Goal: Information Seeking & Learning: Compare options

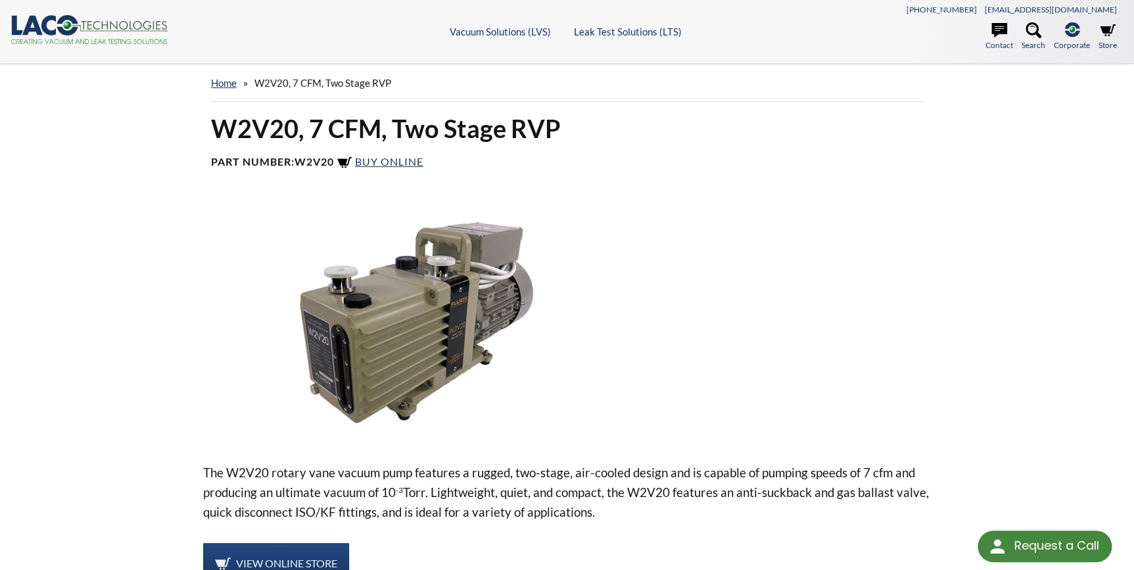
select select "Language Translate Widget"
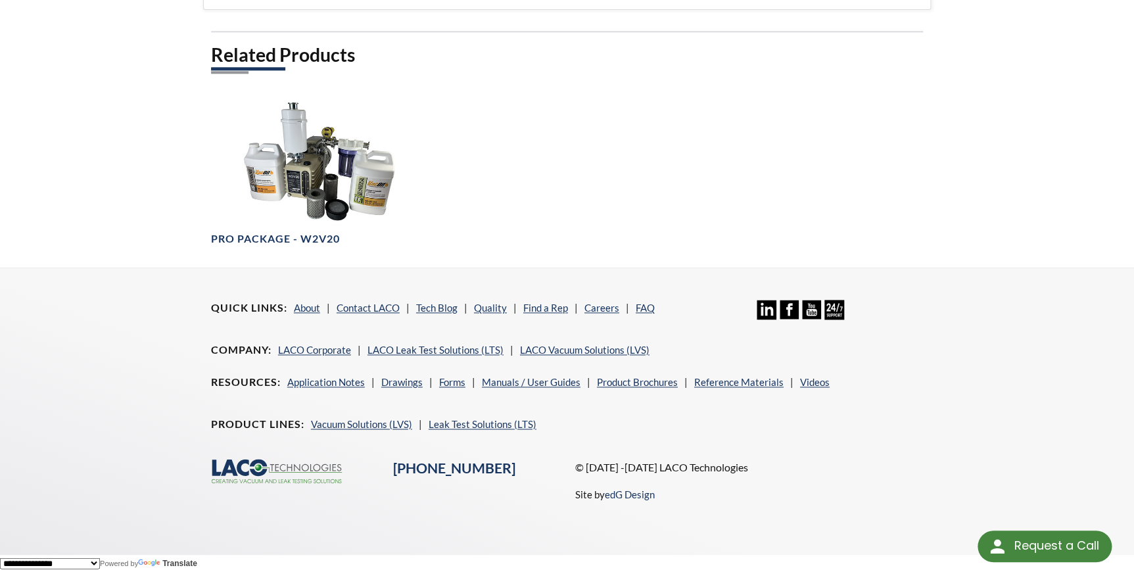
scroll to position [736, 0]
click at [390, 421] on link "Vacuum Solutions (LVS)" at bounding box center [361, 423] width 101 height 12
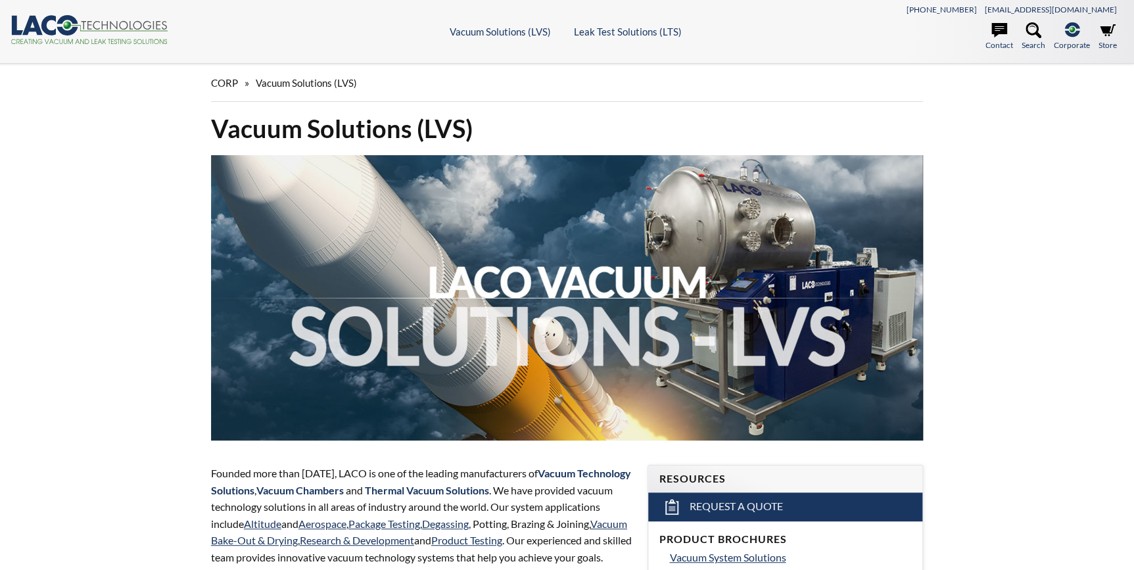
select select "Language Translate Widget"
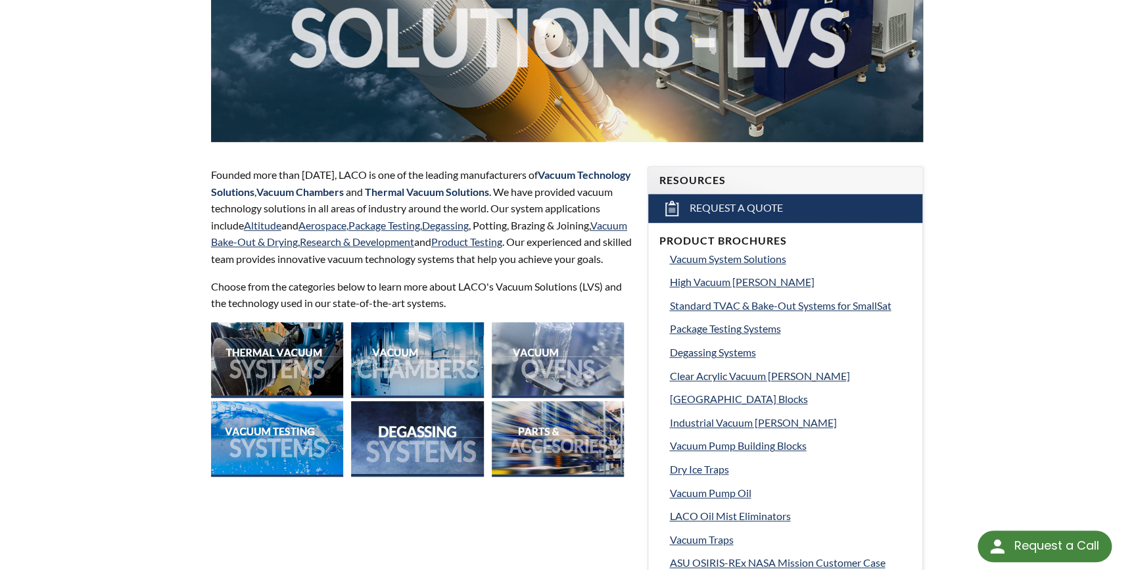
scroll to position [358, 0]
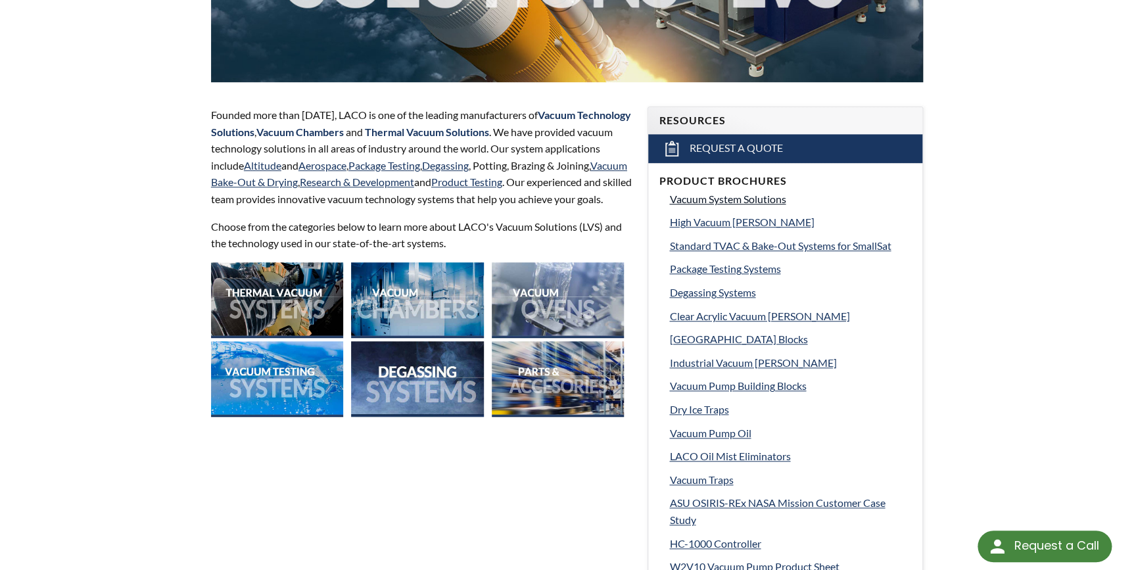
click at [722, 201] on span "Vacuum System Solutions" at bounding box center [727, 199] width 116 height 12
click at [262, 312] on img at bounding box center [277, 300] width 132 height 76
click at [569, 311] on img at bounding box center [558, 300] width 132 height 76
click at [734, 293] on span "Degassing Systems" at bounding box center [712, 292] width 86 height 12
click at [253, 389] on img at bounding box center [277, 379] width 132 height 76
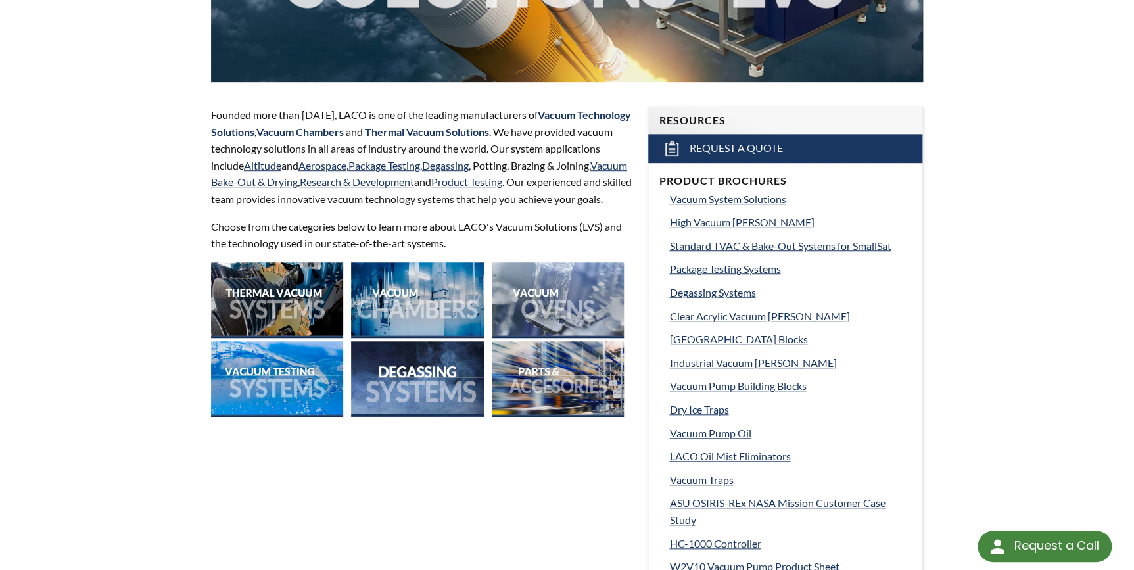
click at [427, 394] on img at bounding box center [417, 379] width 132 height 76
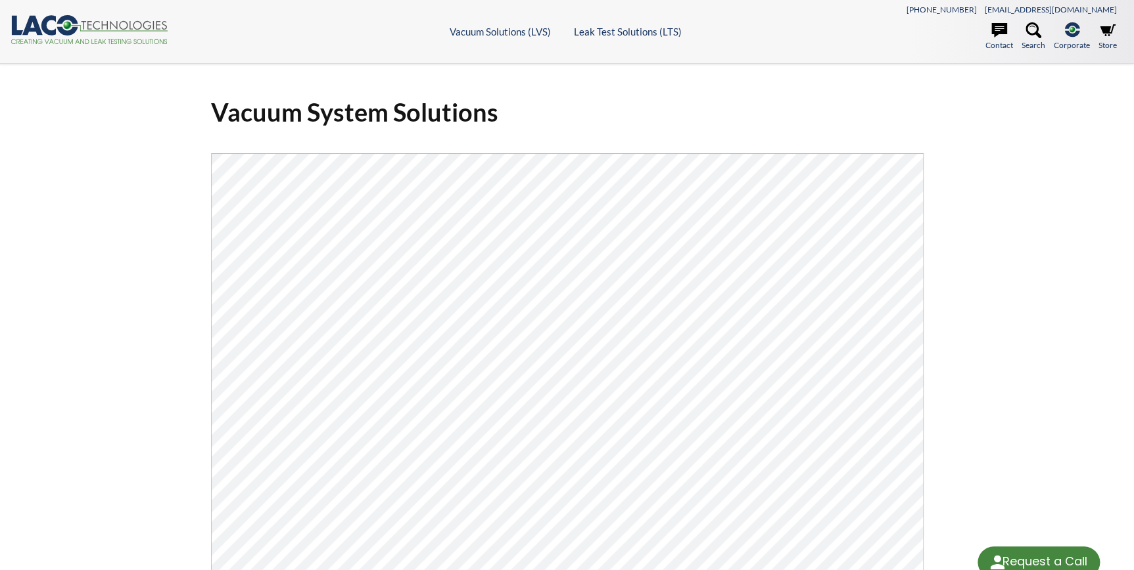
select select "Language Translate Widget"
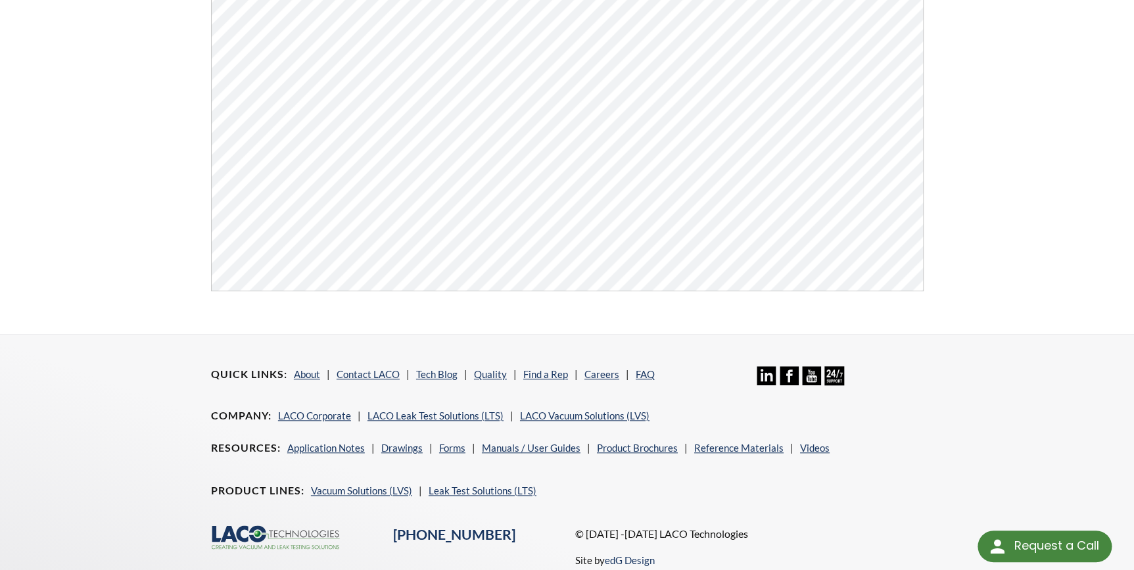
scroll to position [500, 0]
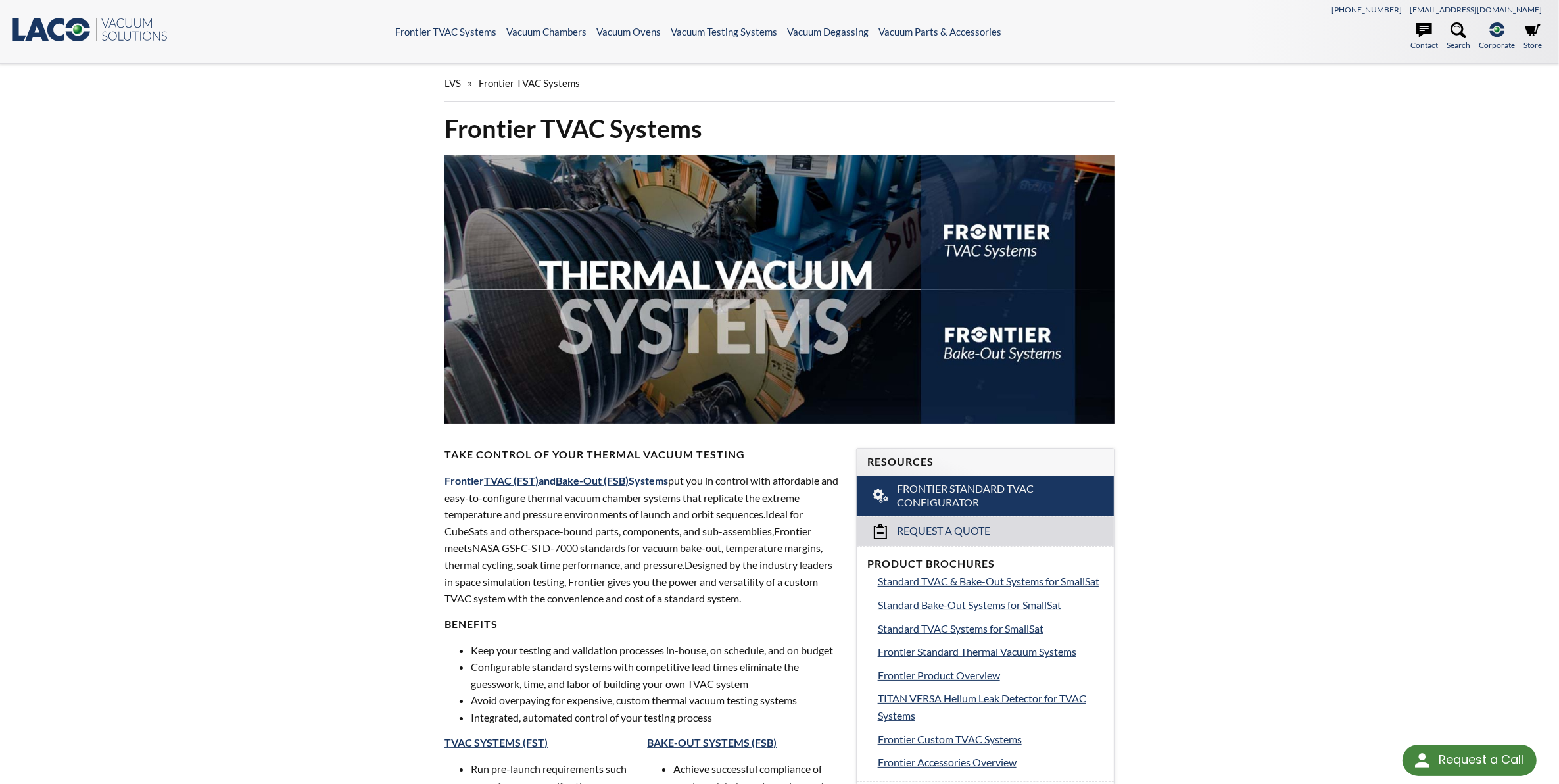
select select "Language Translate Widget"
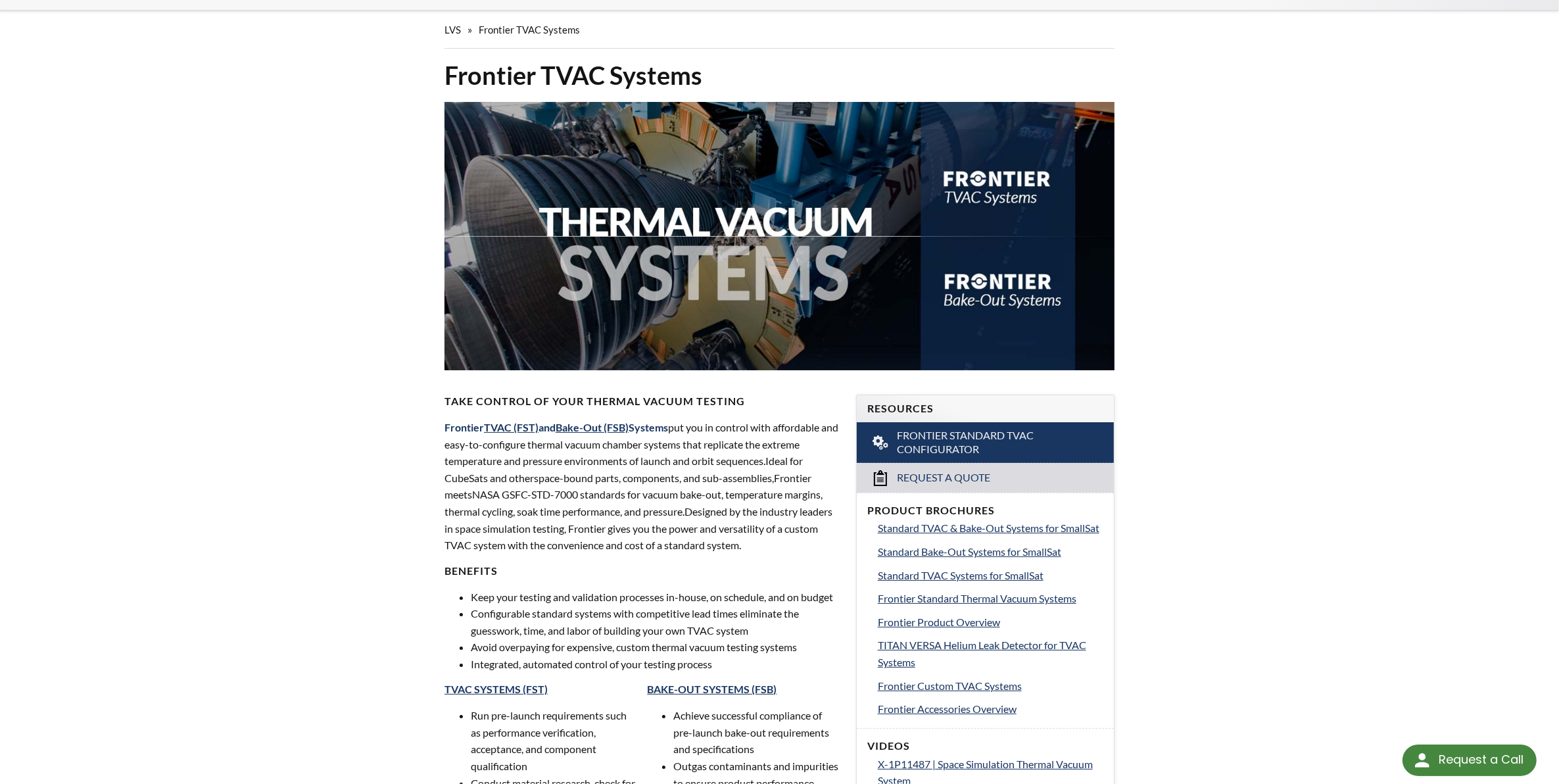
scroll to position [82, 0]
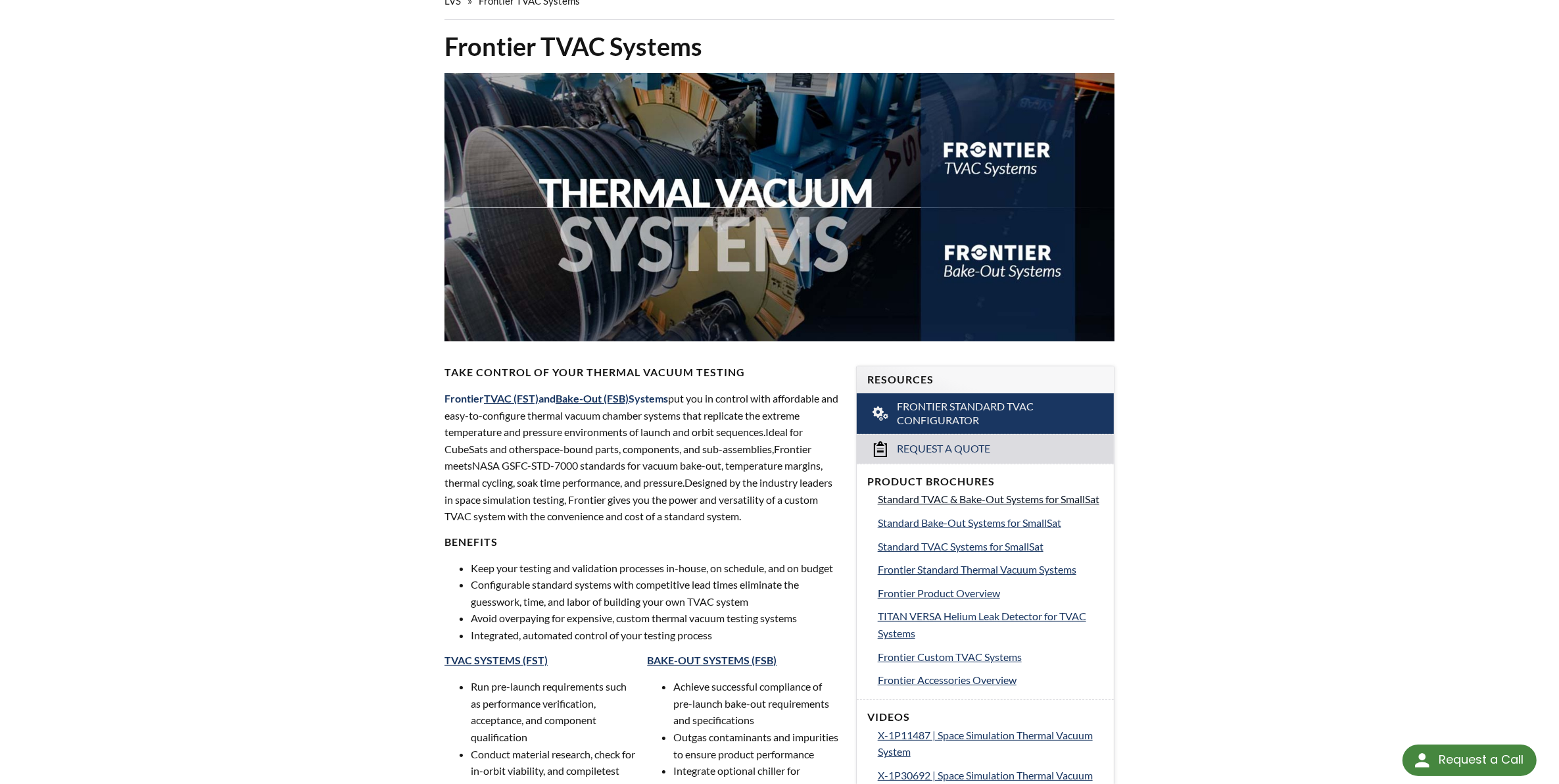
click at [1080, 498] on span "Standard TVAC & Bake-Out Systems for SmallSat" at bounding box center [989, 498] width 222 height 12
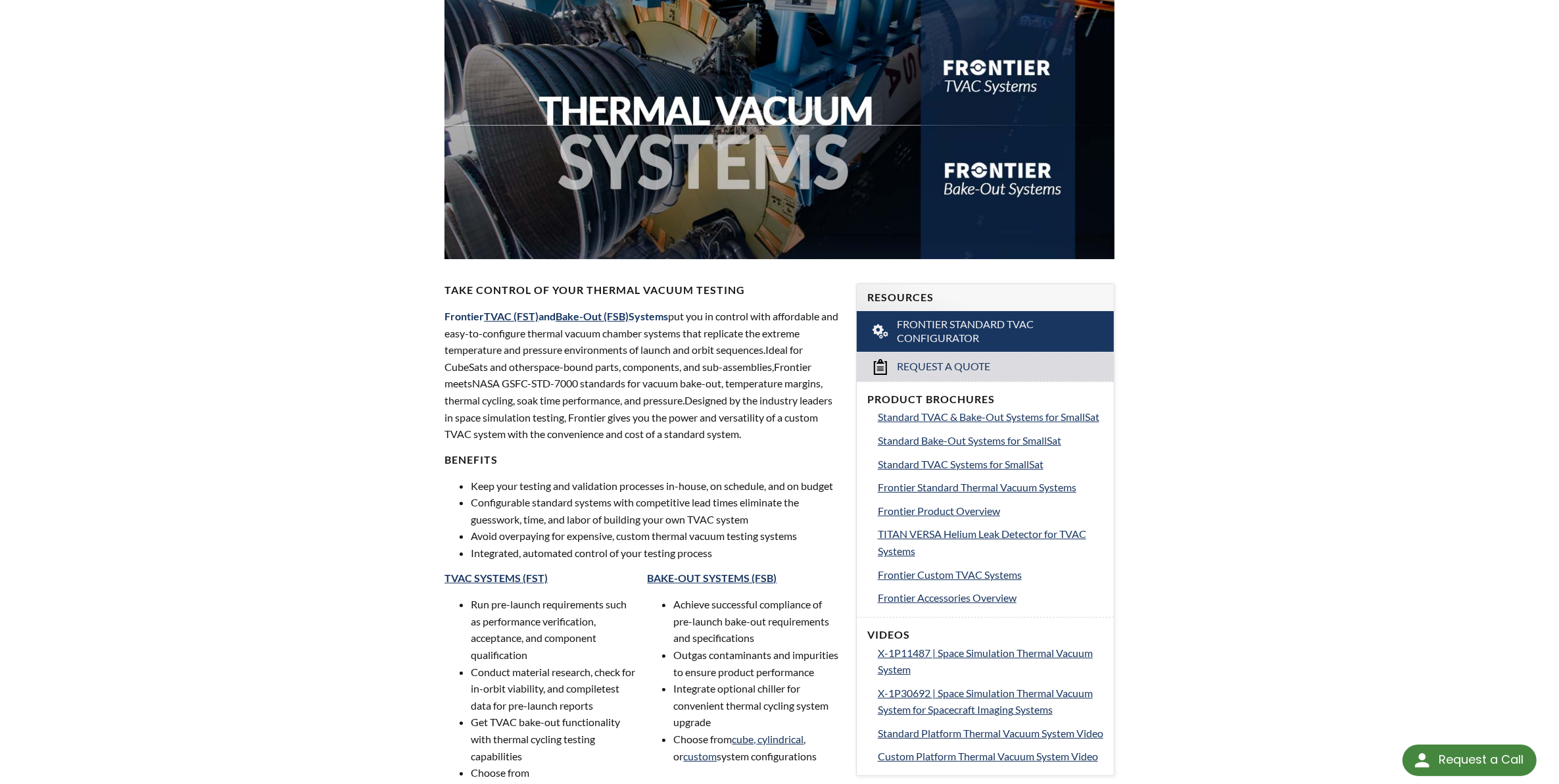
scroll to position [247, 0]
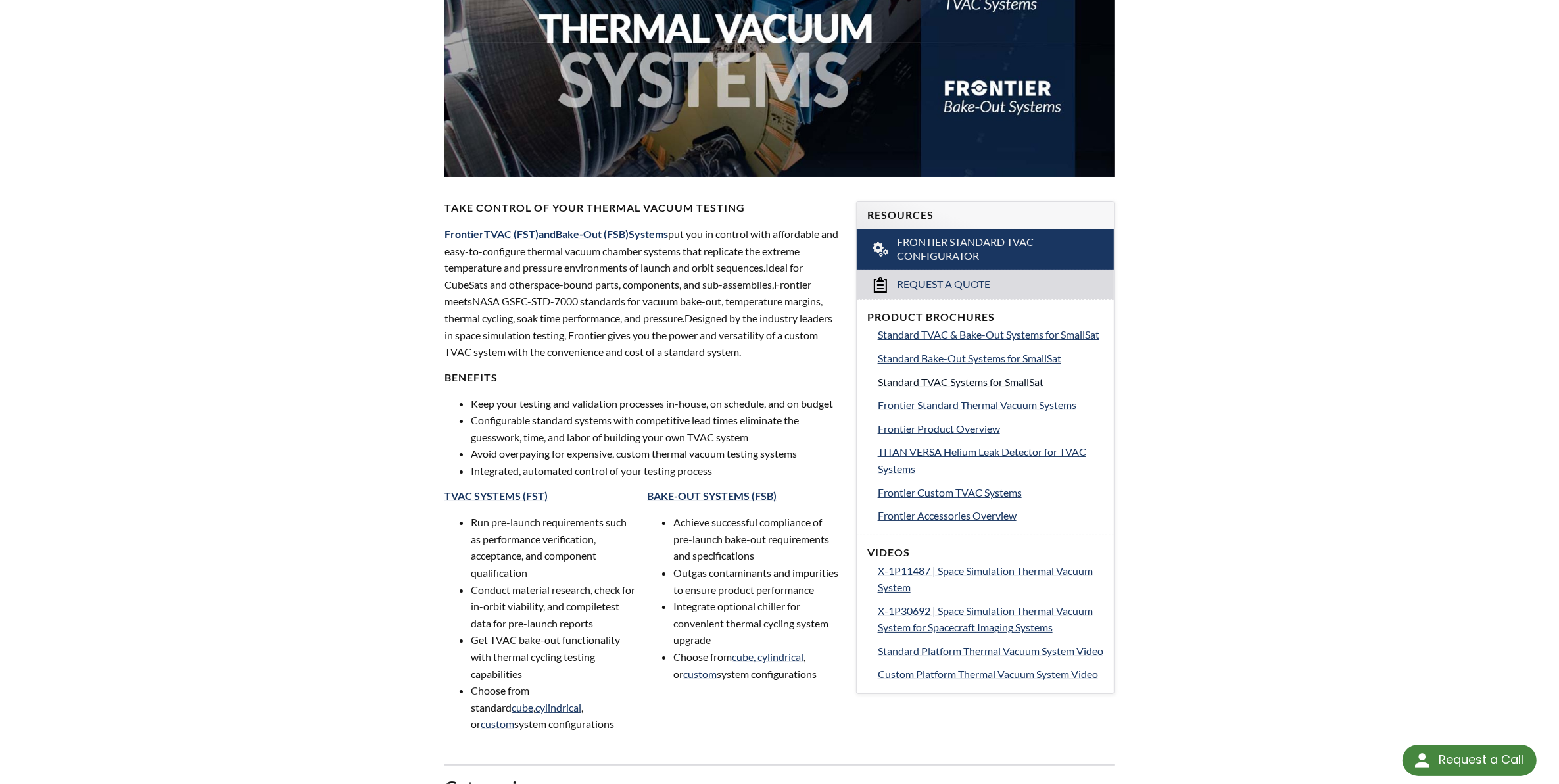
click at [972, 380] on span "Standard TVAC Systems for SmallSat" at bounding box center [961, 381] width 166 height 12
click at [987, 498] on span "Frontier Custom TVAC Systems" at bounding box center [950, 492] width 144 height 12
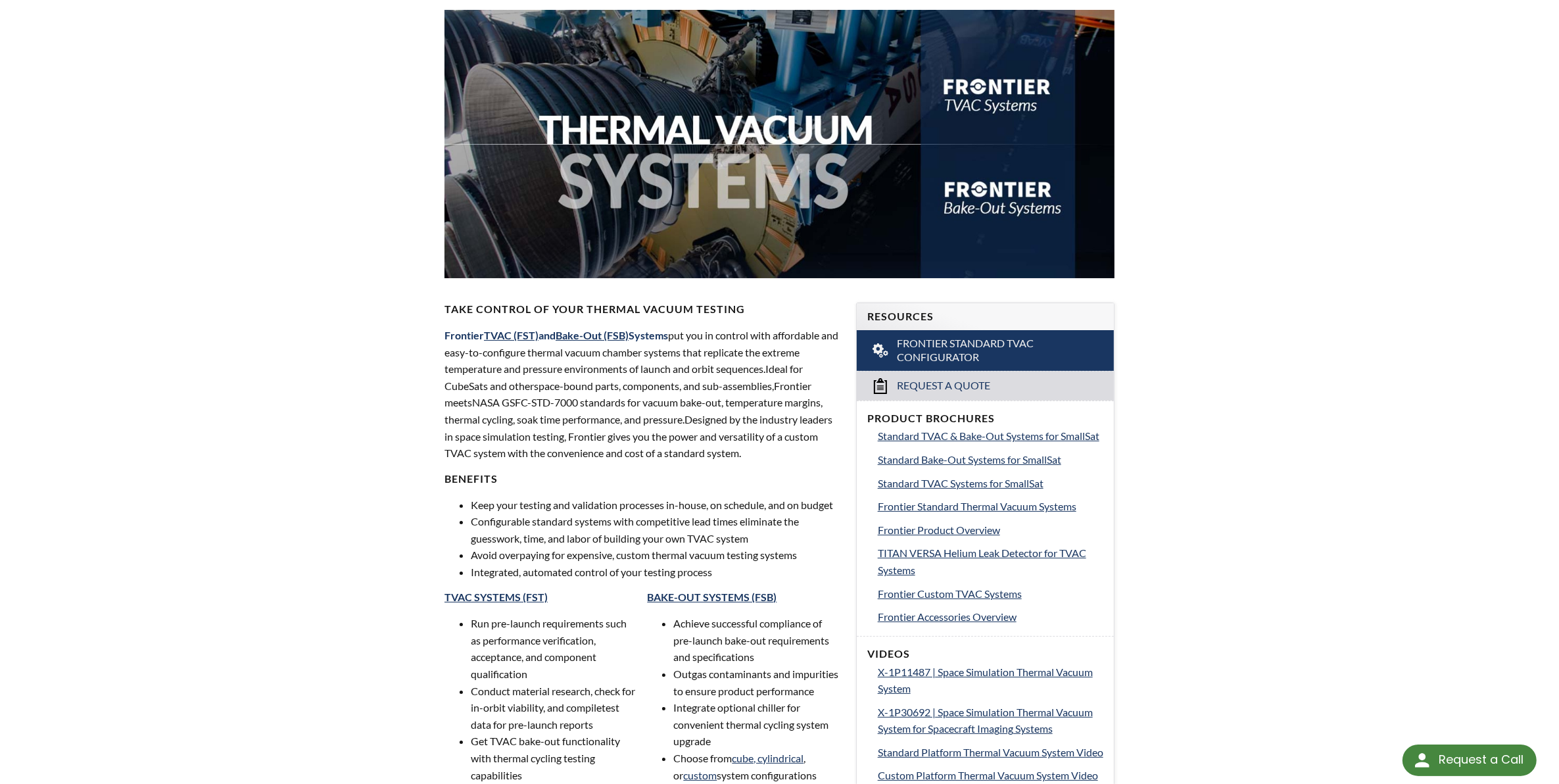
scroll to position [0, 0]
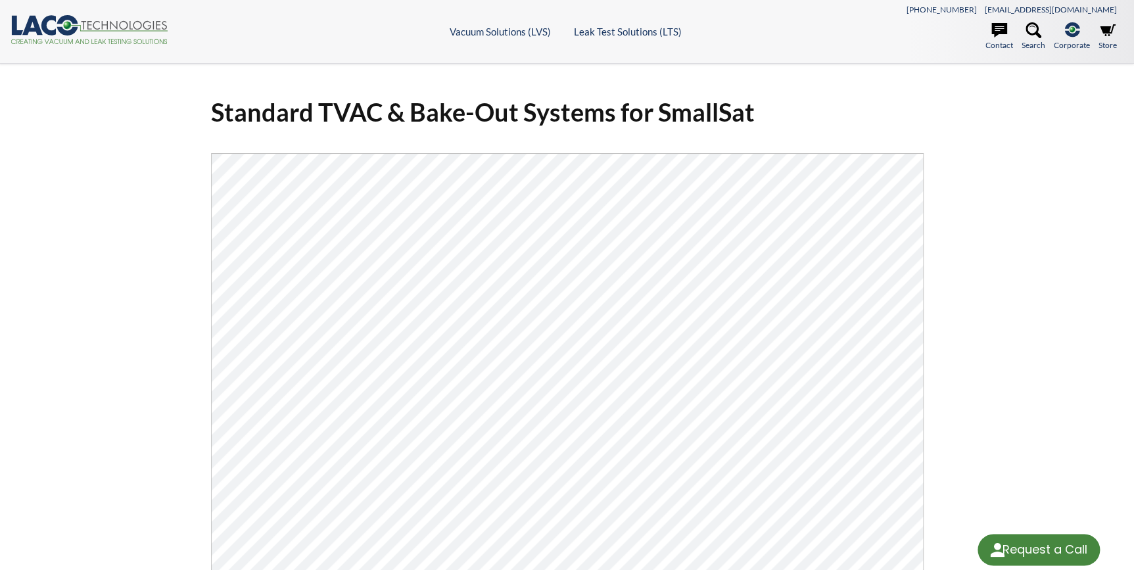
select select "Language Translate Widget"
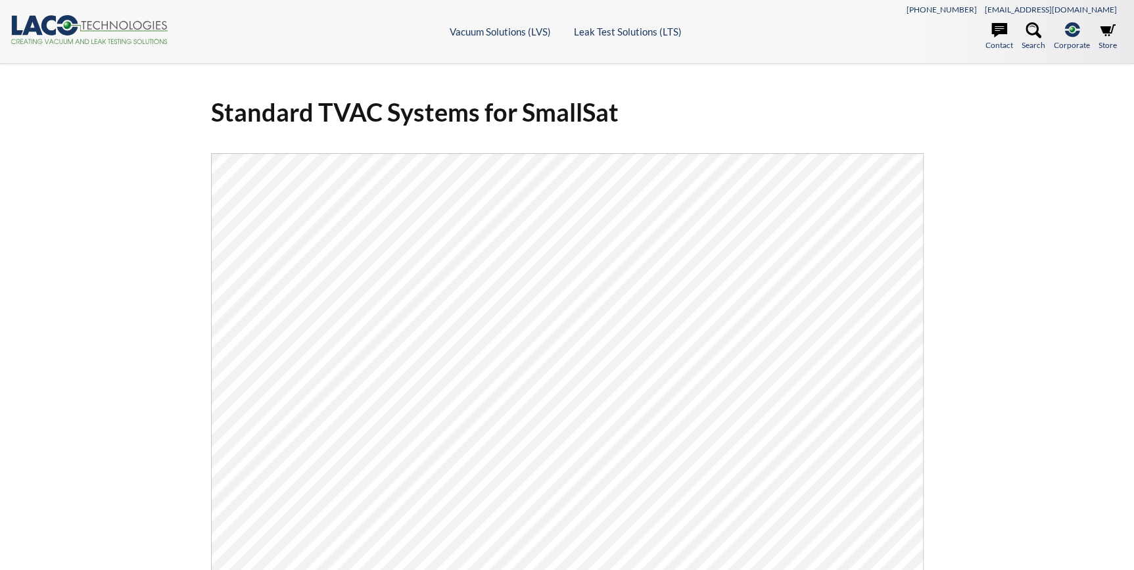
select select "Language Translate Widget"
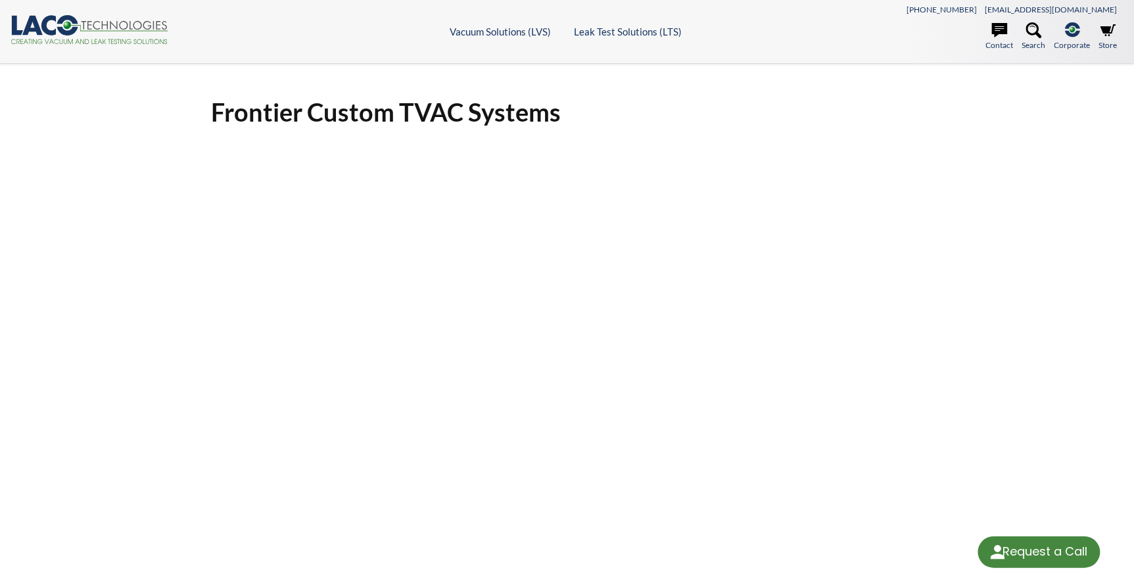
select select "Language Translate Widget"
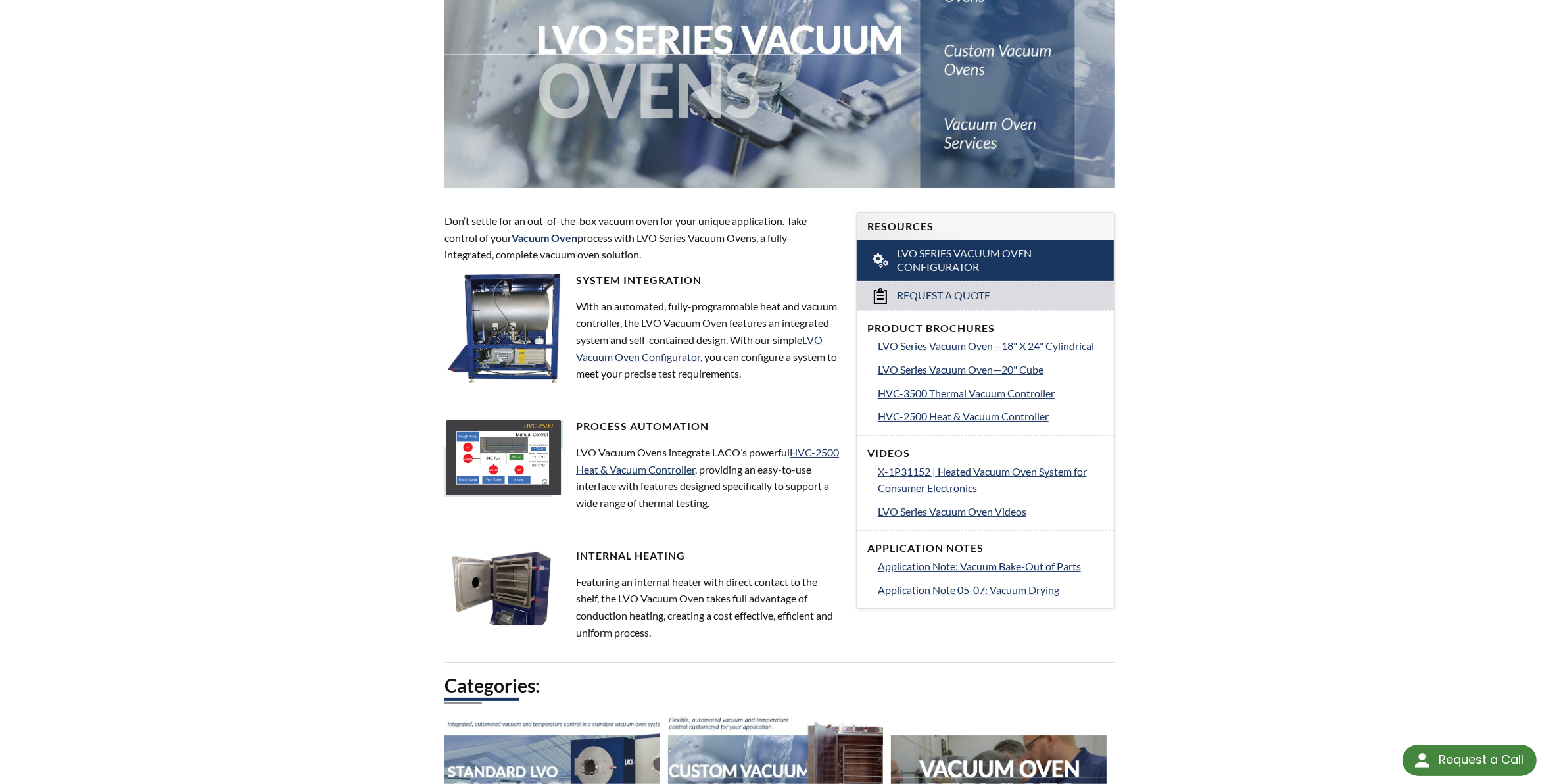
scroll to position [247, 0]
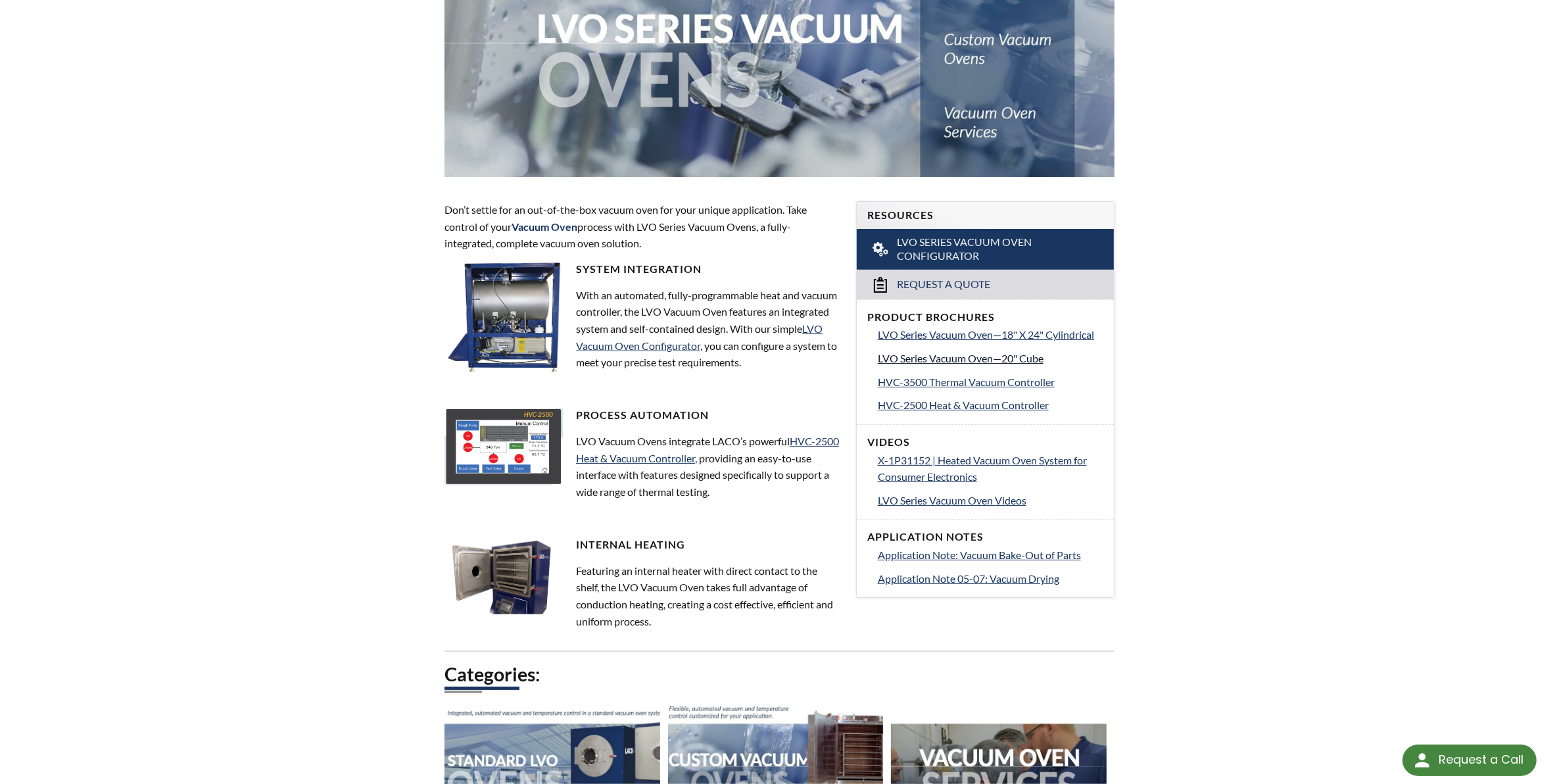
click at [983, 363] on span "LVO Series Vacuum Oven—20" Cube" at bounding box center [961, 358] width 166 height 12
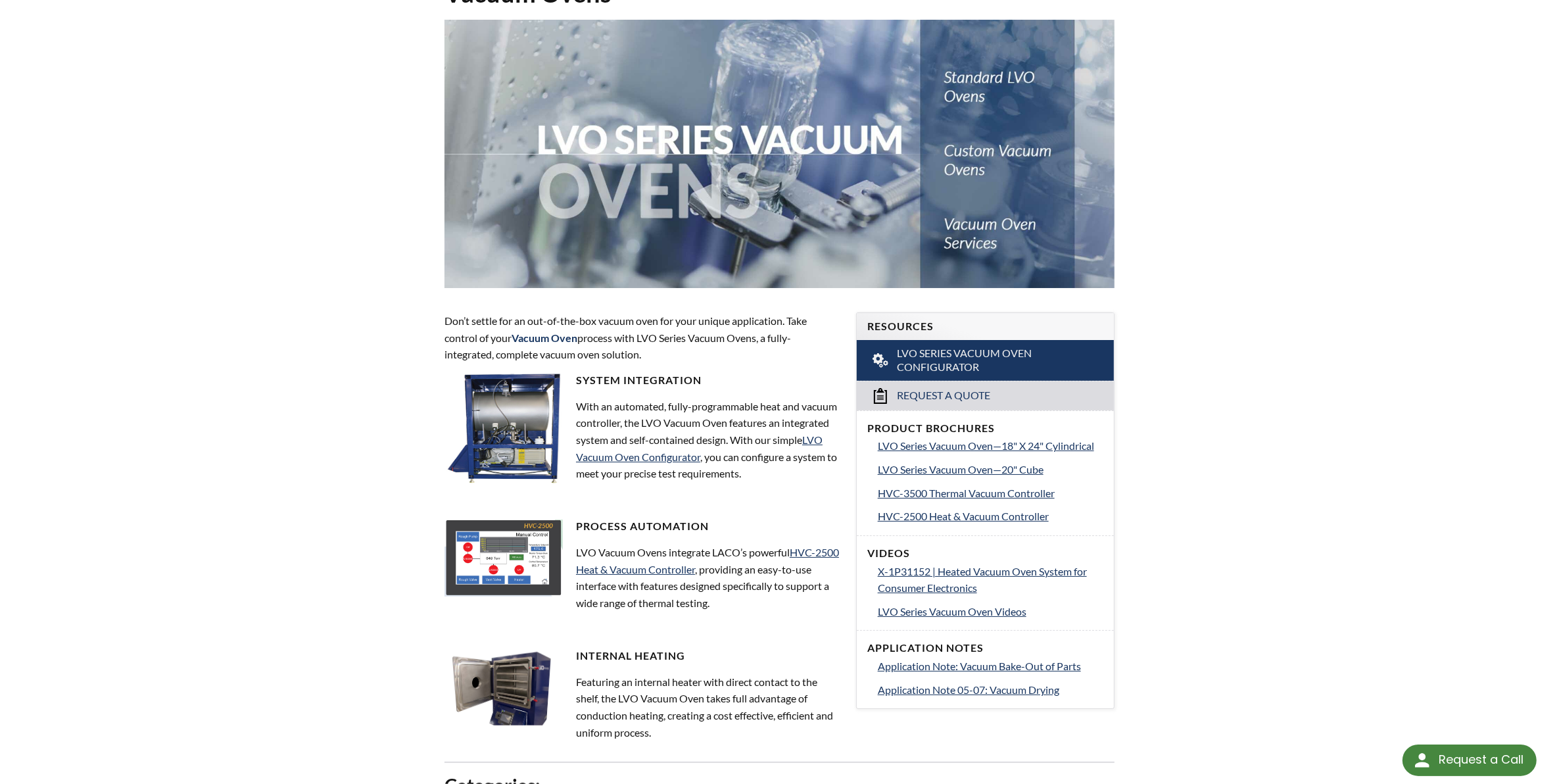
scroll to position [164, 0]
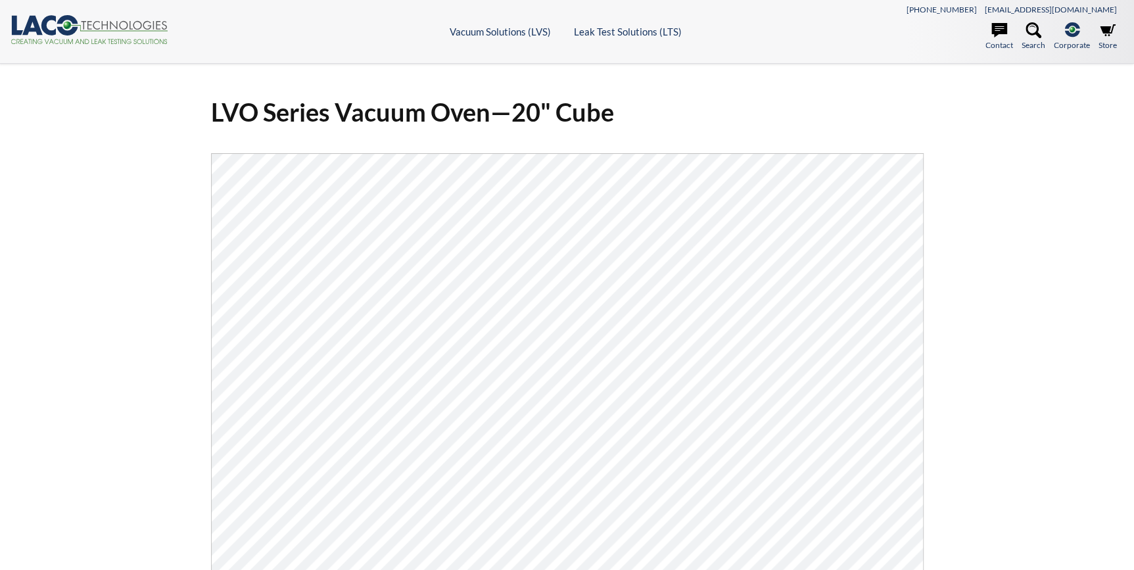
select select "Language Translate Widget"
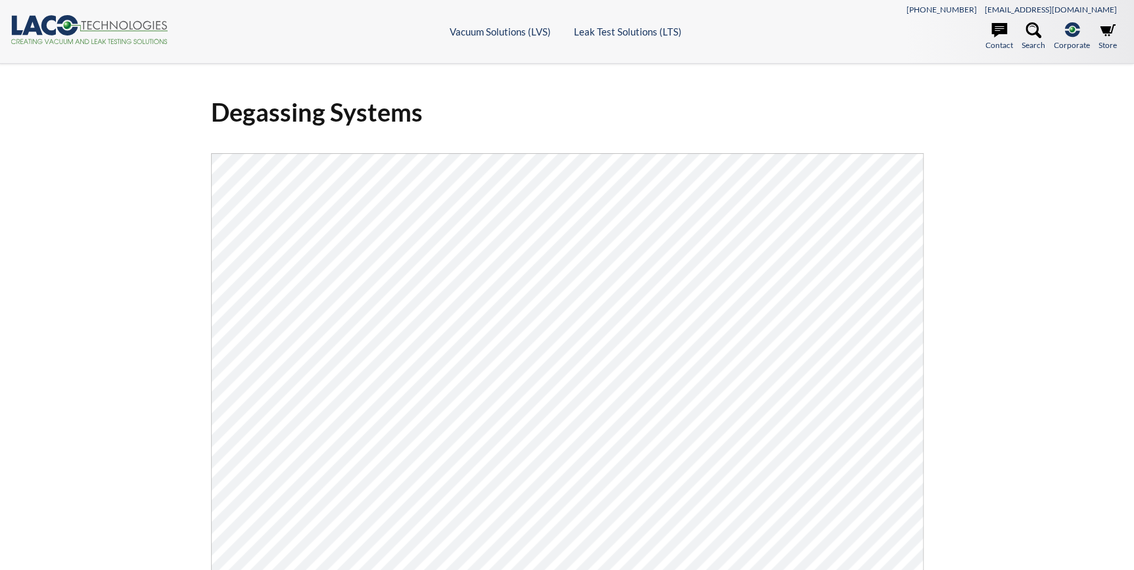
select select "Language Translate Widget"
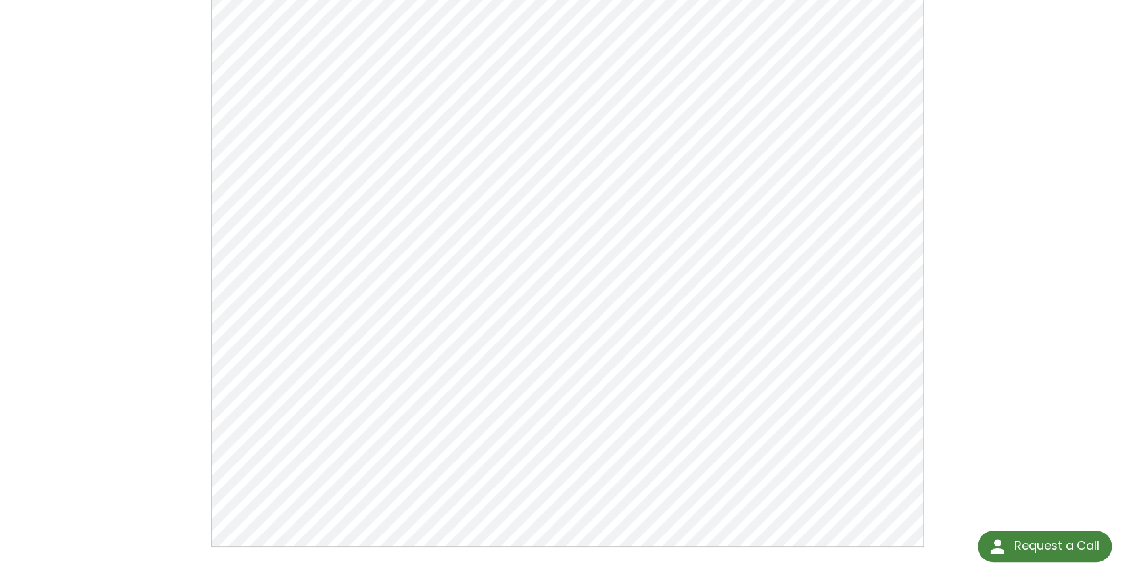
scroll to position [179, 0]
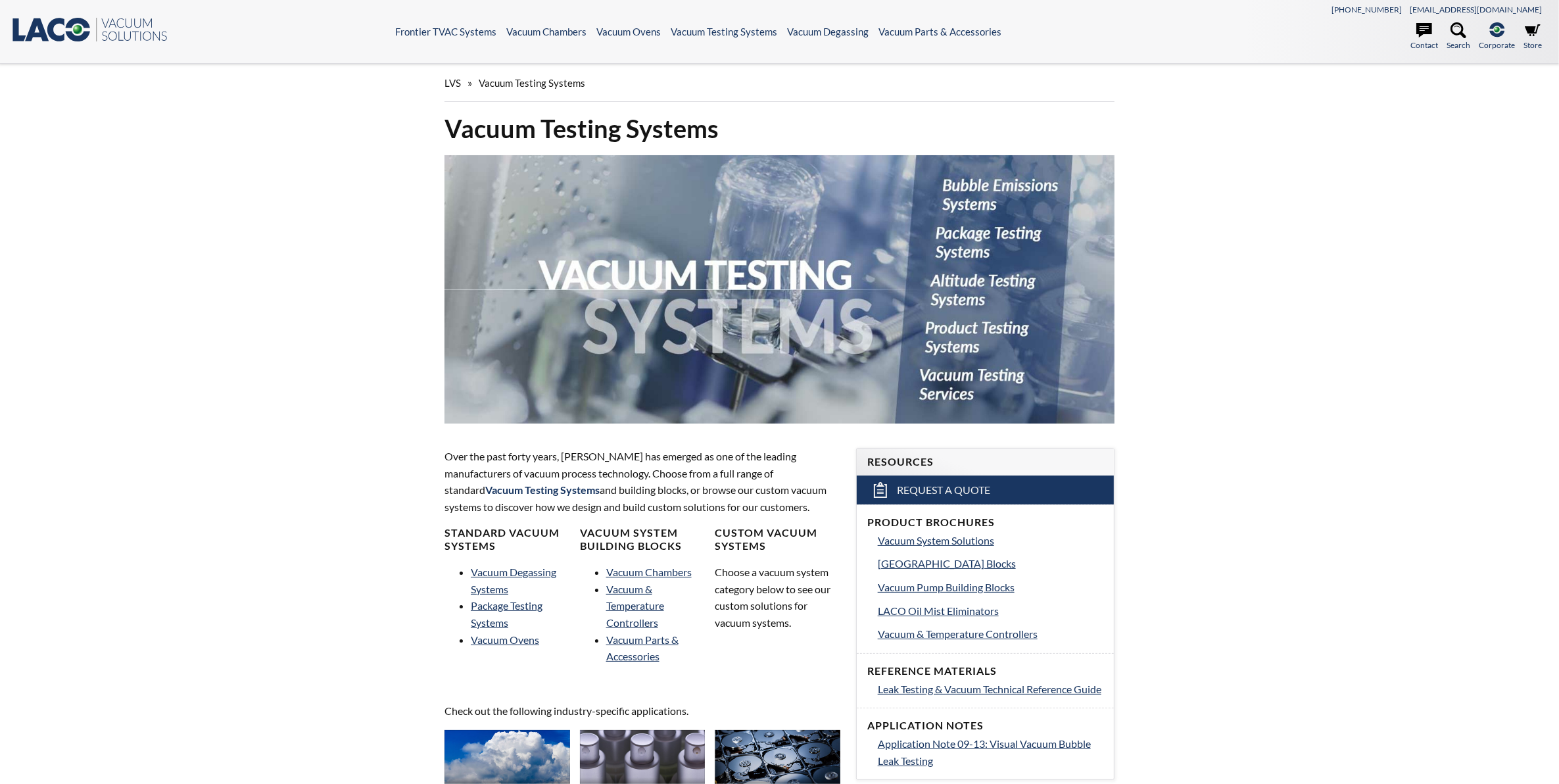
select select "Language Translate Widget"
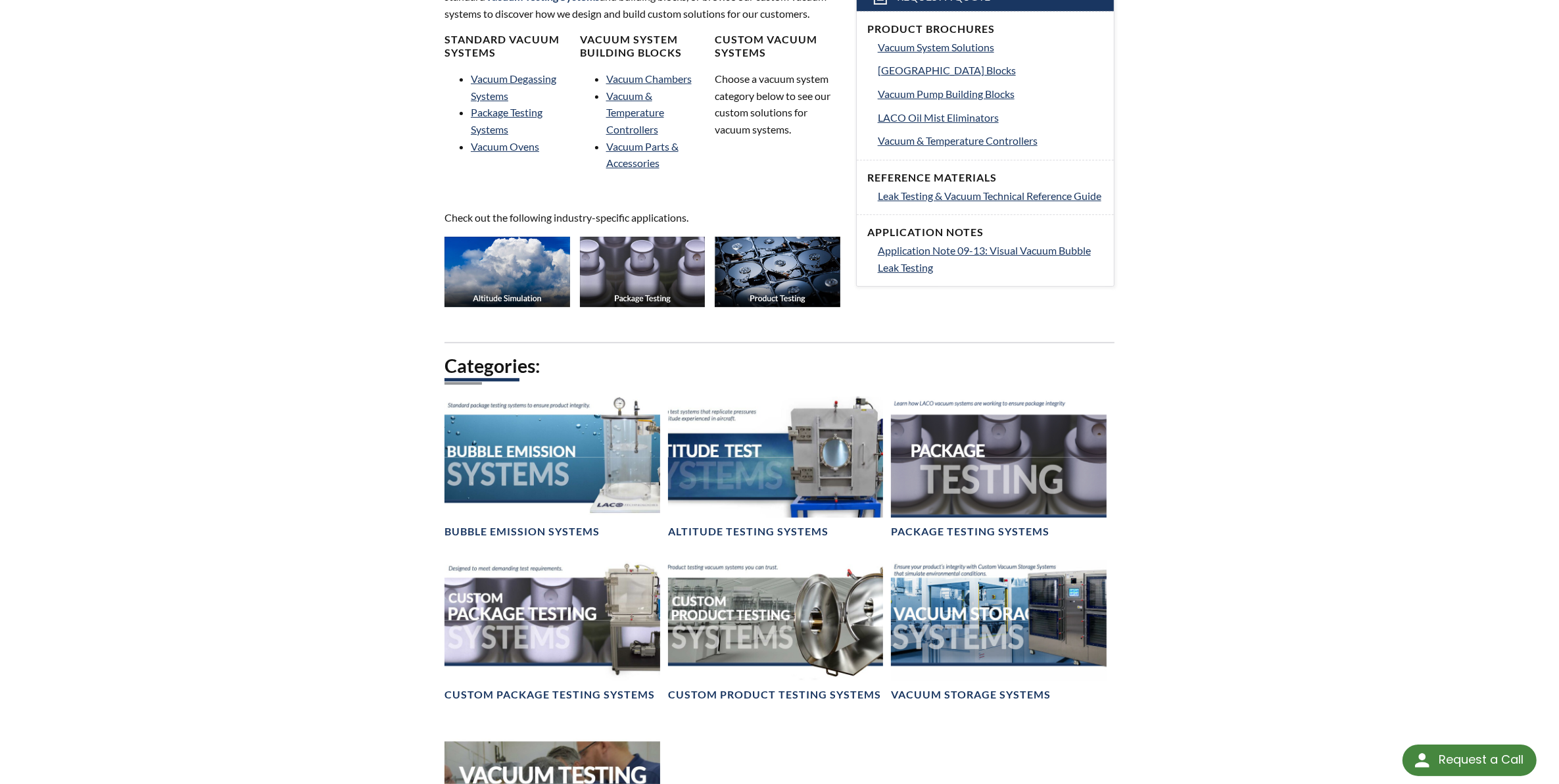
scroll to position [575, 0]
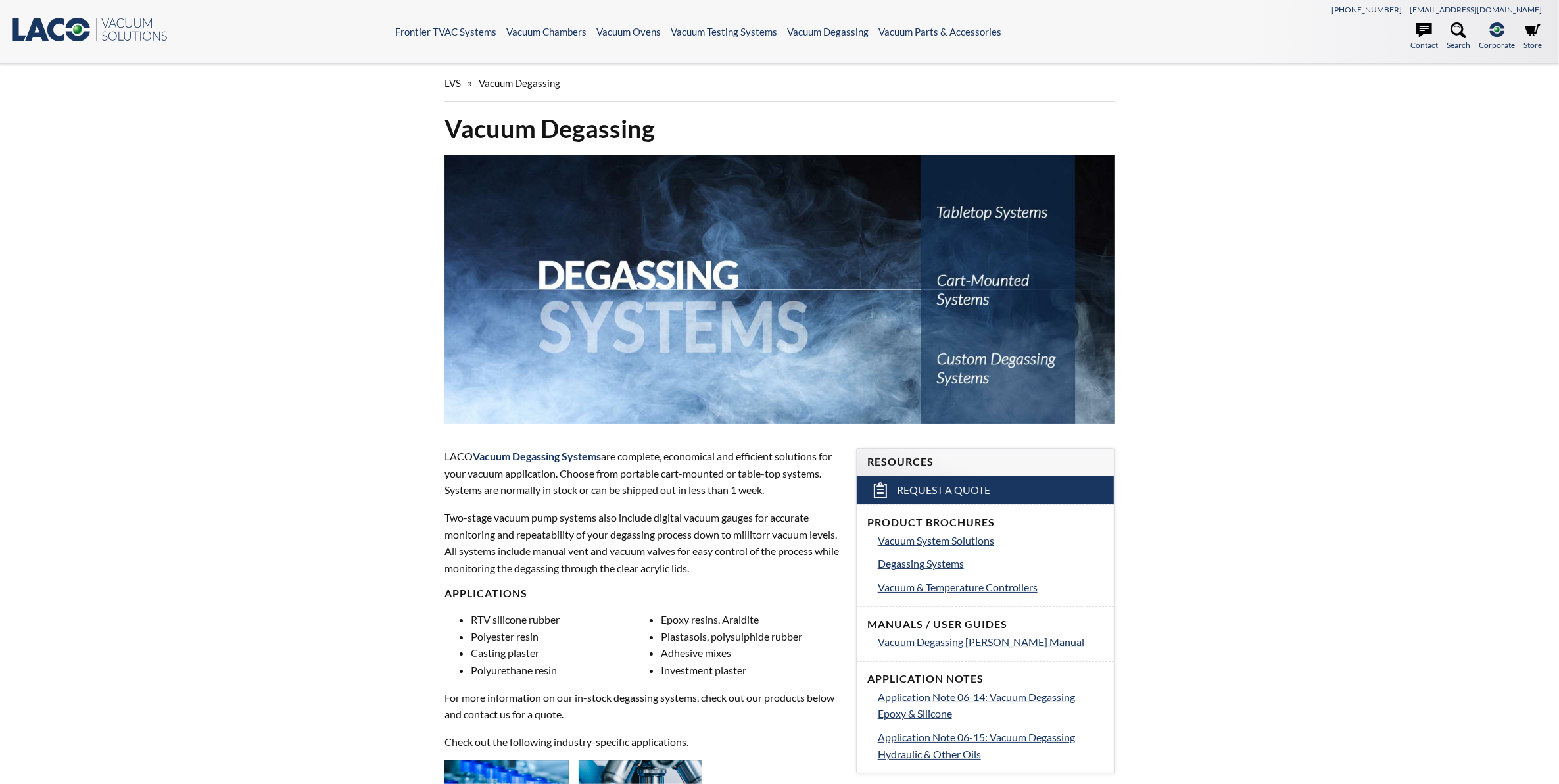
select select "Language Translate Widget"
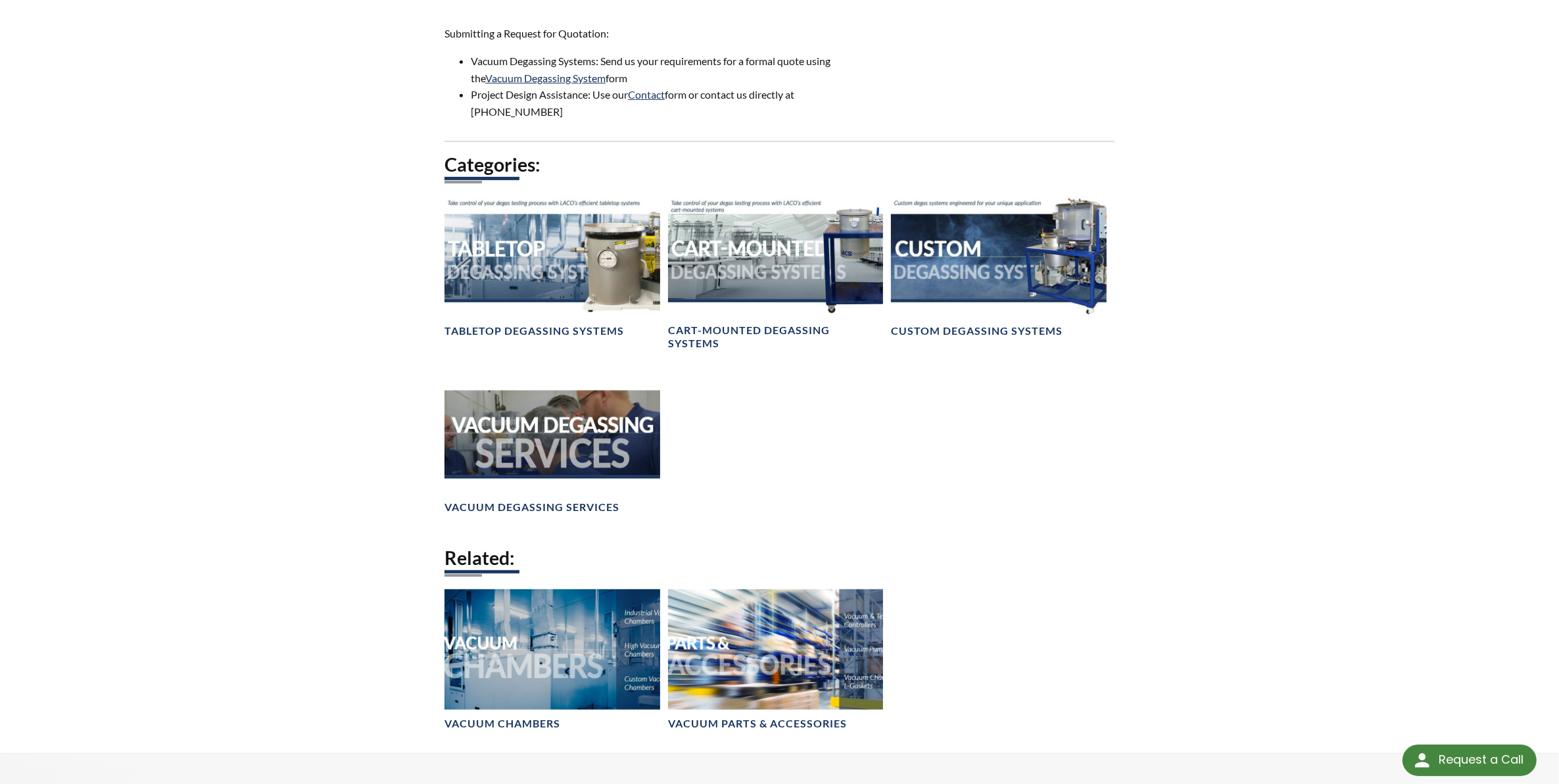
scroll to position [822, 0]
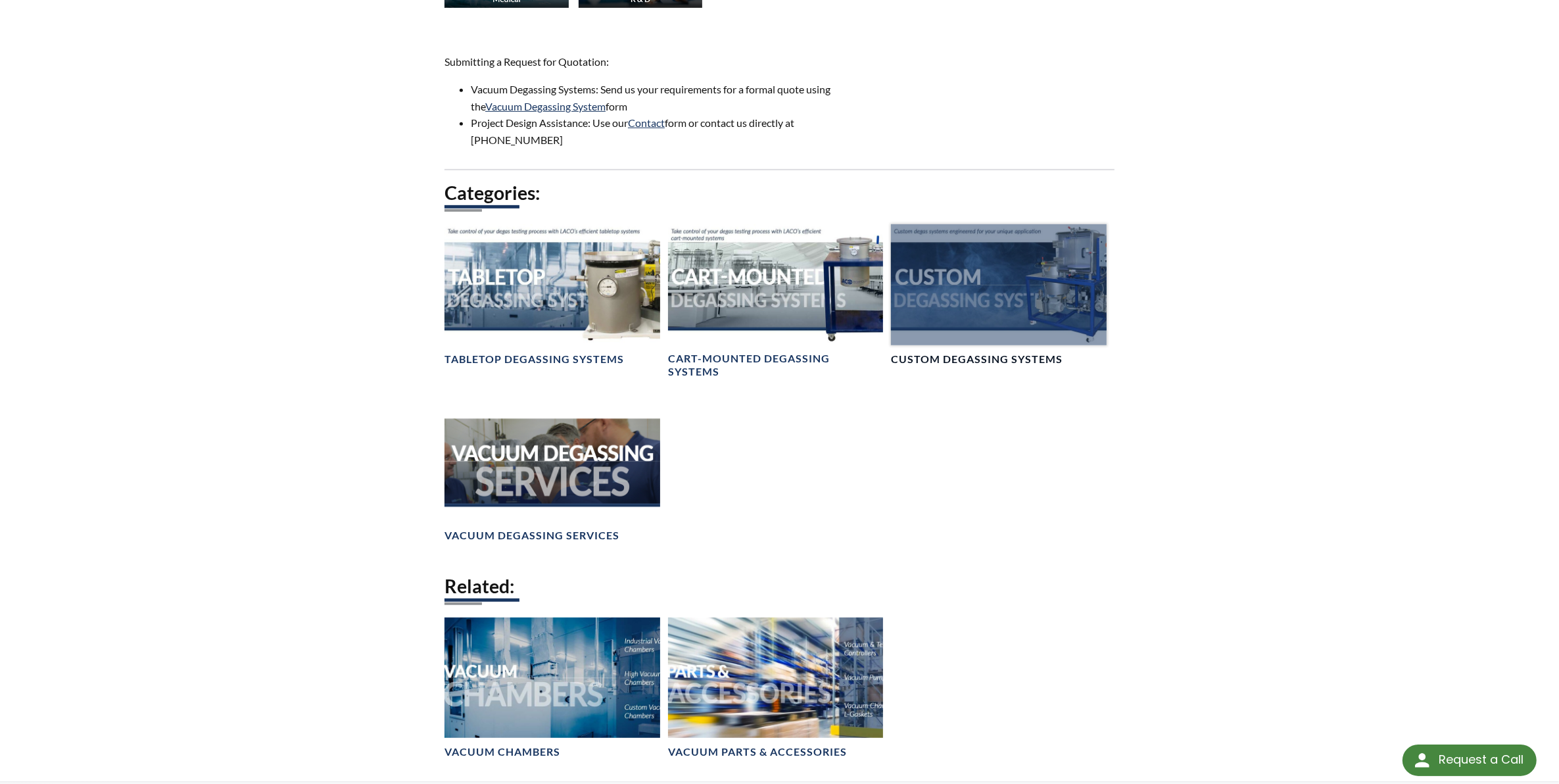
click at [1013, 294] on div at bounding box center [999, 284] width 216 height 121
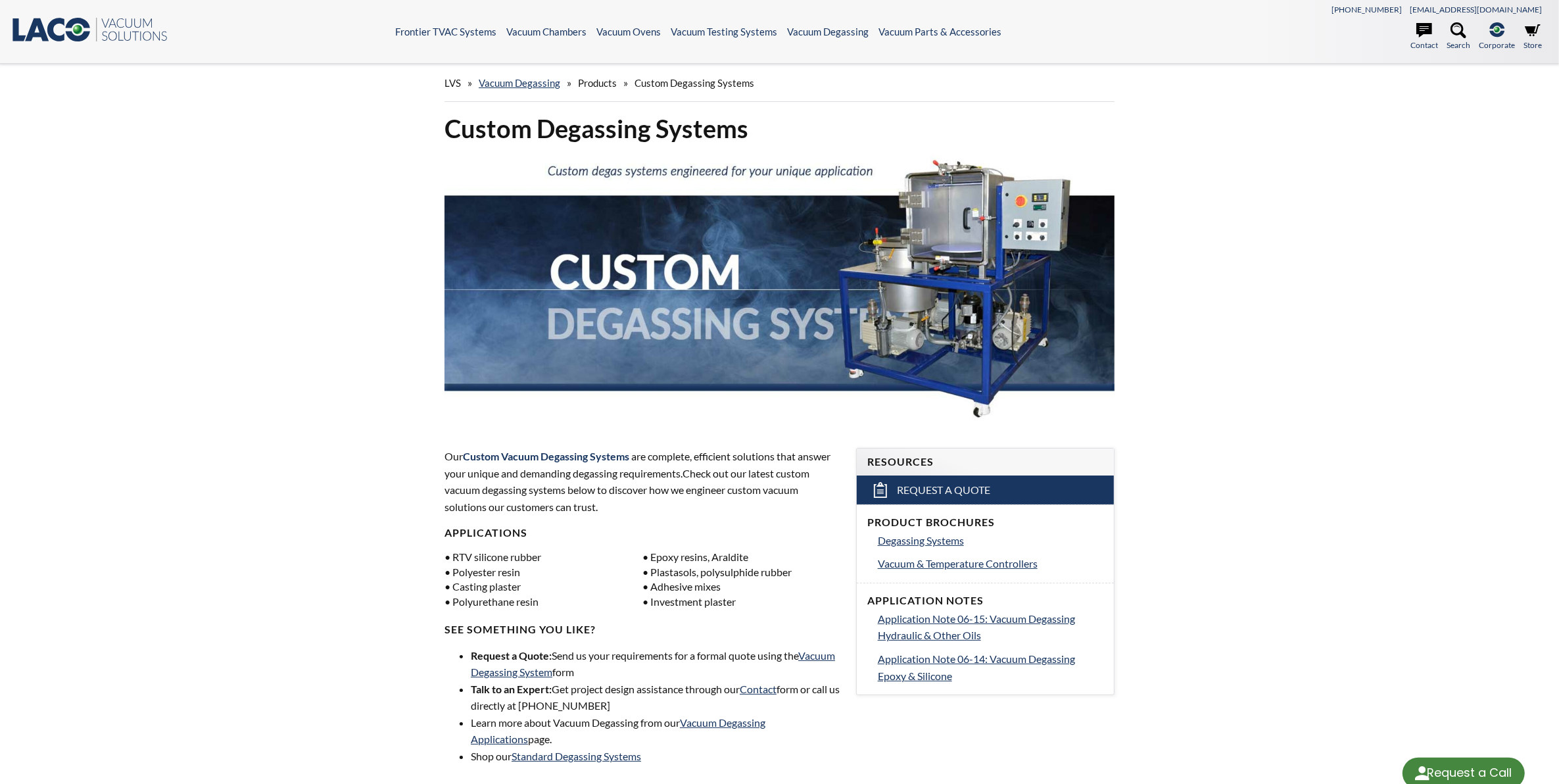
select select "Language Translate Widget"
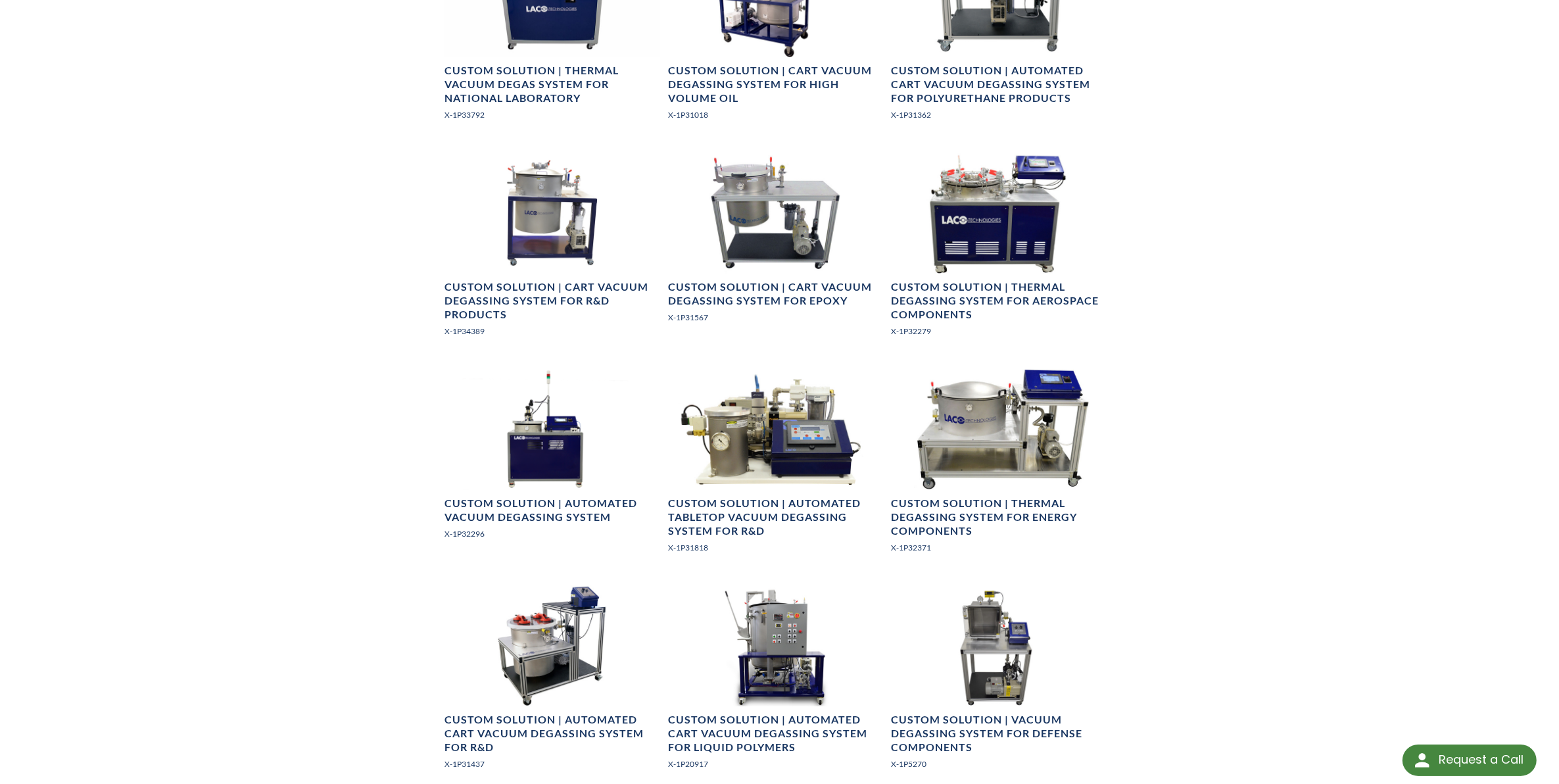
scroll to position [822, 0]
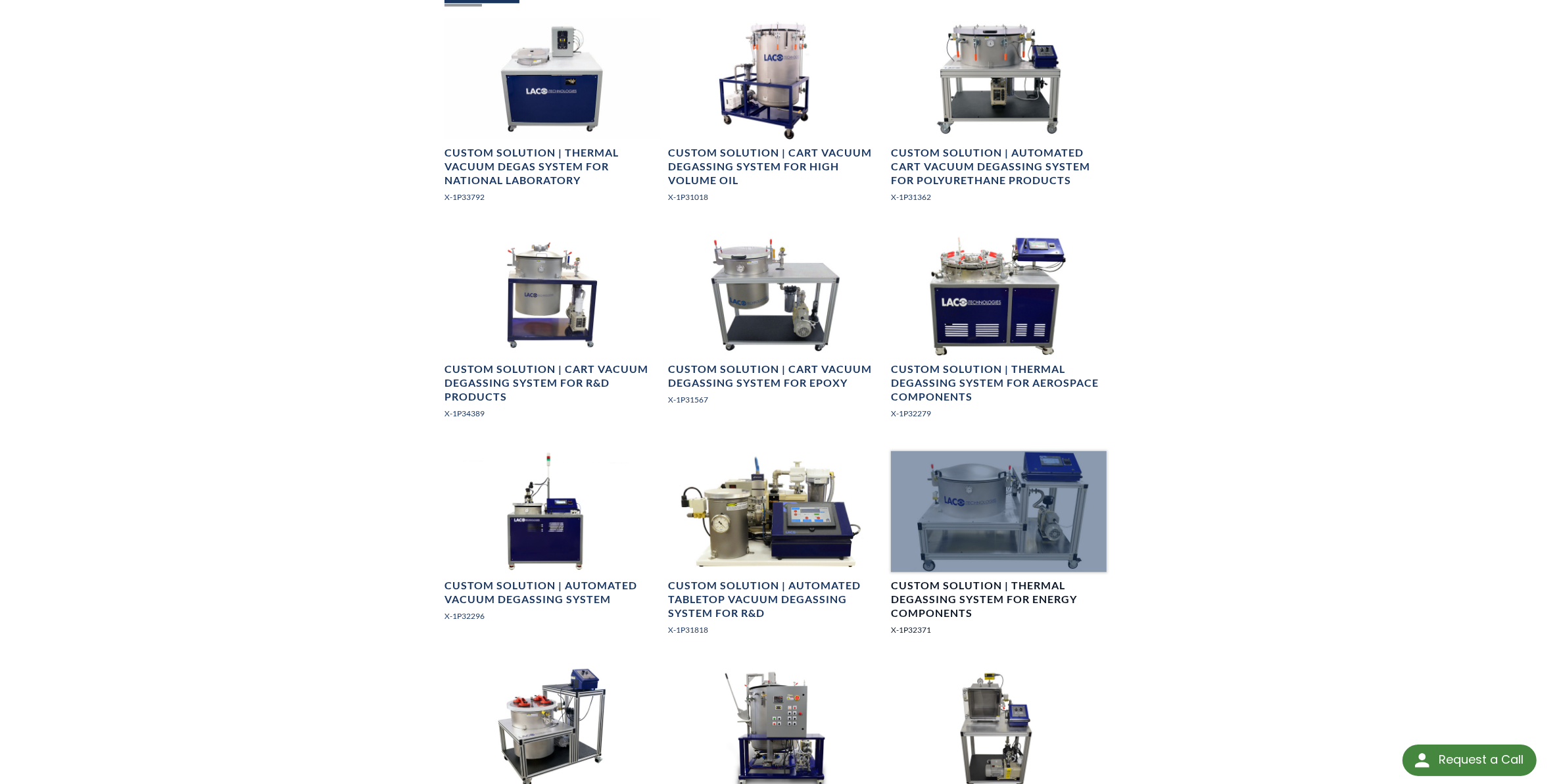
click at [1031, 596] on h4 "Custom Solution | Thermal Degassing System for Energy Components" at bounding box center [999, 599] width 216 height 41
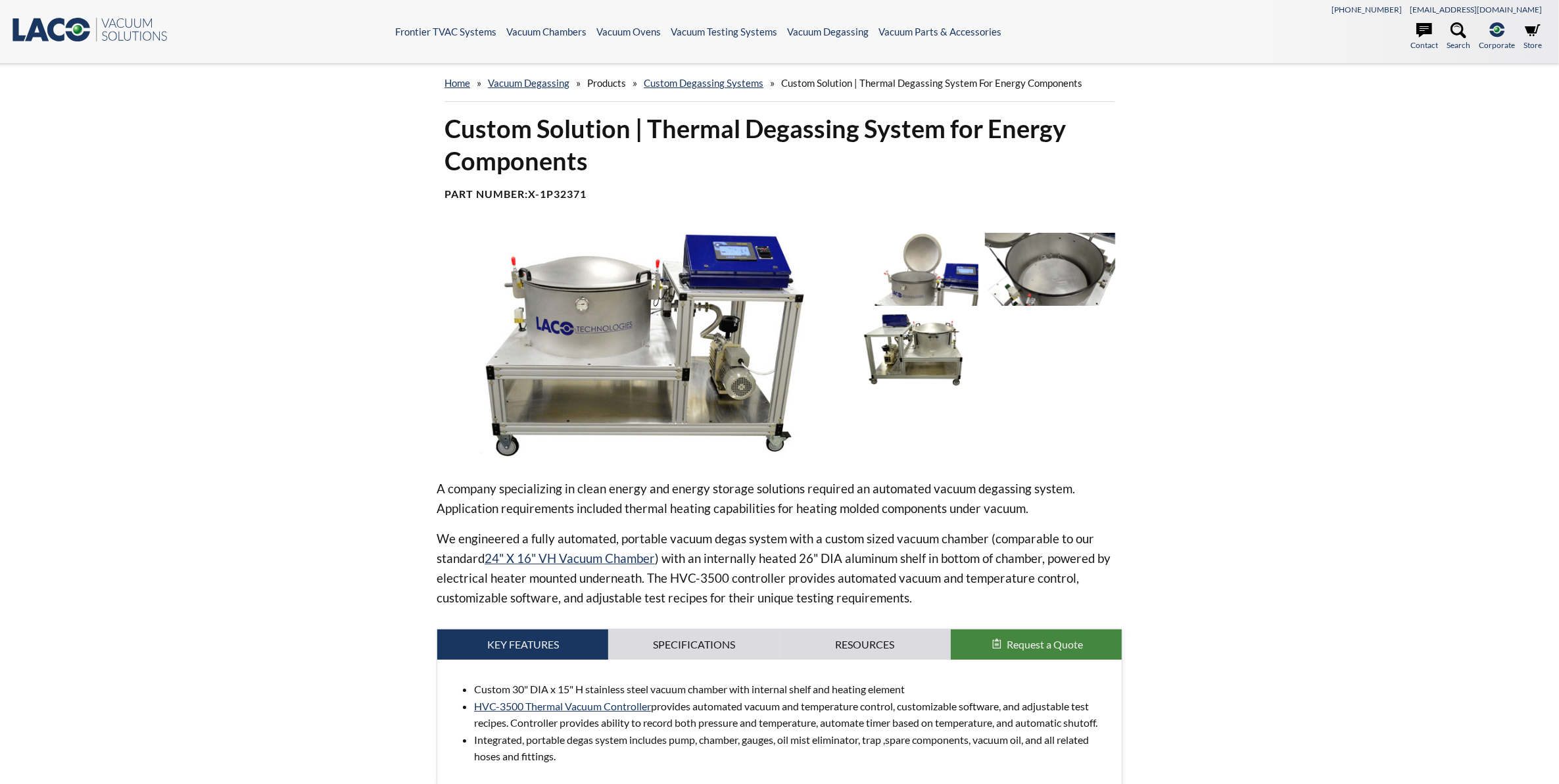
select select "Language Translate Widget"
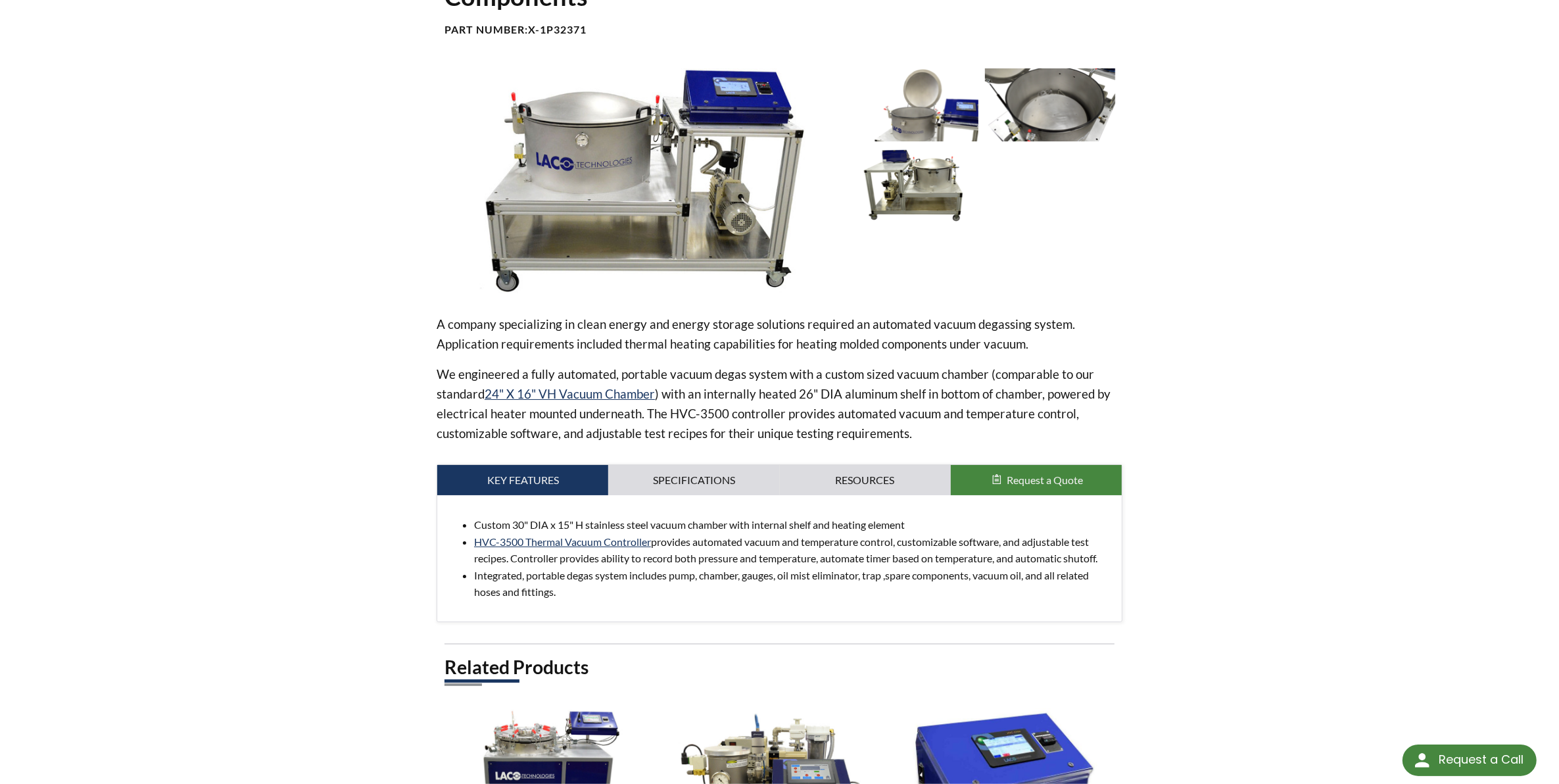
scroll to position [82, 0]
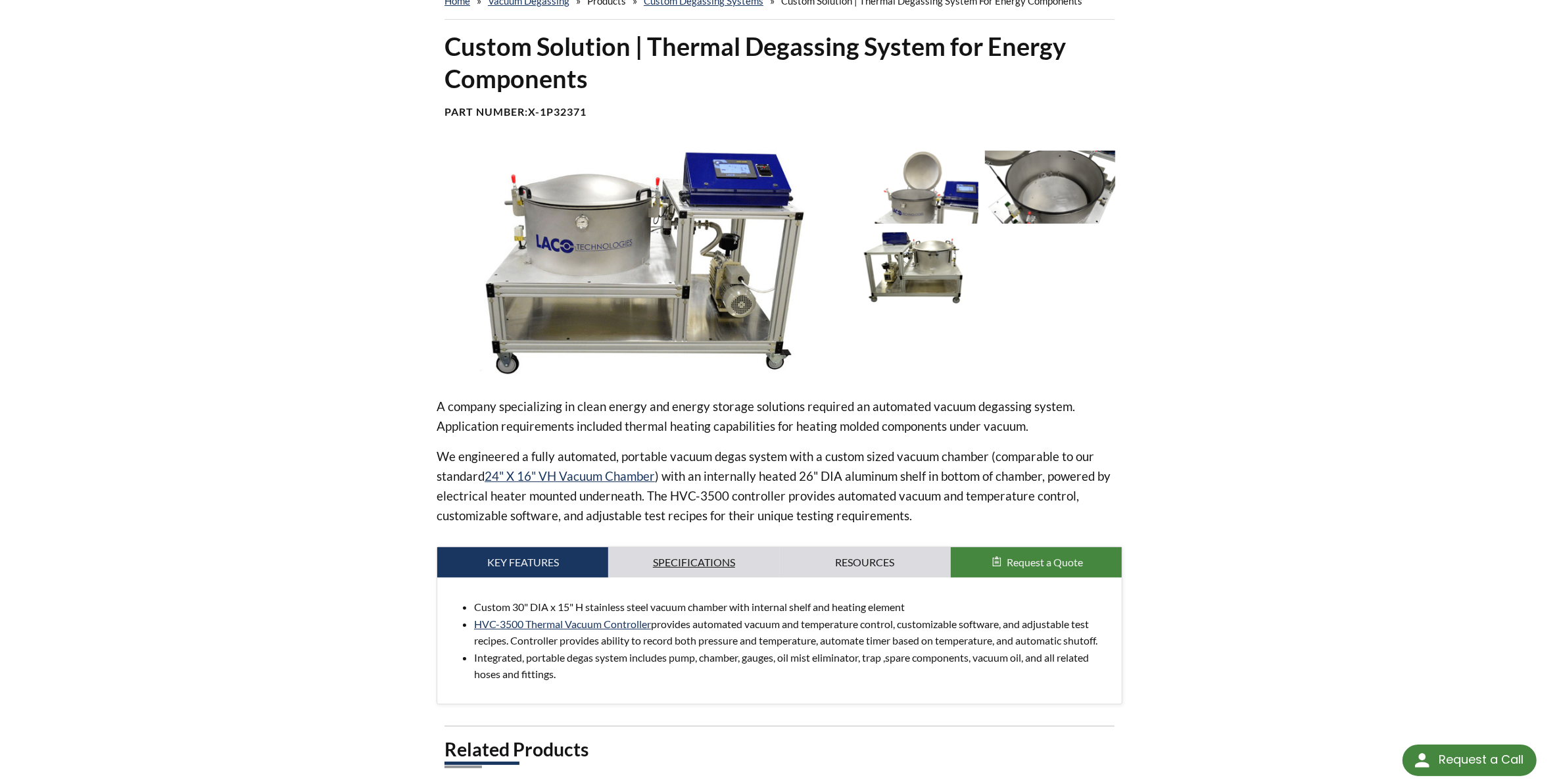
click at [710, 566] on link "Specifications" at bounding box center [693, 562] width 171 height 30
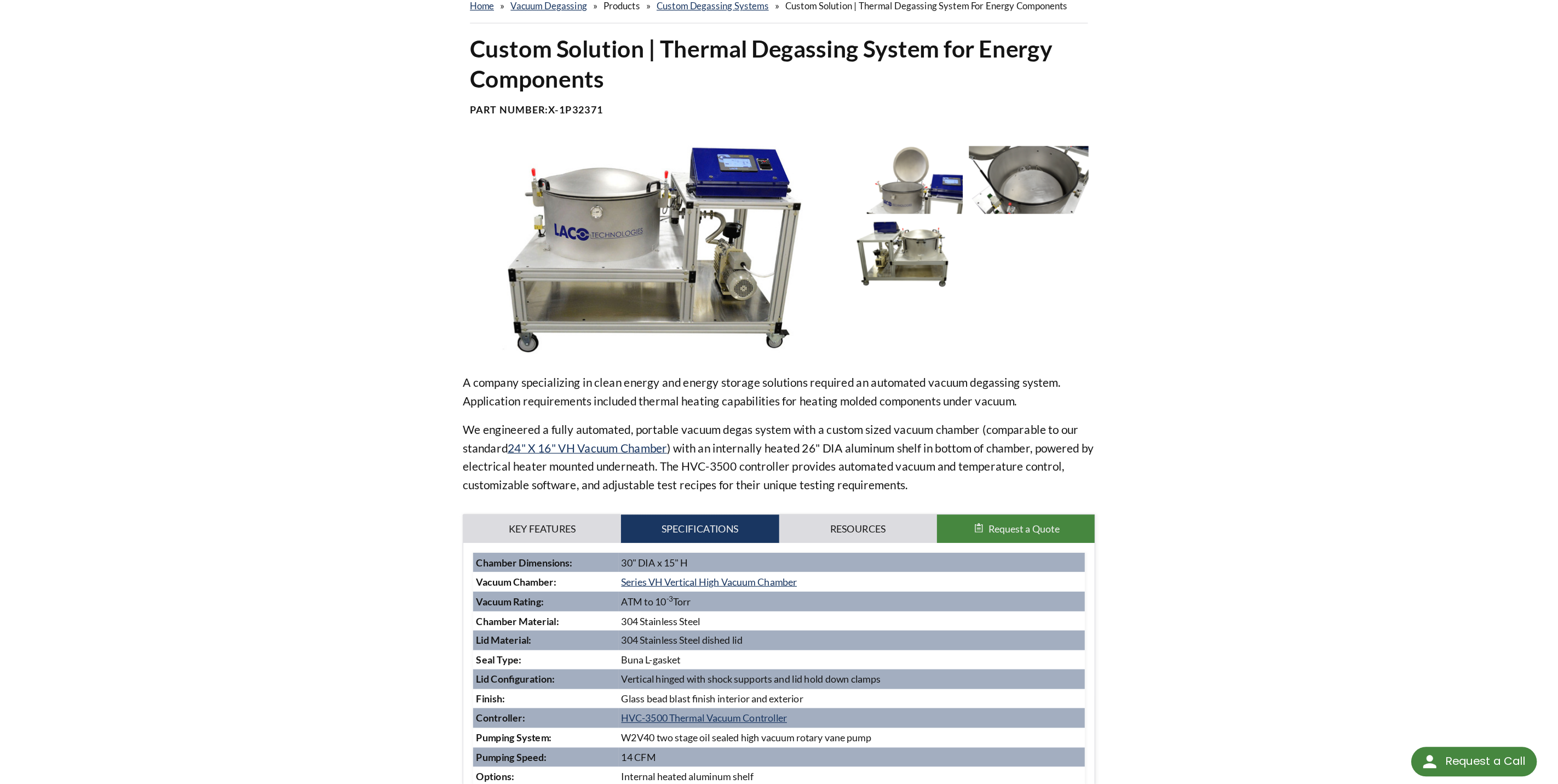
scroll to position [64, 0]
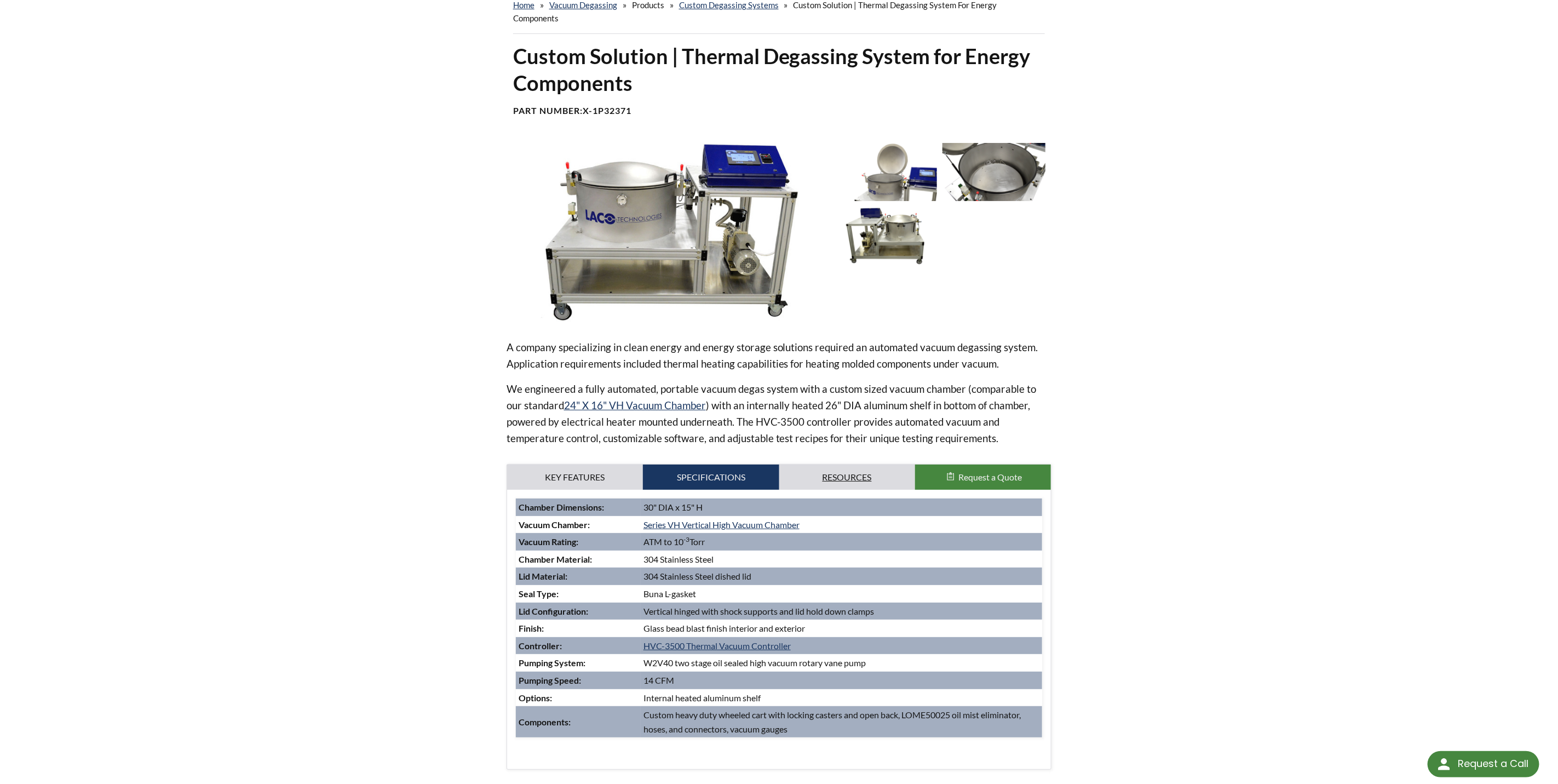
click at [871, 483] on link "Resources" at bounding box center [846, 477] width 136 height 25
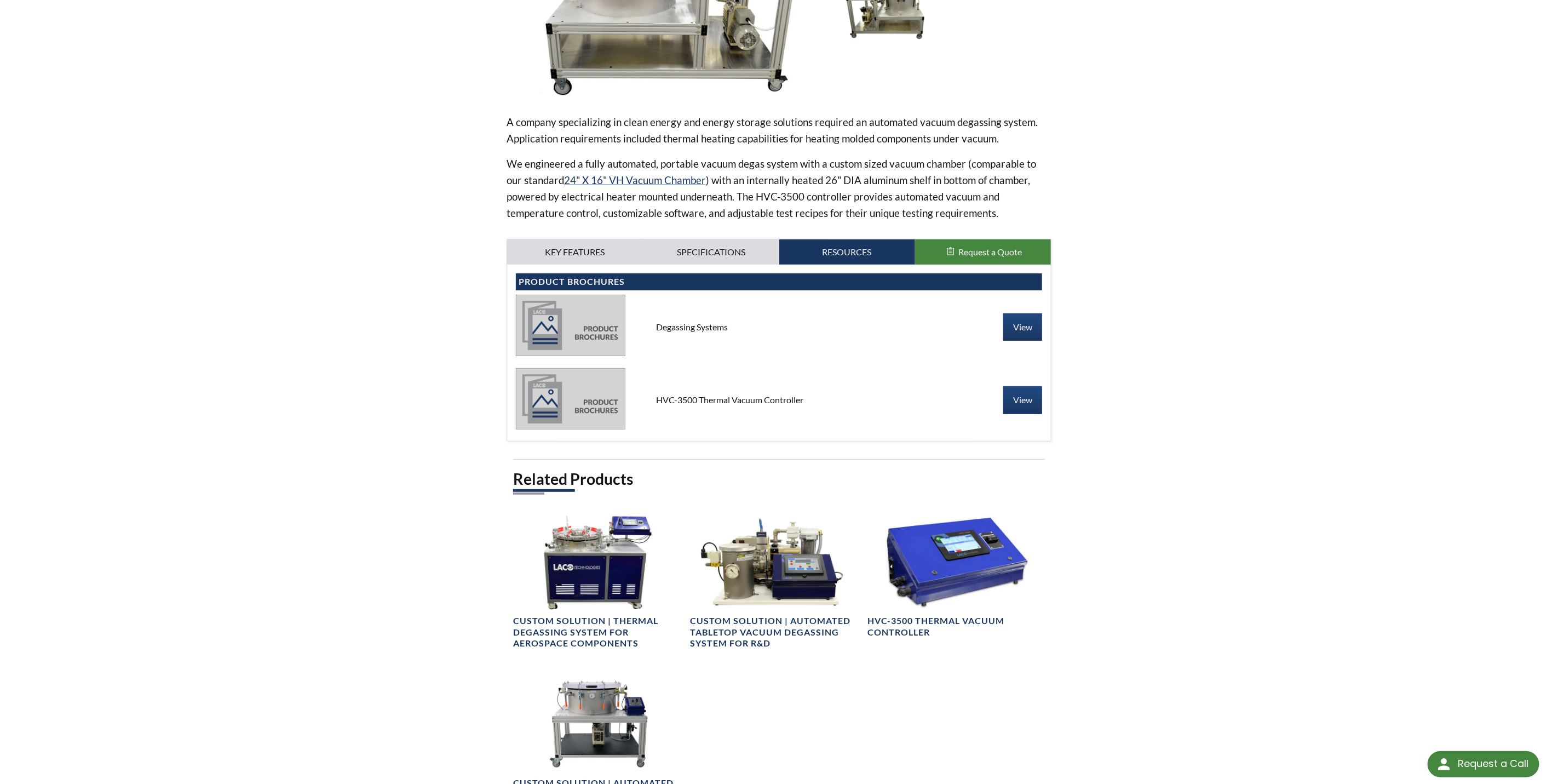
scroll to position [411, 0]
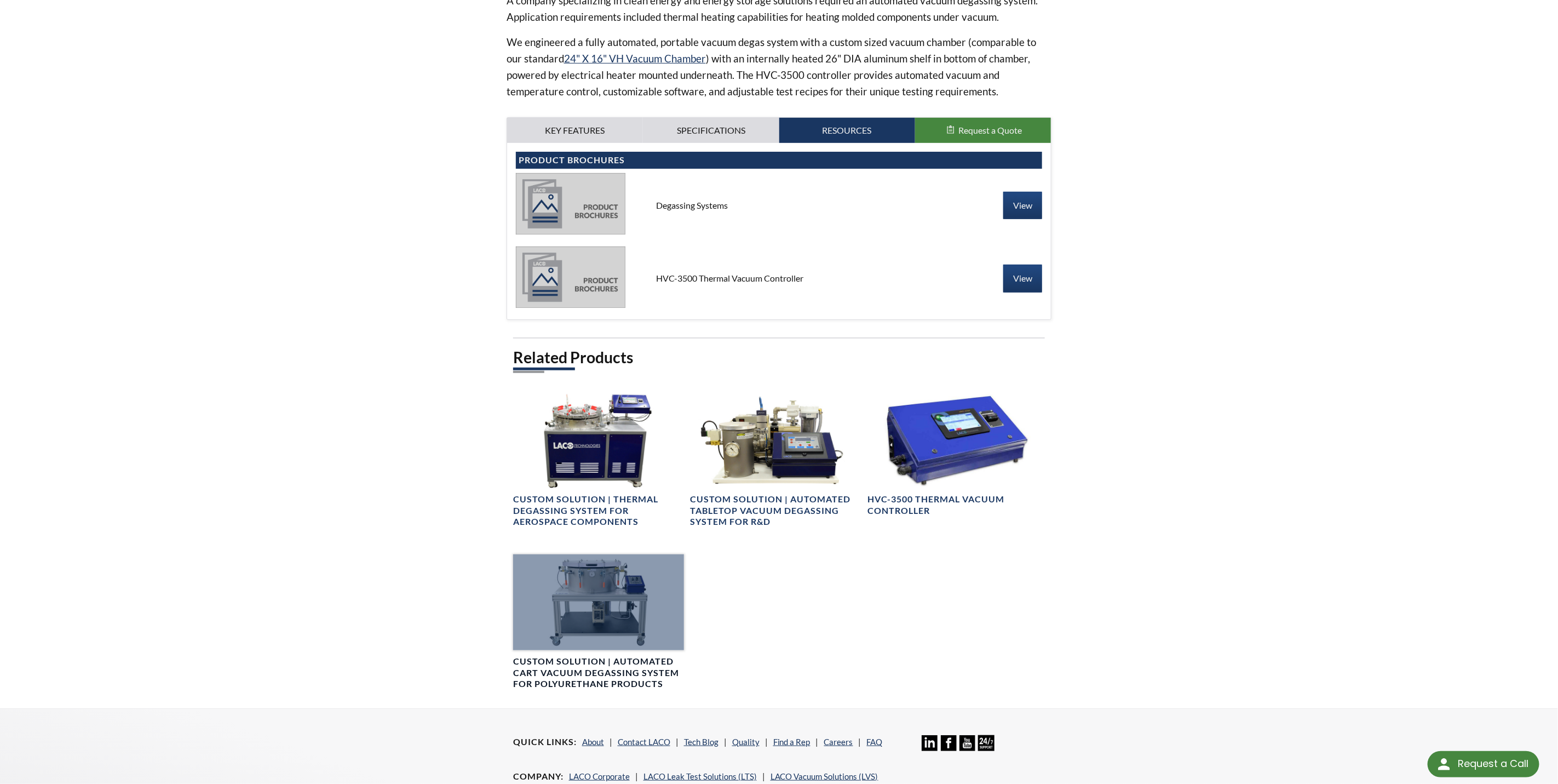
click at [600, 652] on h4 "Custom Solution | Automated Cart Vacuum Degassing System for Polyurethane Produ…" at bounding box center [598, 672] width 171 height 34
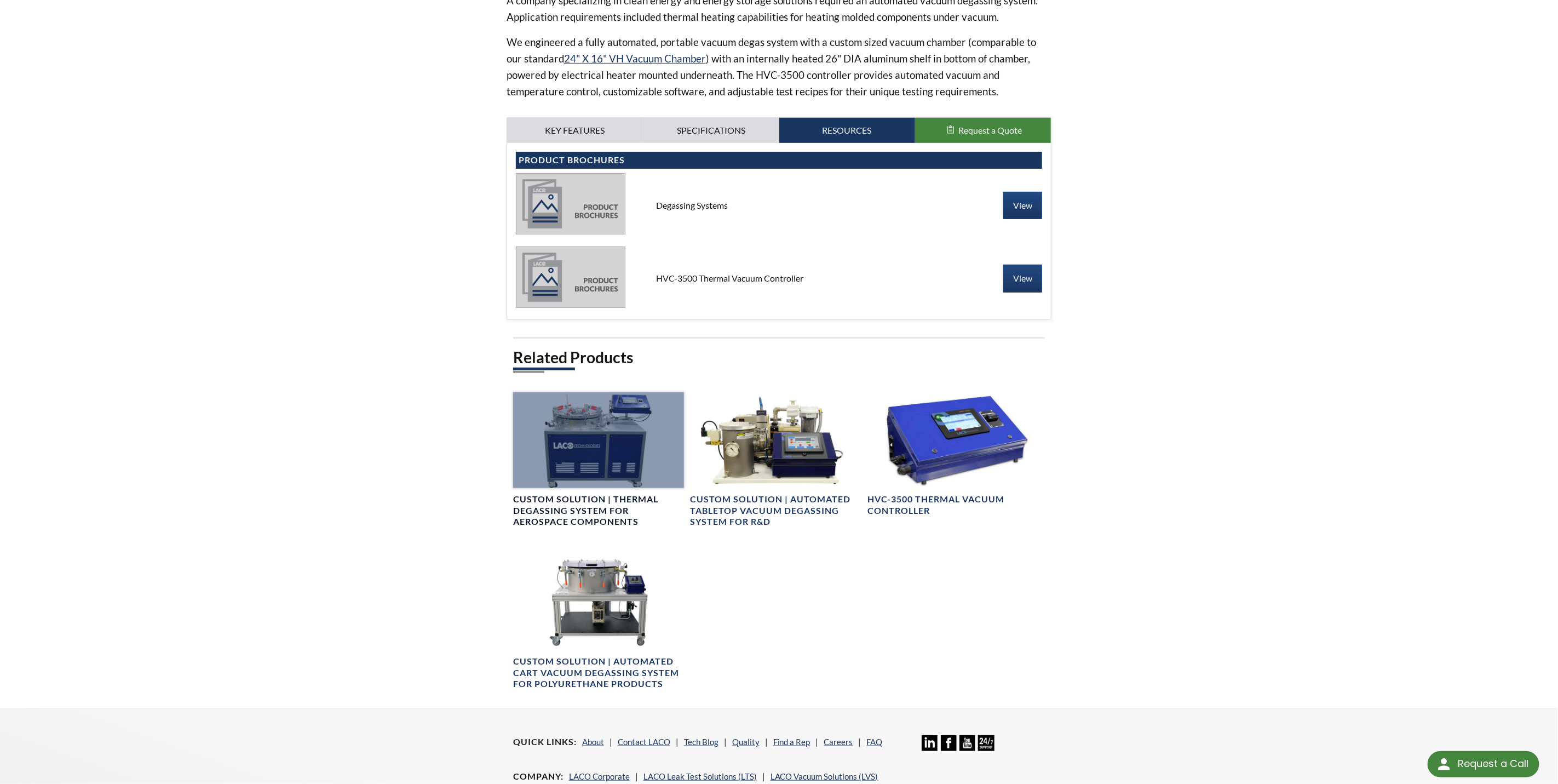
click at [610, 457] on div at bounding box center [598, 440] width 171 height 96
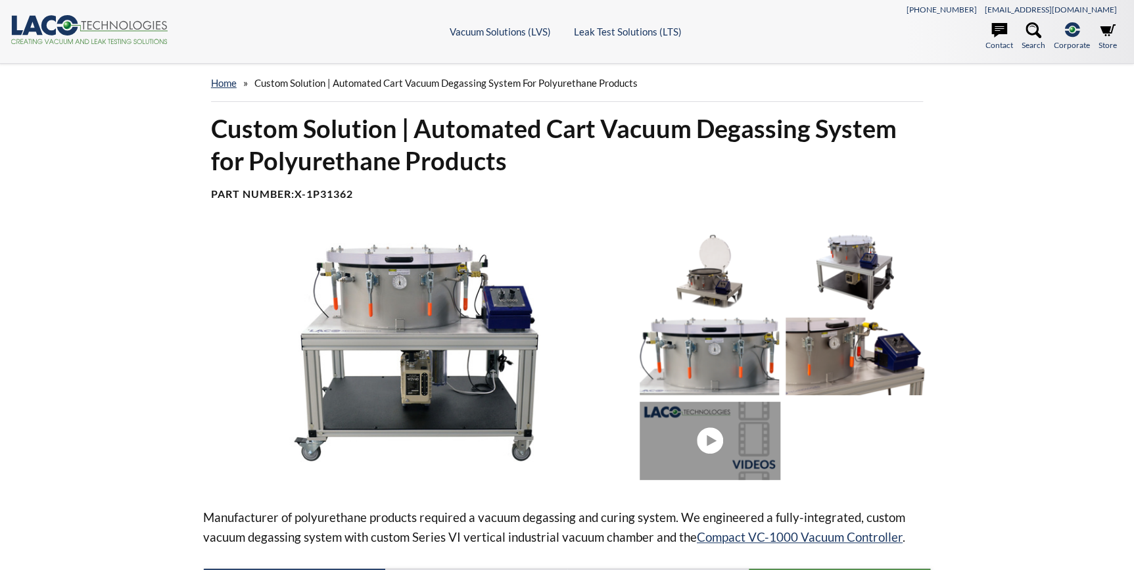
select select "Language Translate Widget"
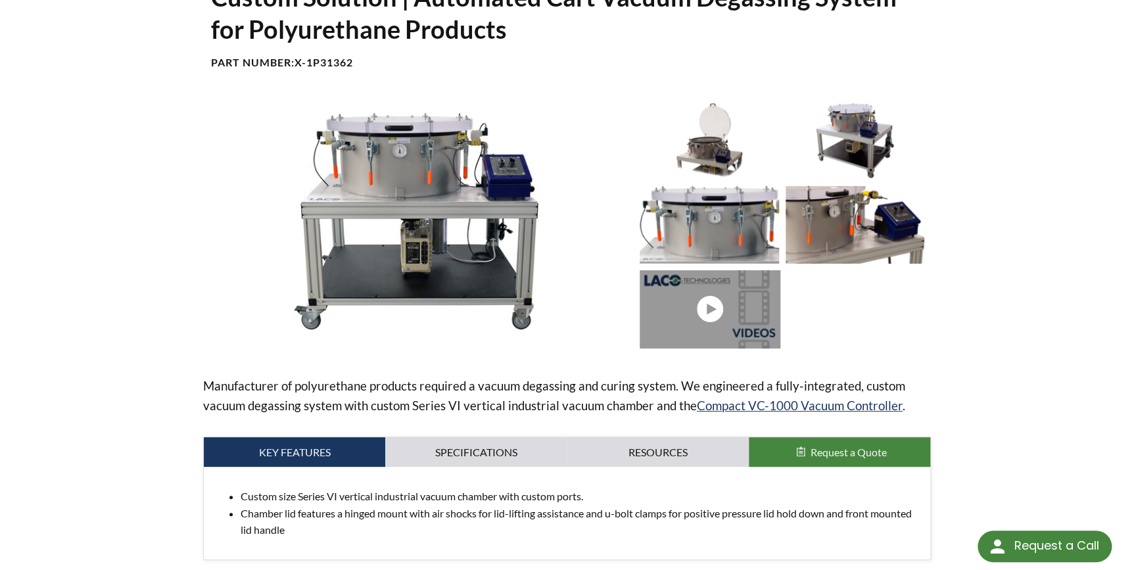
scroll to position [239, 0]
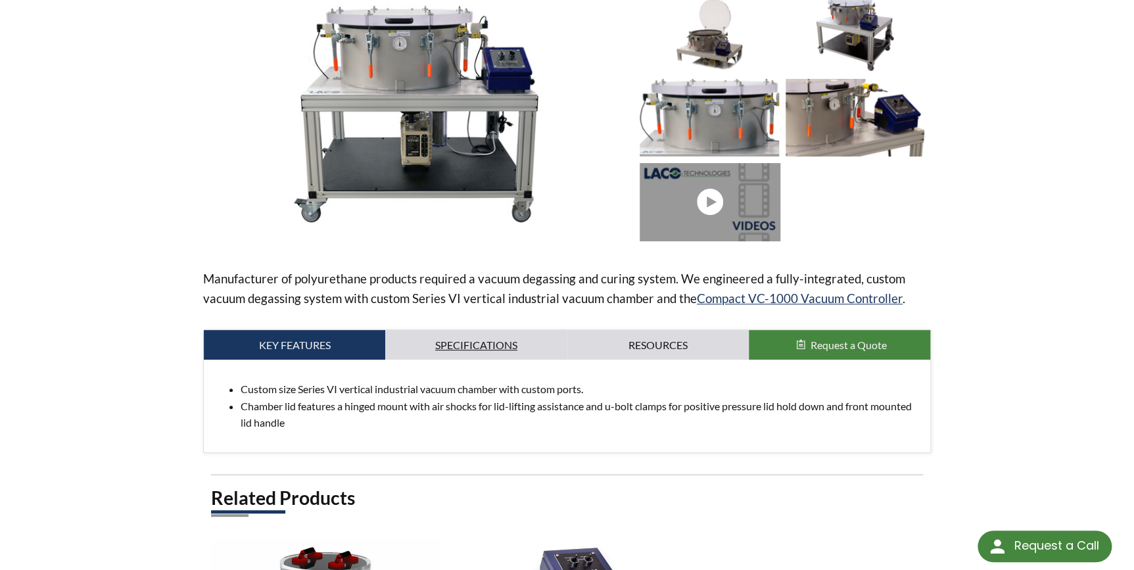
click at [463, 345] on link "Specifications" at bounding box center [475, 345] width 181 height 30
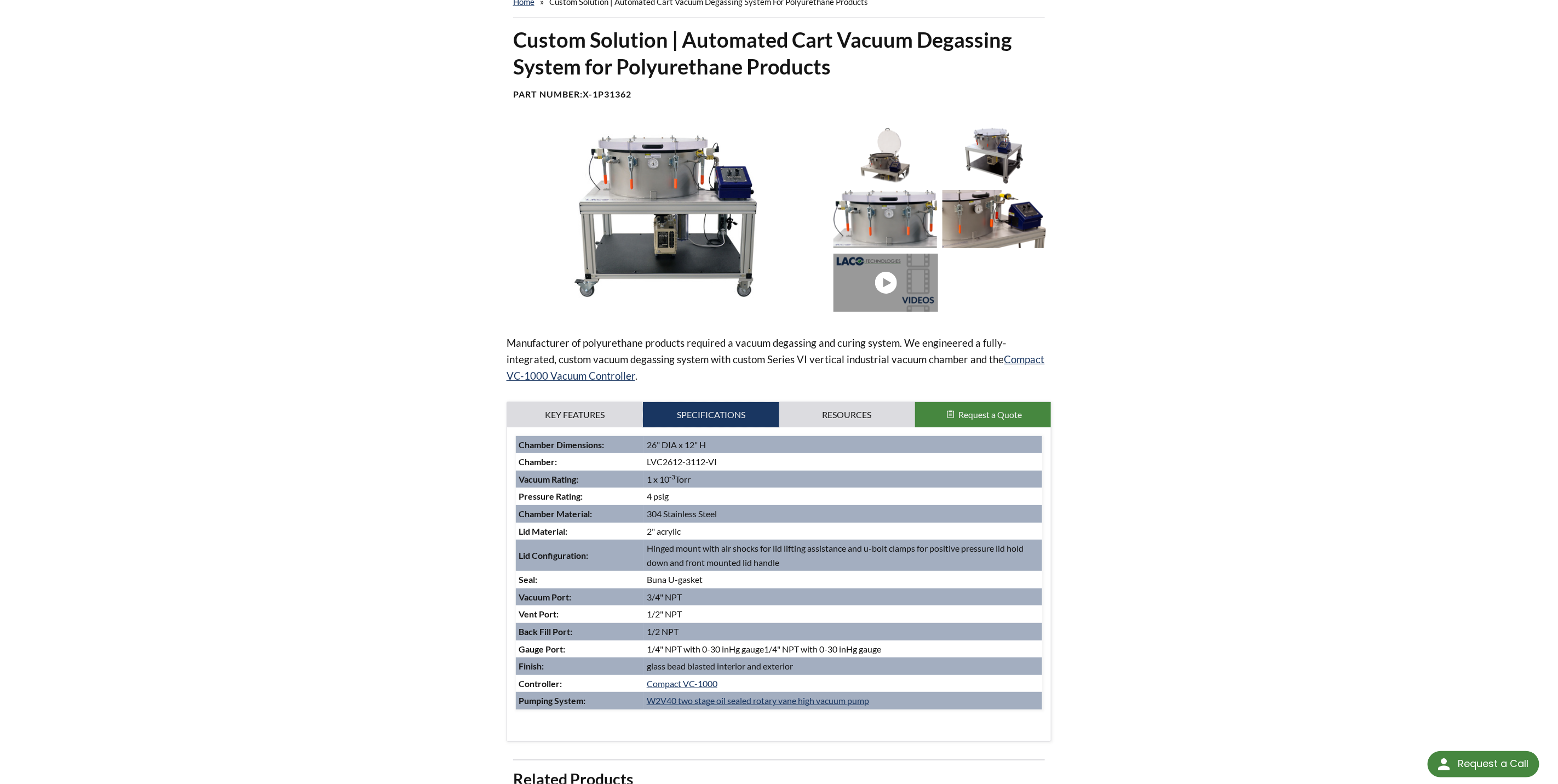
scroll to position [38, 0]
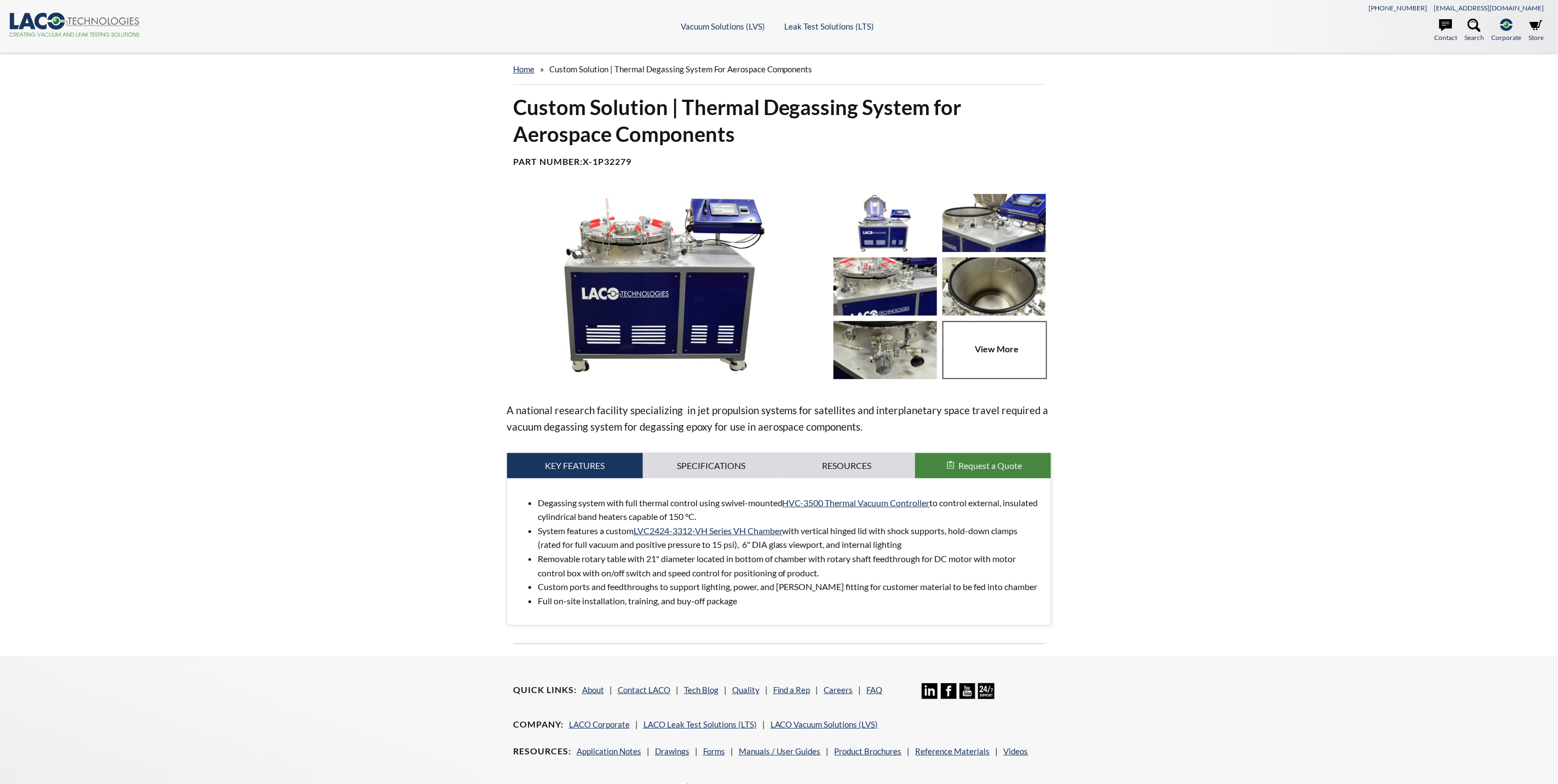
select select "Language Translate Widget"
click at [717, 467] on link "Specifications" at bounding box center [711, 466] width 136 height 25
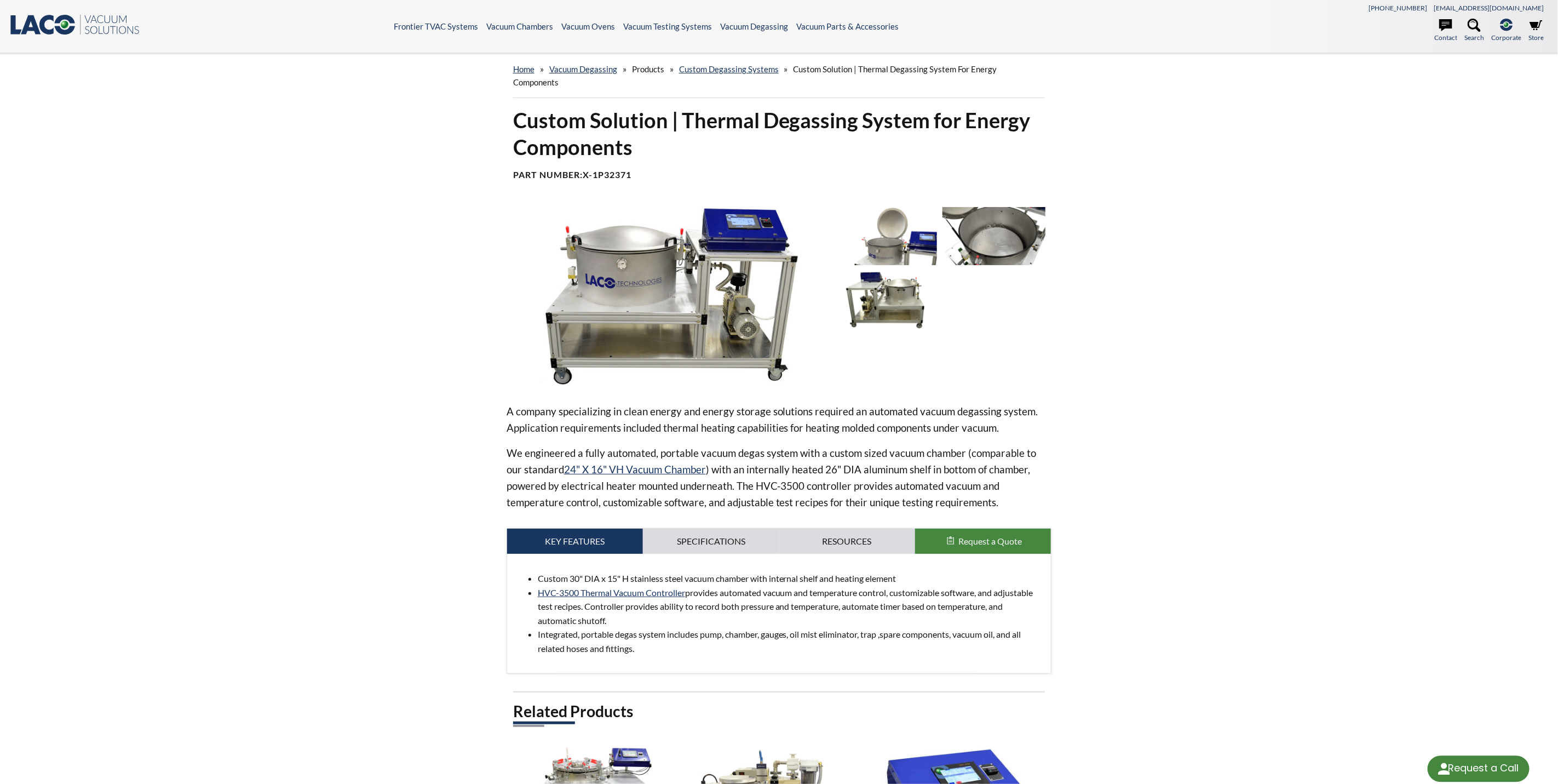
select select "Language Translate Widget"
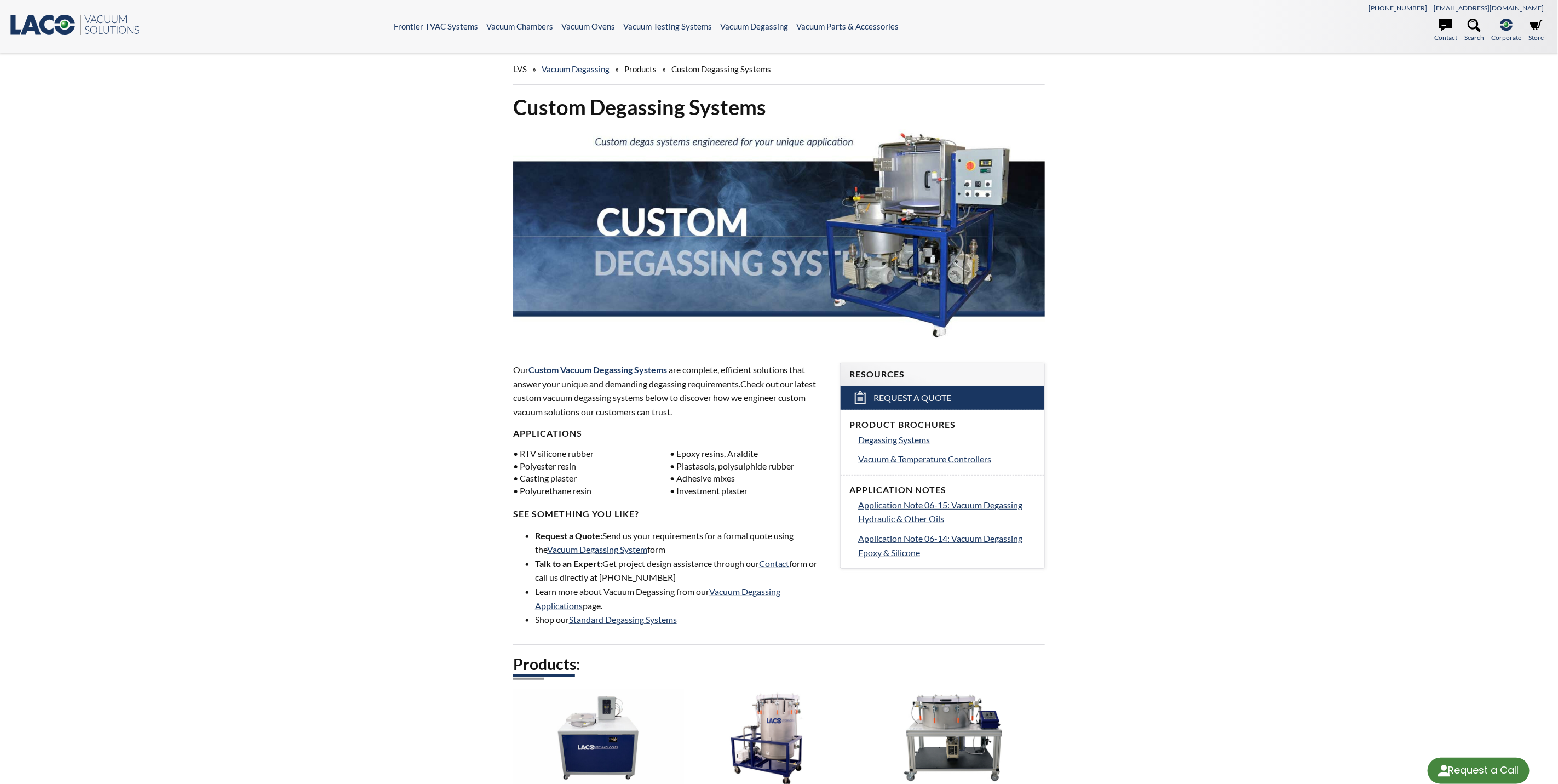
select select "Language Translate Widget"
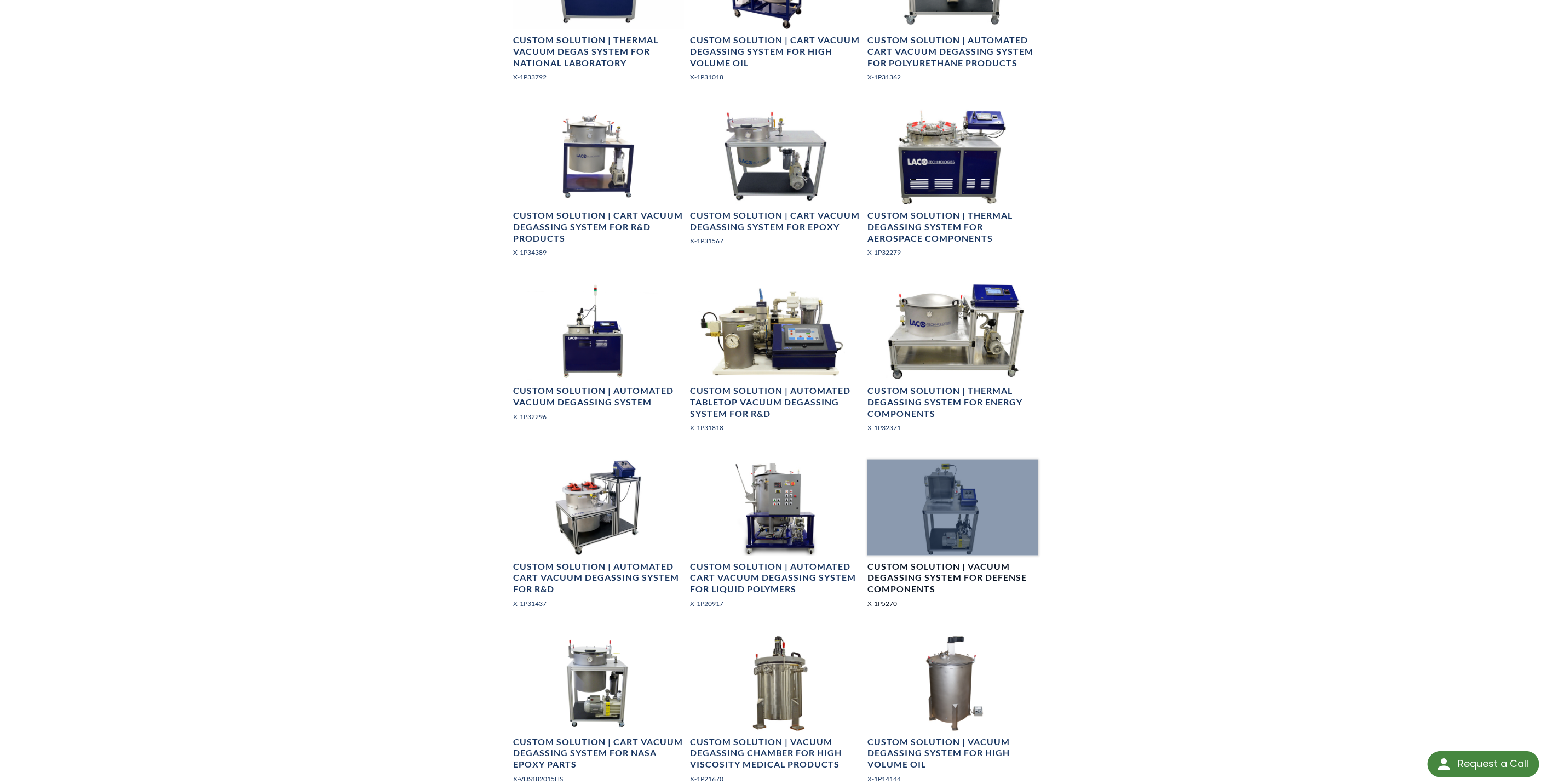
scroll to position [739, 0]
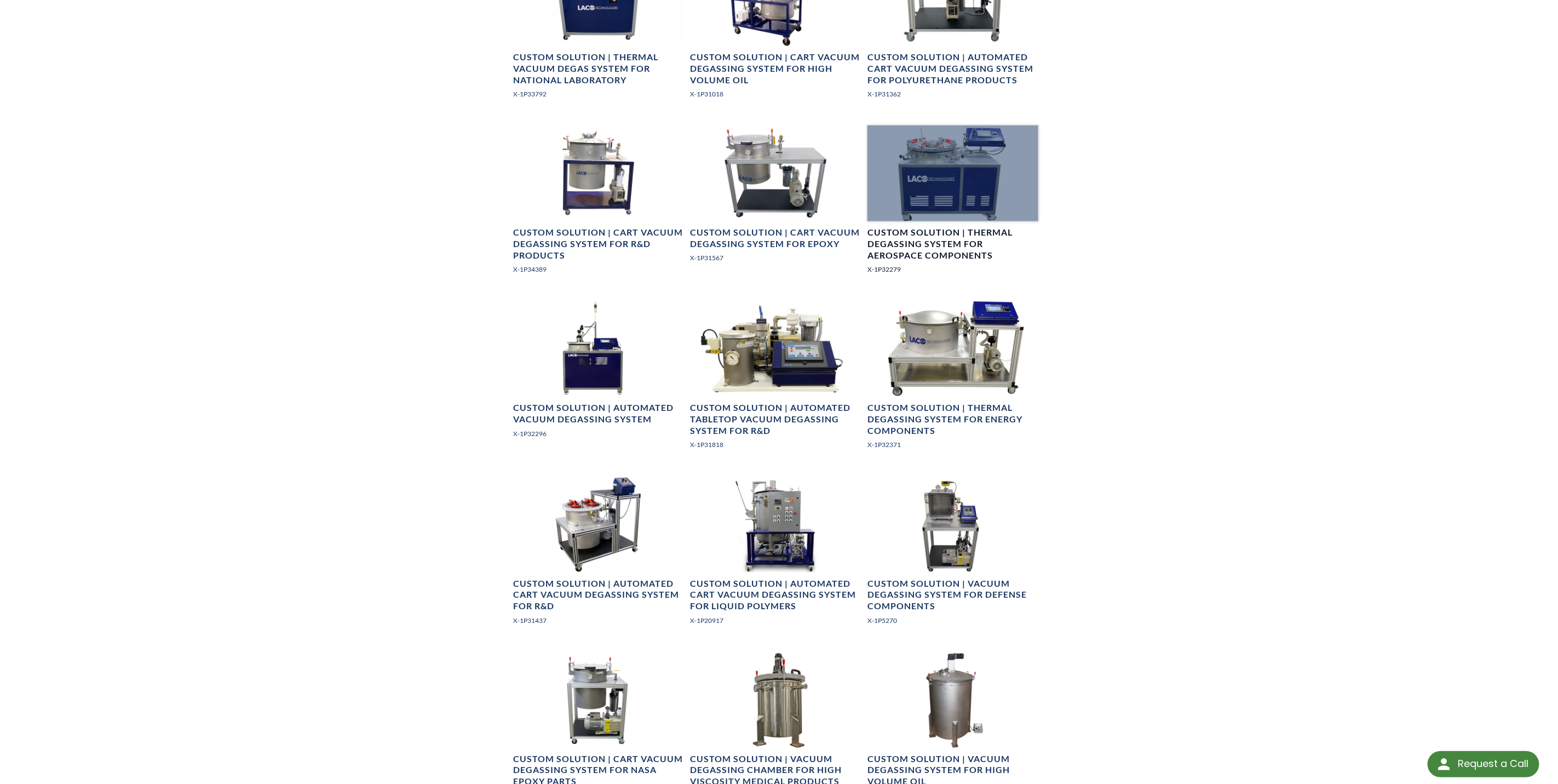
click at [981, 166] on div at bounding box center [952, 173] width 171 height 96
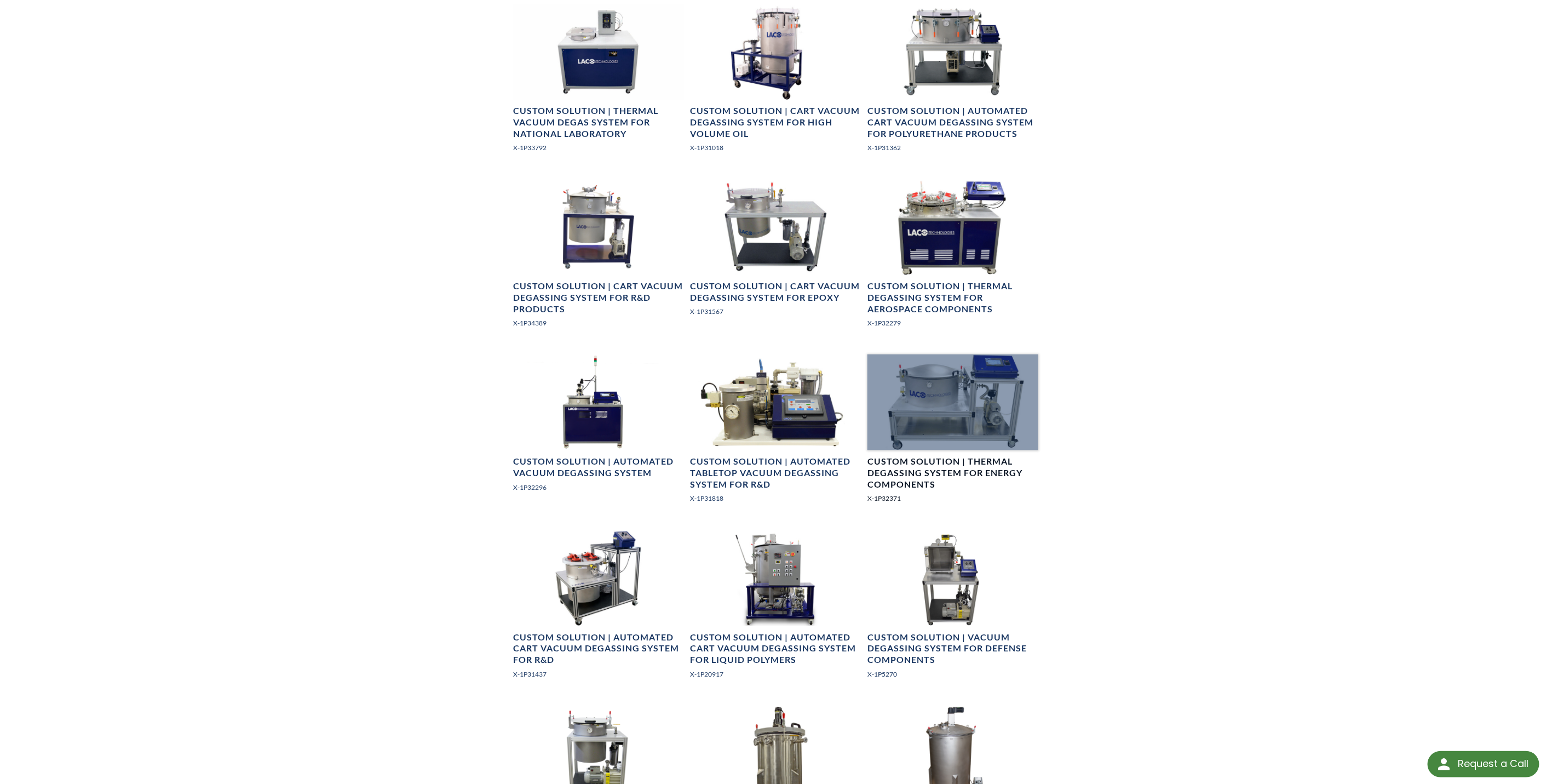
scroll to position [657, 0]
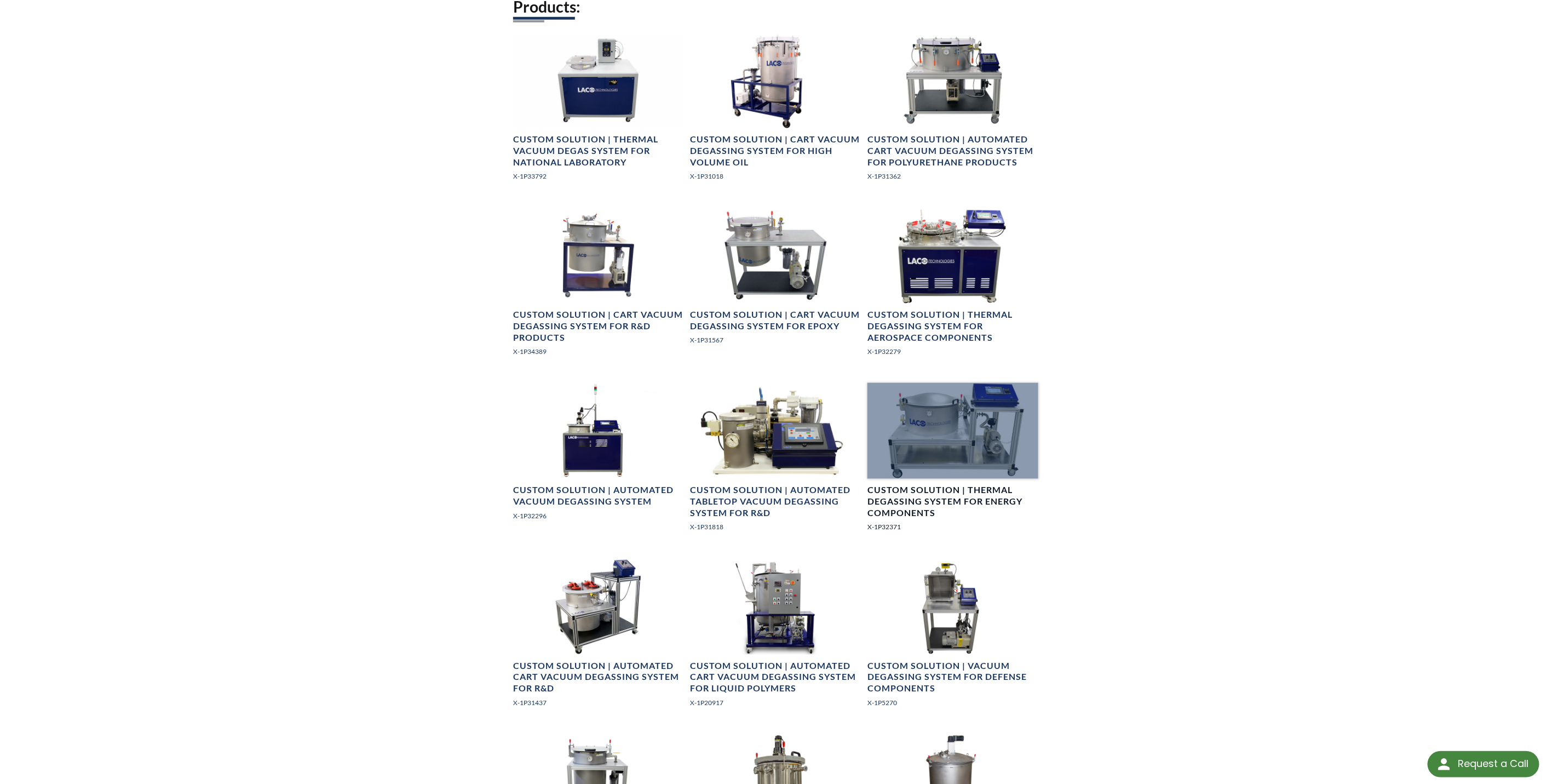
click at [975, 434] on div at bounding box center [952, 431] width 171 height 96
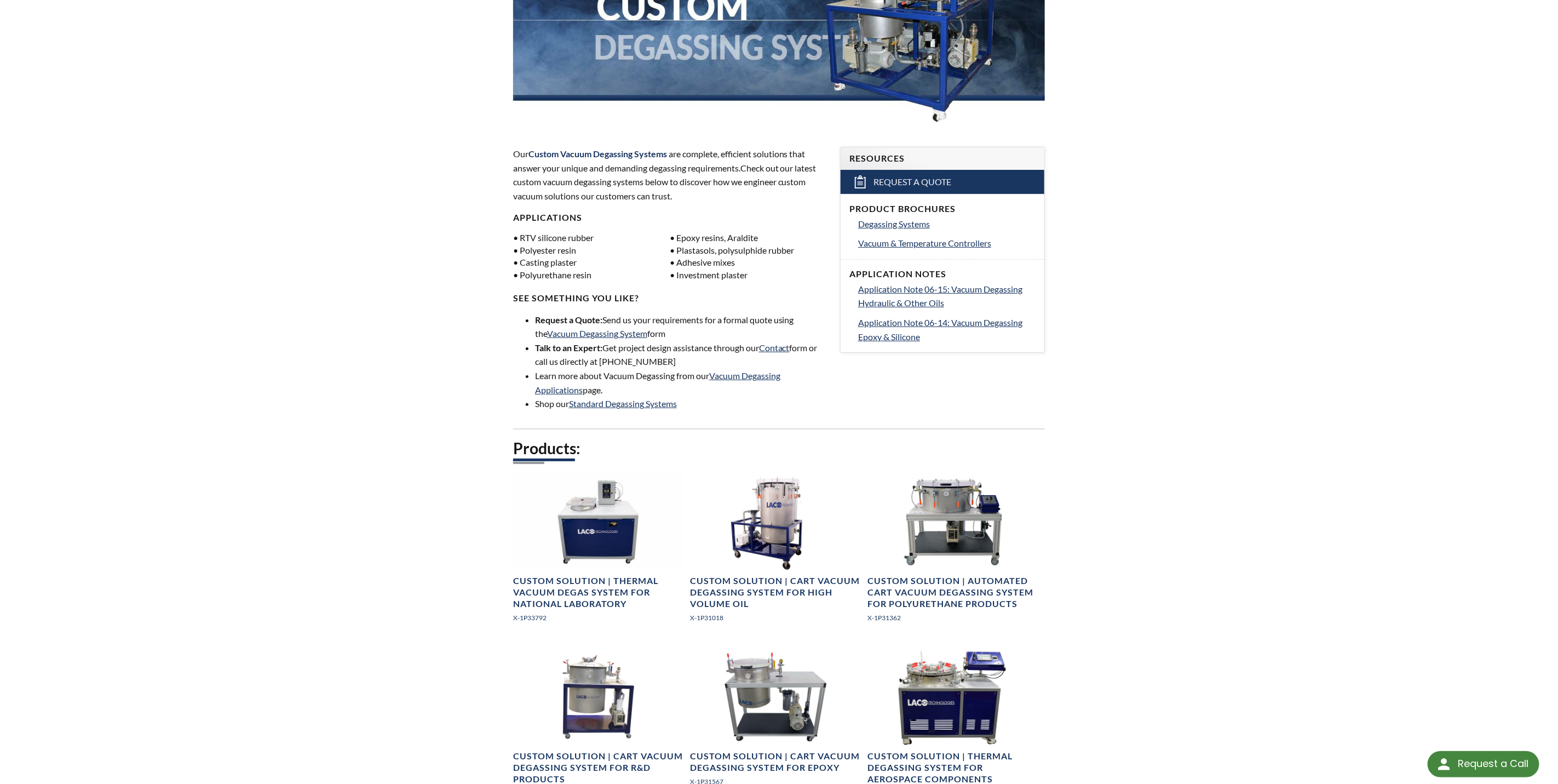
scroll to position [0, 0]
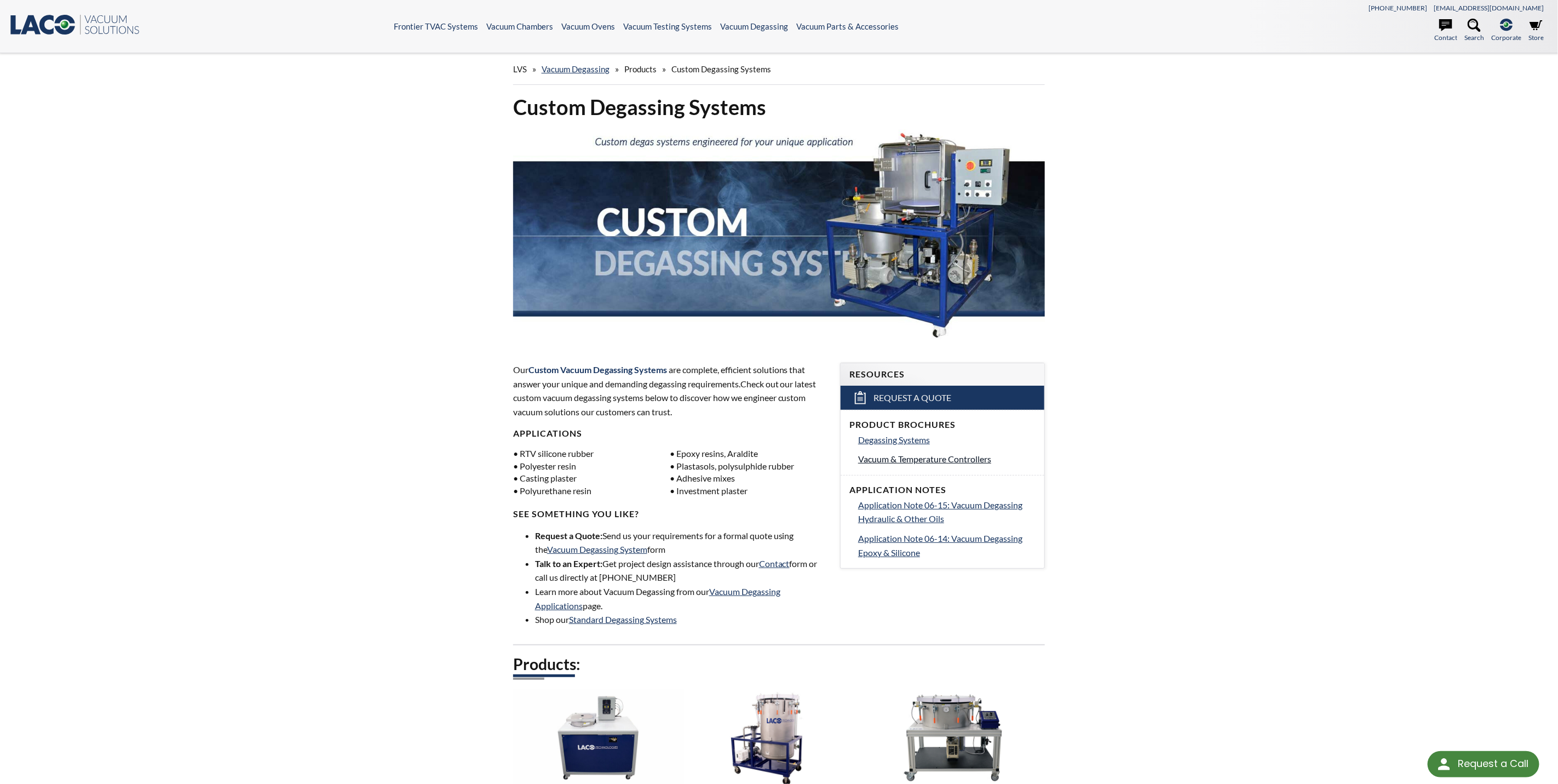
click at [965, 458] on span "Vacuum & Temperature Controllers" at bounding box center [925, 458] width 133 height 10
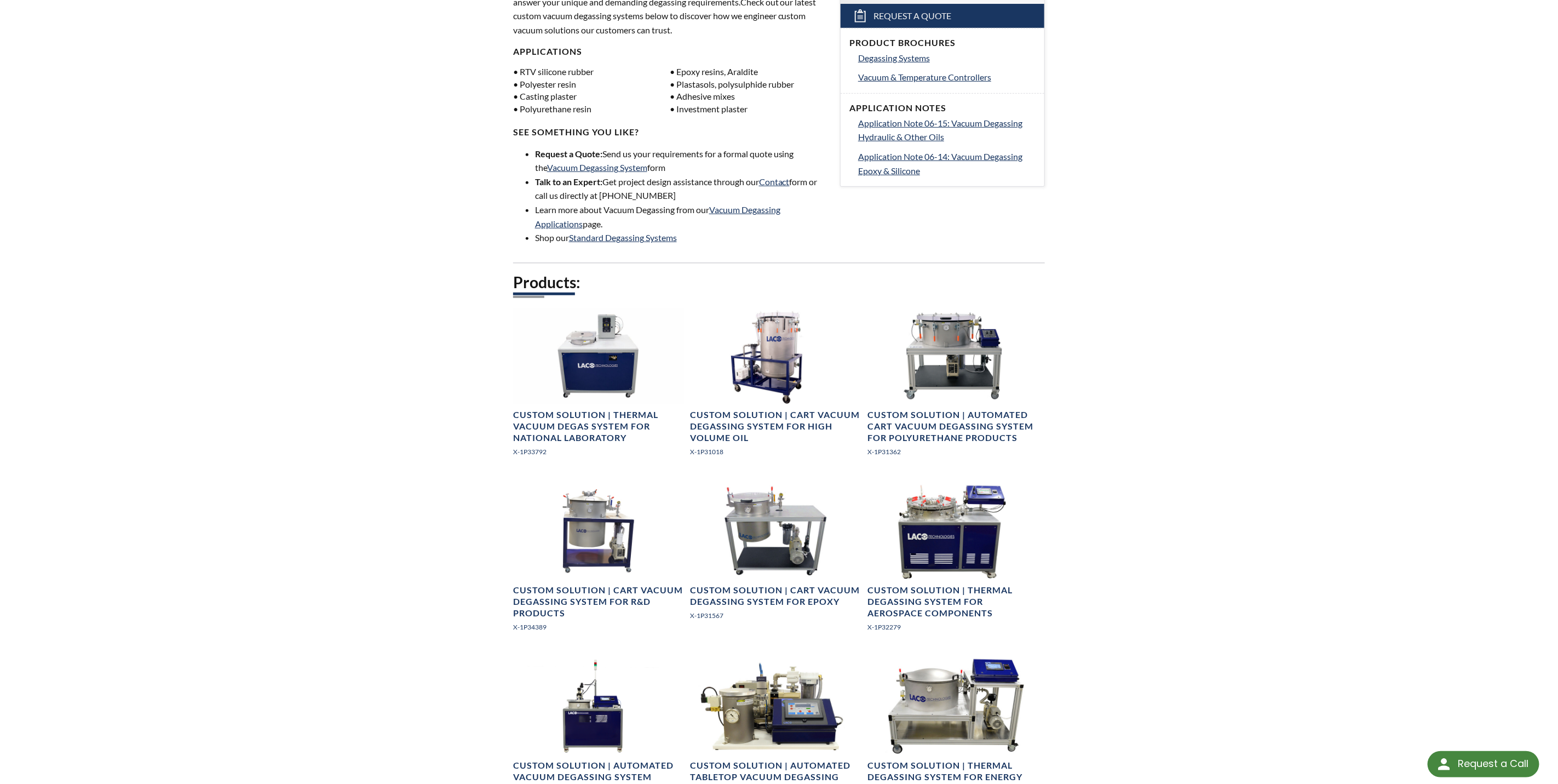
scroll to position [411, 0]
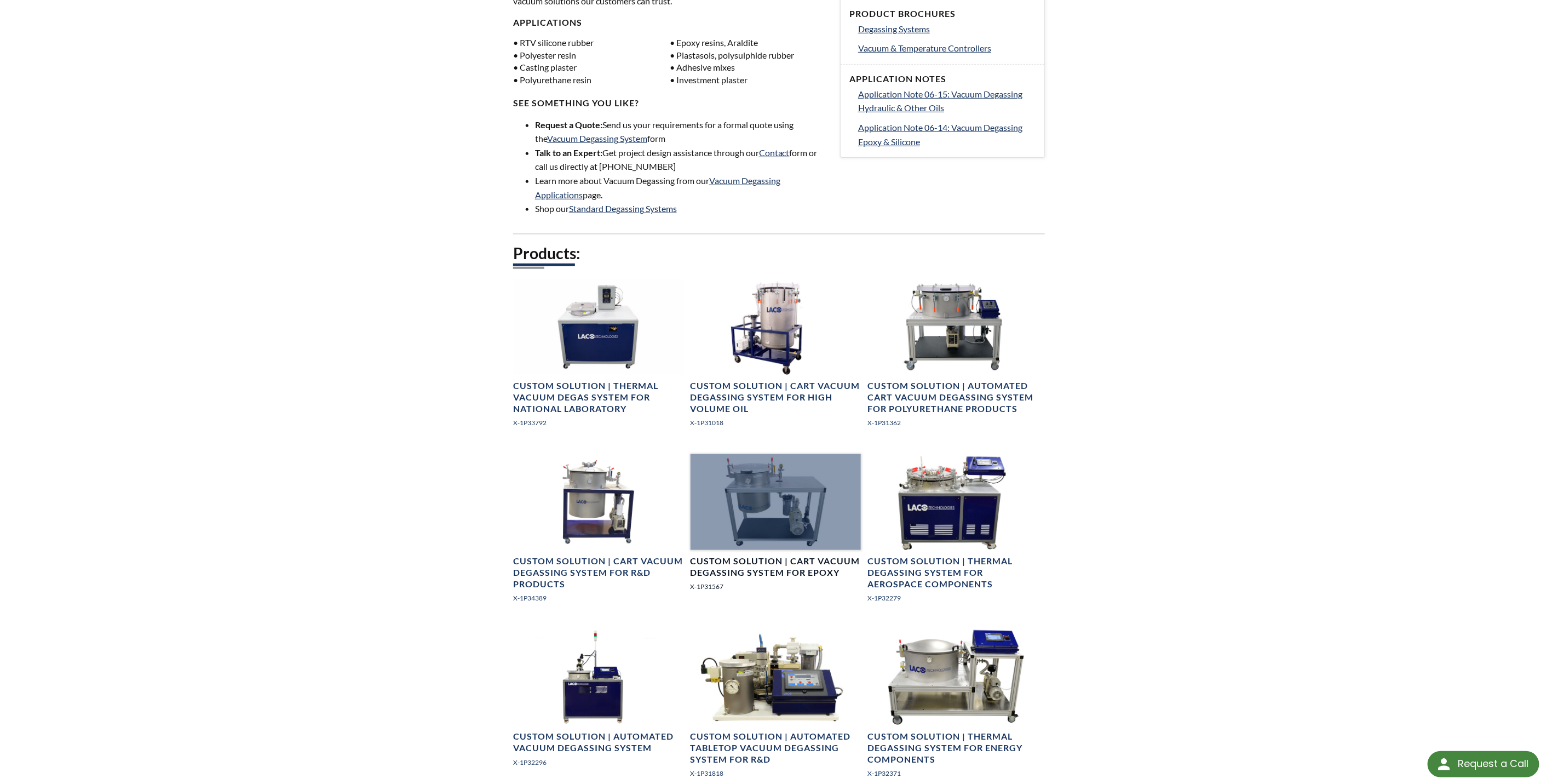
click at [767, 568] on h4 "Custom Solution | Cart Vacuum Degassing System for Epoxy" at bounding box center [776, 567] width 171 height 23
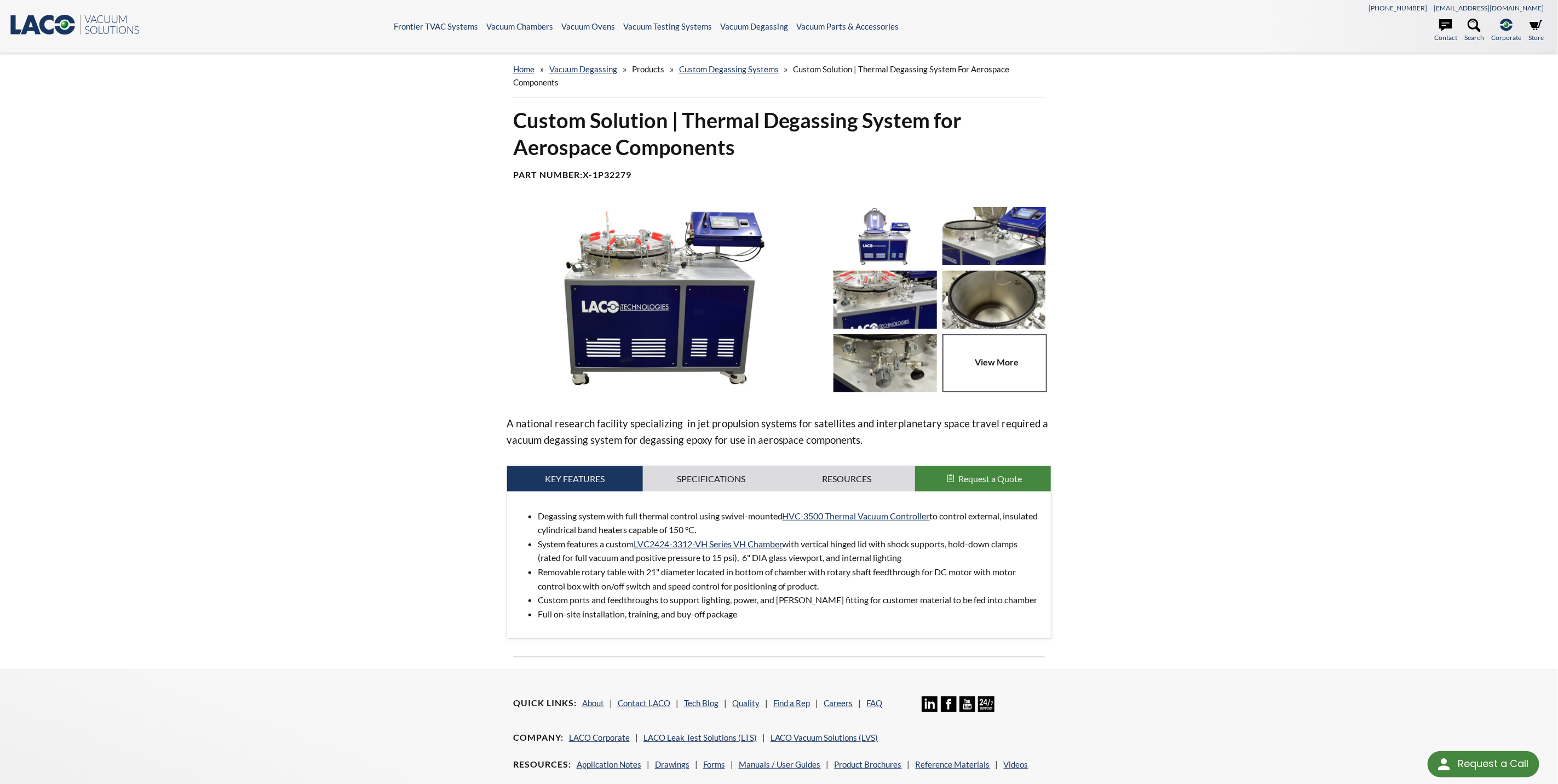
click at [1011, 363] on link at bounding box center [996, 363] width 109 height 58
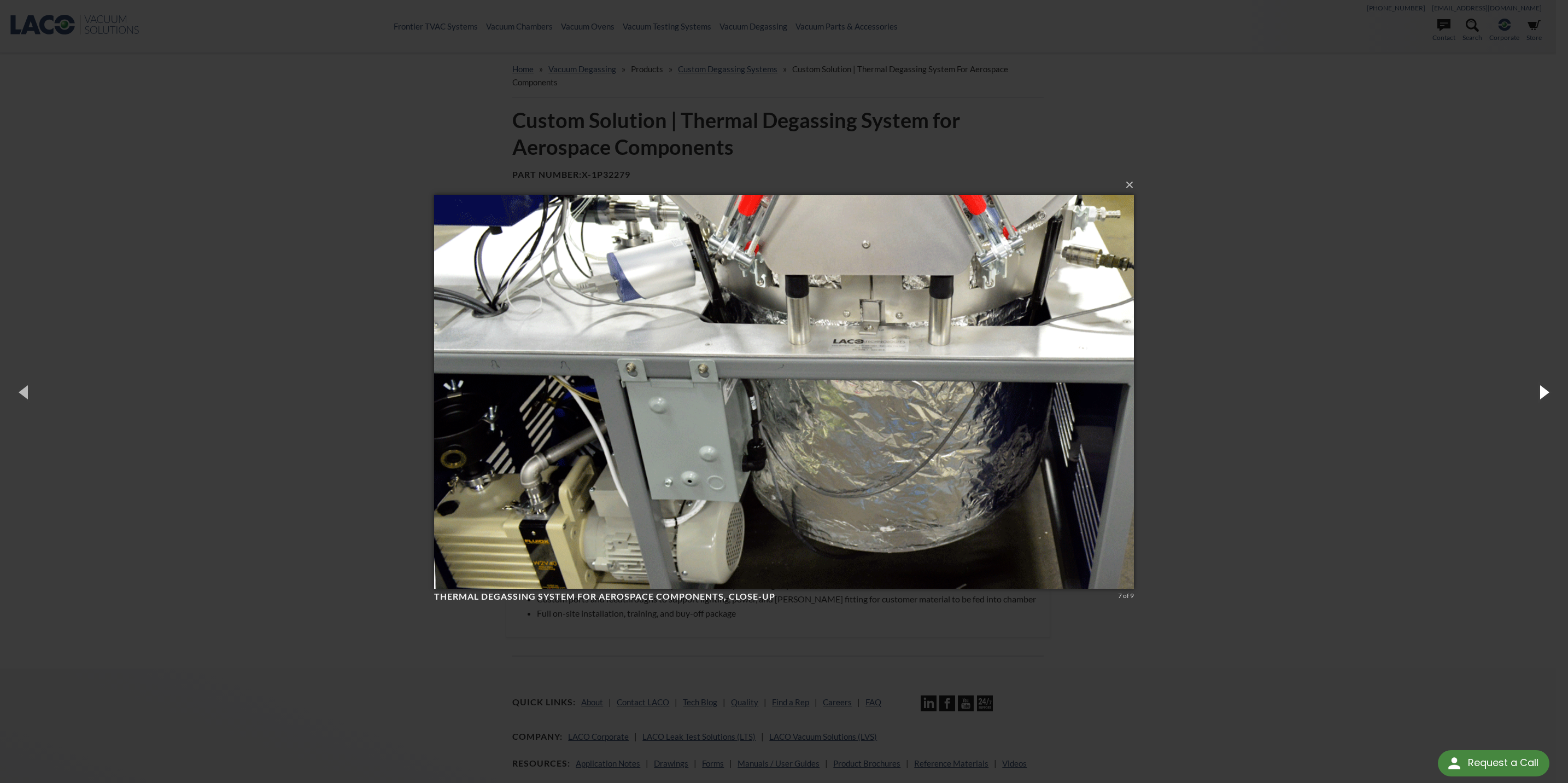
click at [1546, 394] on button "button" at bounding box center [1543, 392] width 49 height 60
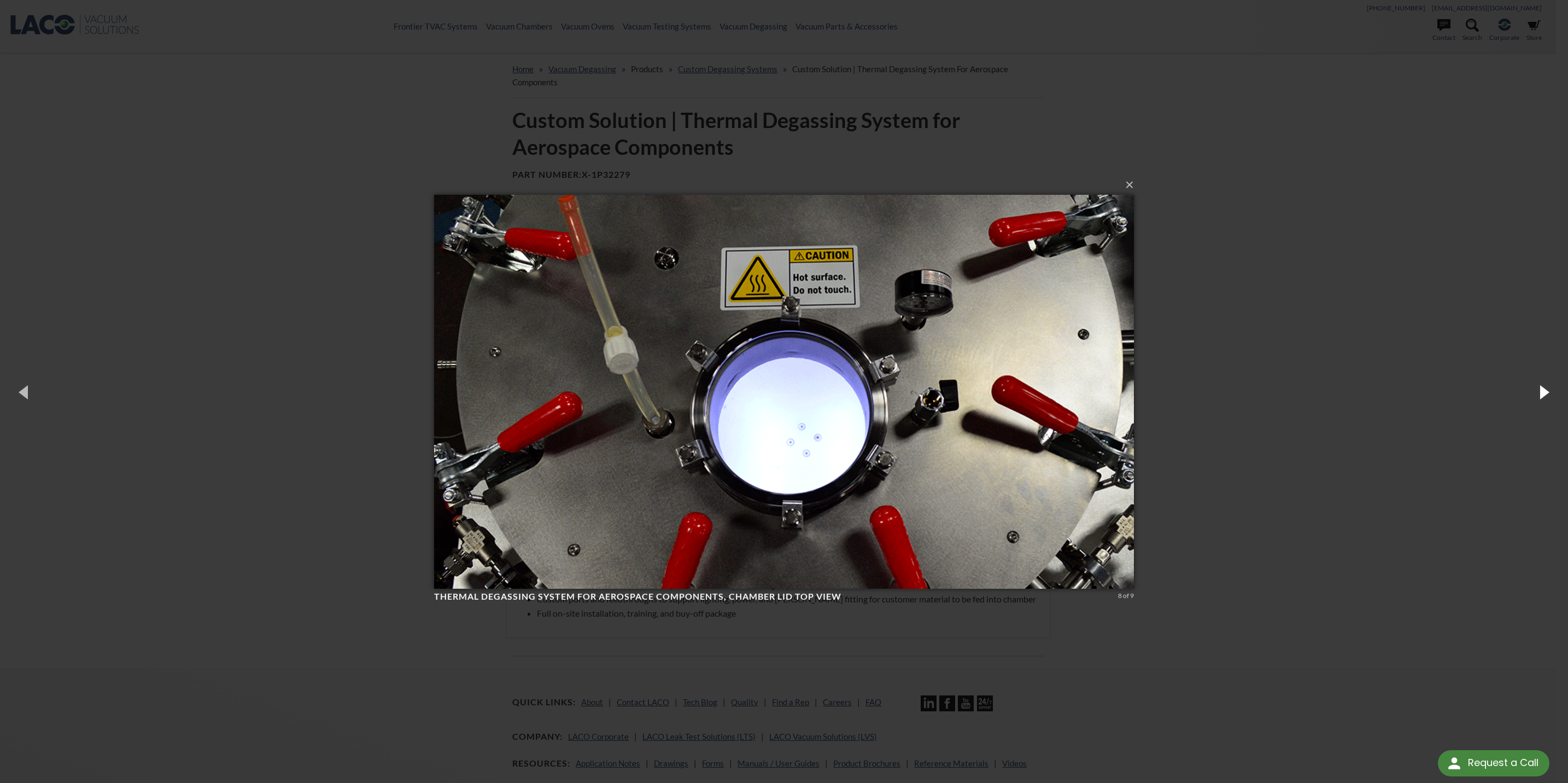
click at [1546, 394] on button "button" at bounding box center [1543, 392] width 49 height 60
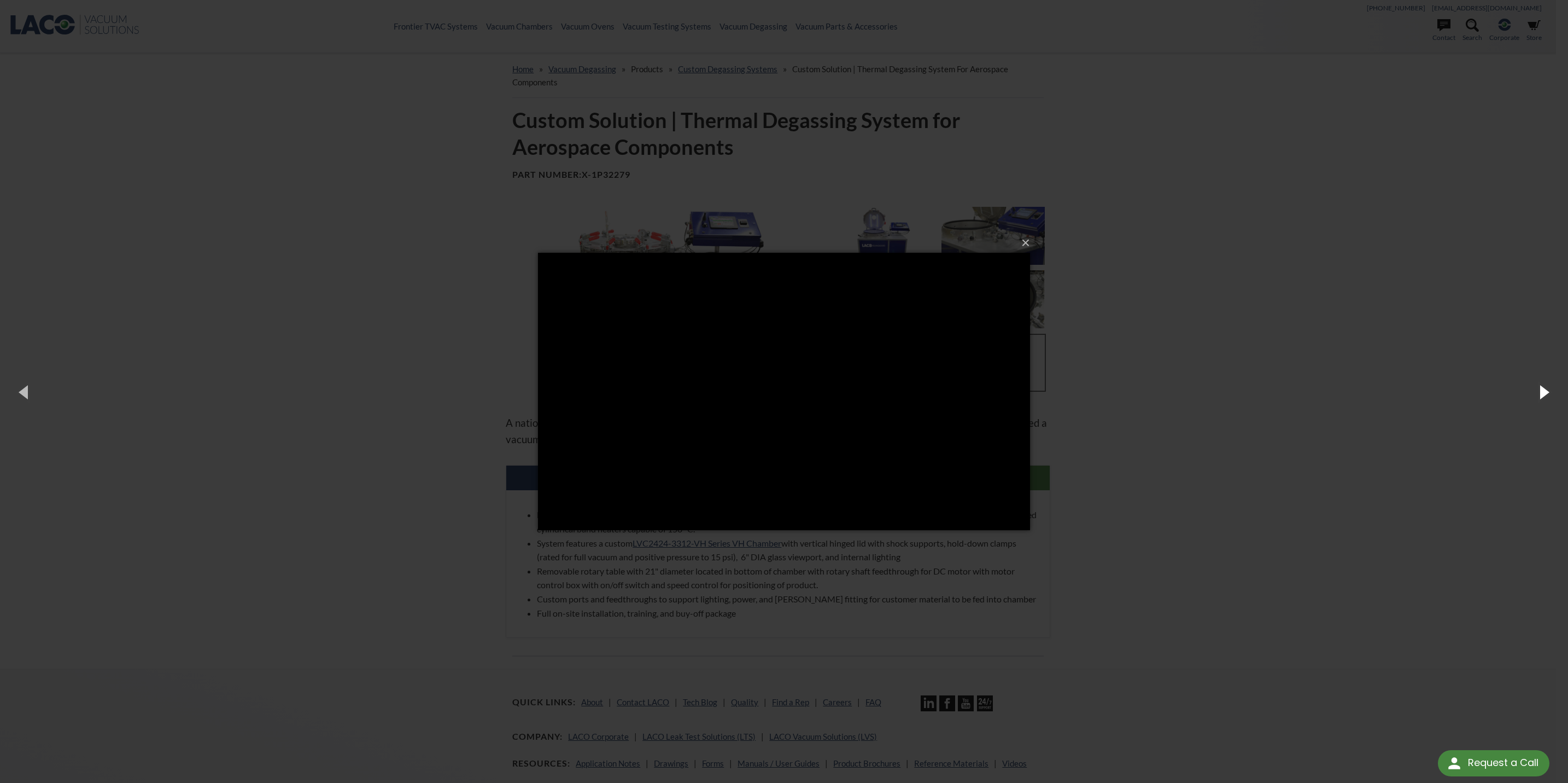
click at [1546, 394] on button "button" at bounding box center [1543, 392] width 49 height 60
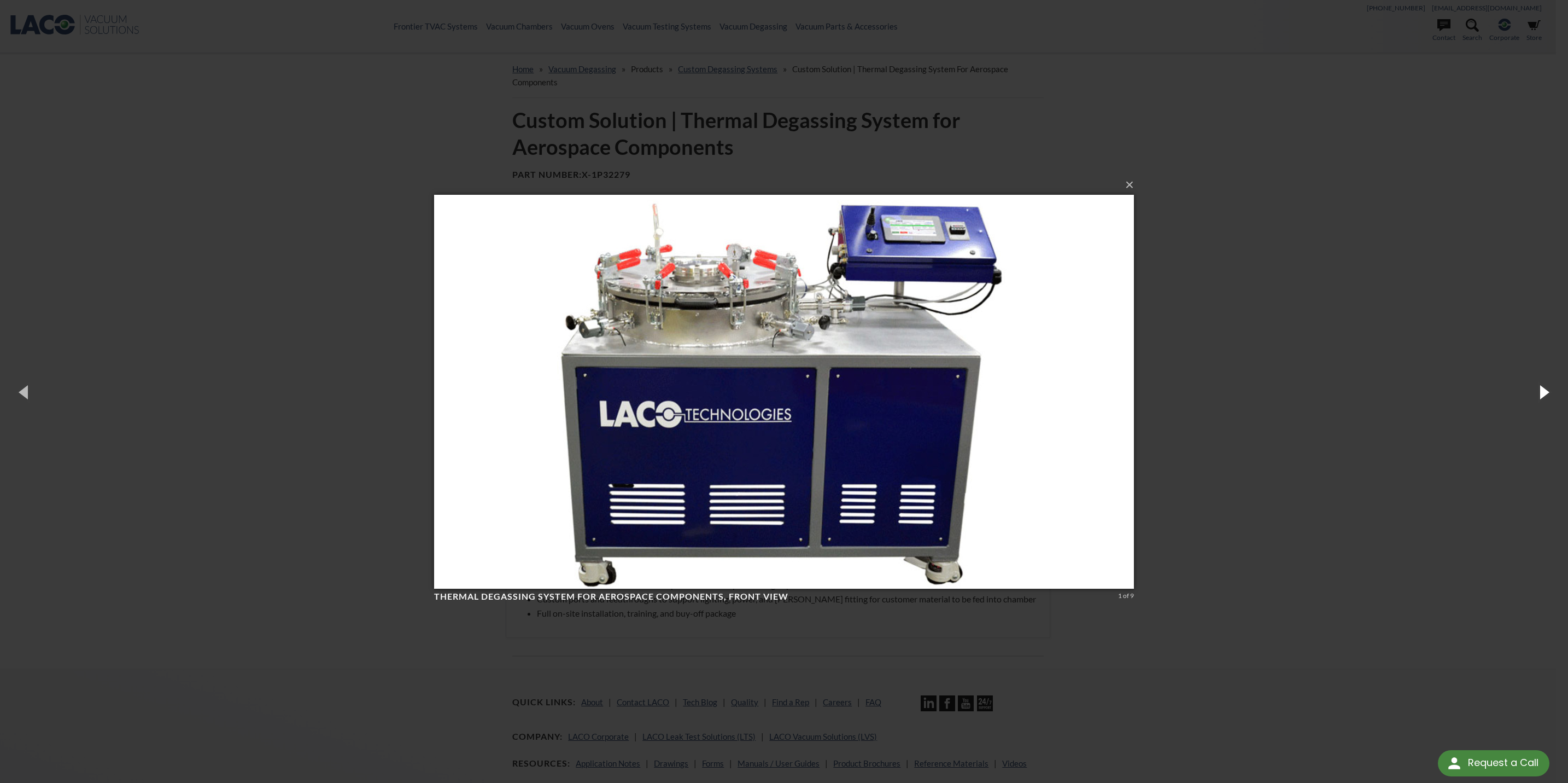
click at [1546, 394] on button "button" at bounding box center [1543, 392] width 49 height 60
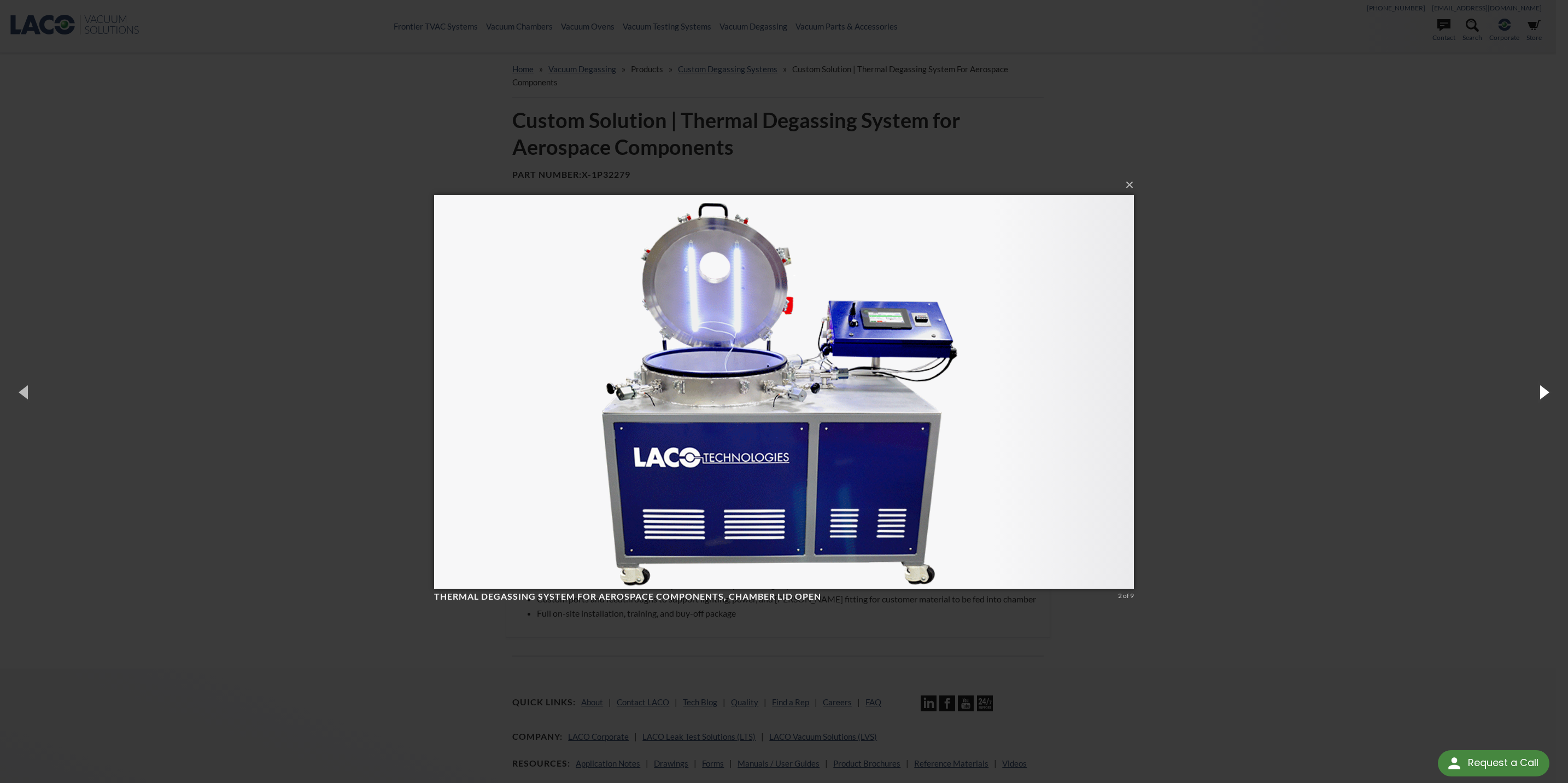
click at [1546, 394] on button "button" at bounding box center [1543, 392] width 49 height 60
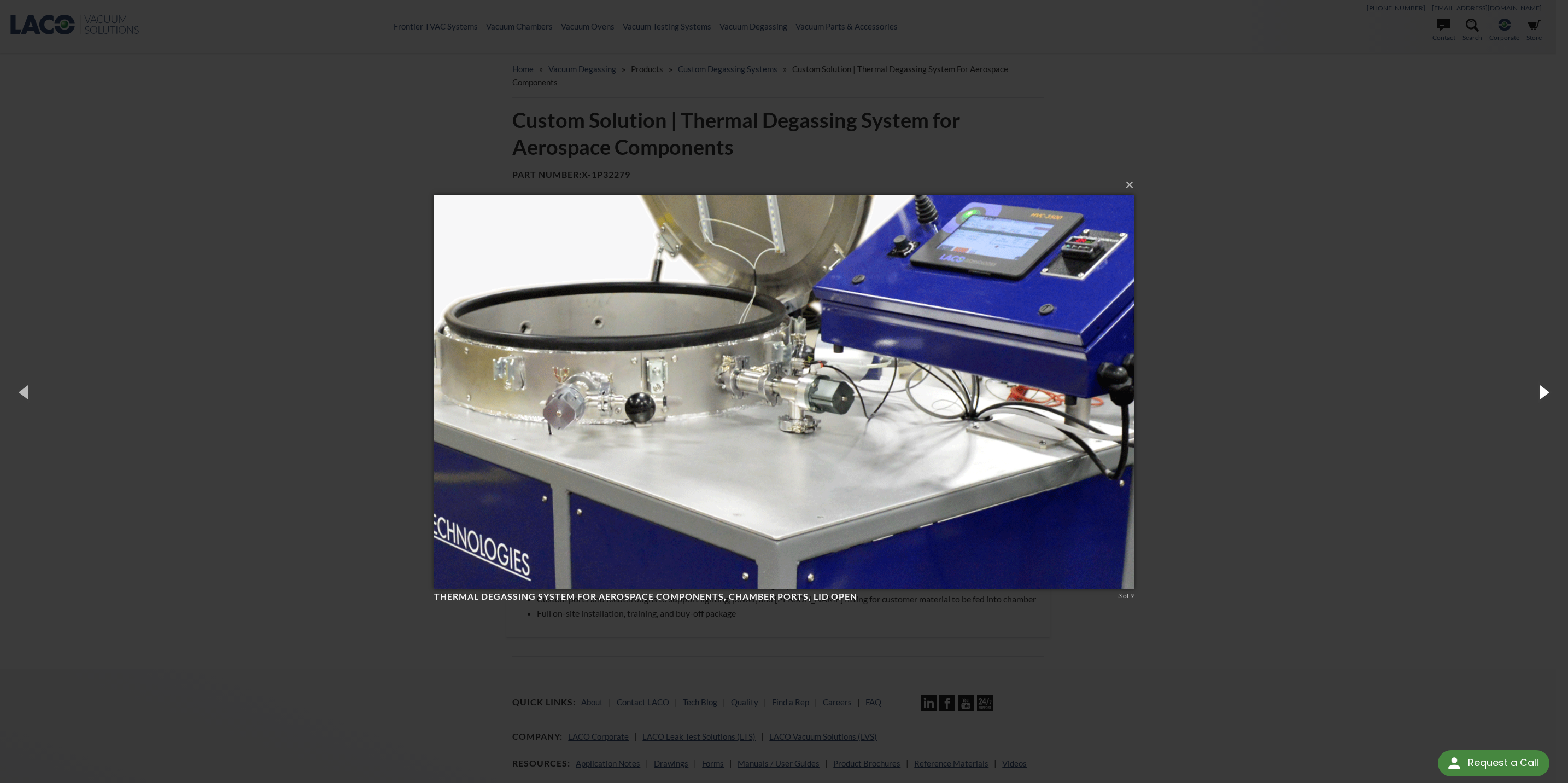
click at [1546, 394] on button "button" at bounding box center [1543, 392] width 49 height 60
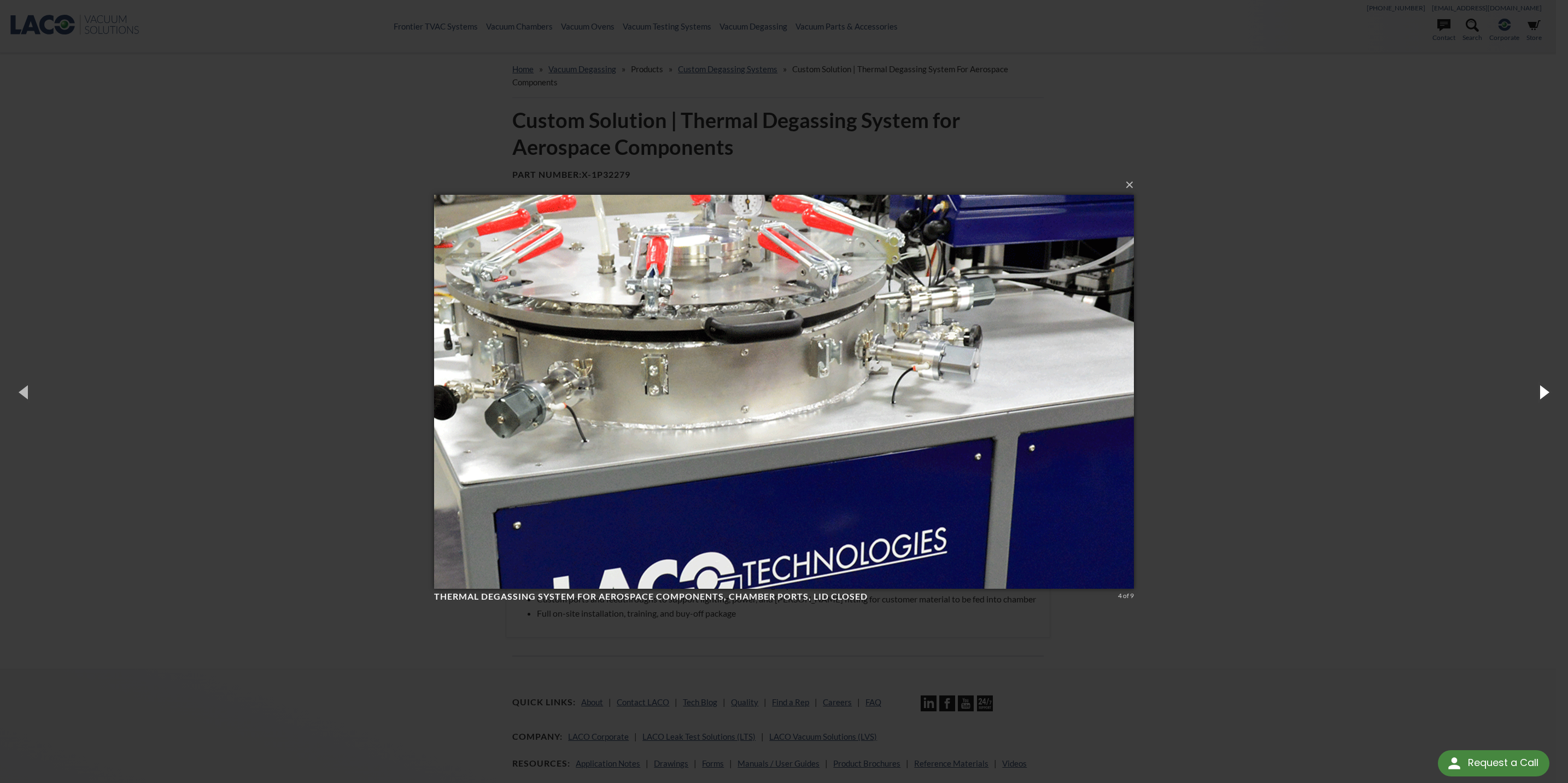
click at [1546, 394] on button "button" at bounding box center [1543, 392] width 49 height 60
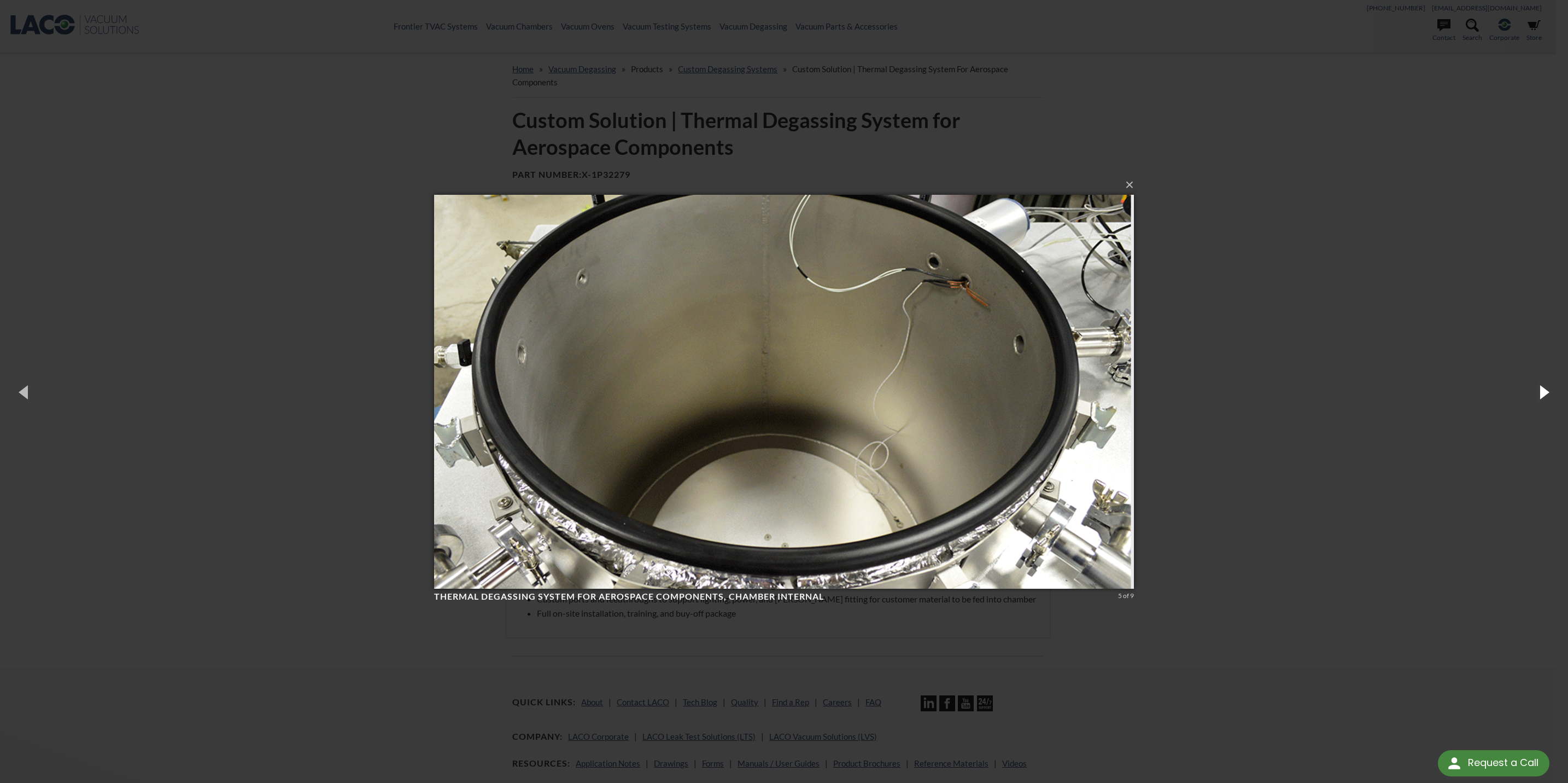
click at [1546, 394] on button "button" at bounding box center [1543, 392] width 49 height 60
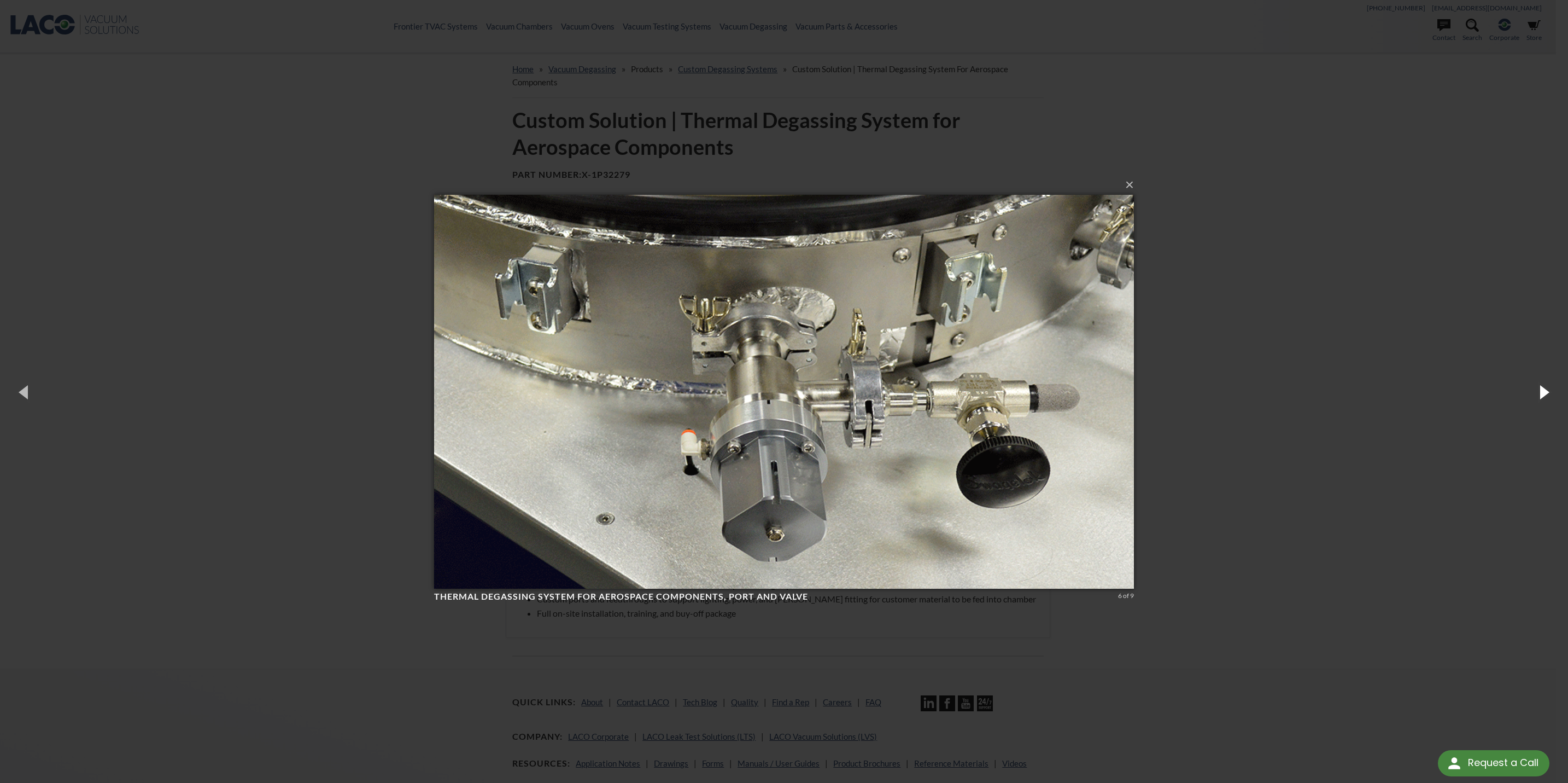
click at [1546, 394] on button "button" at bounding box center [1543, 392] width 49 height 60
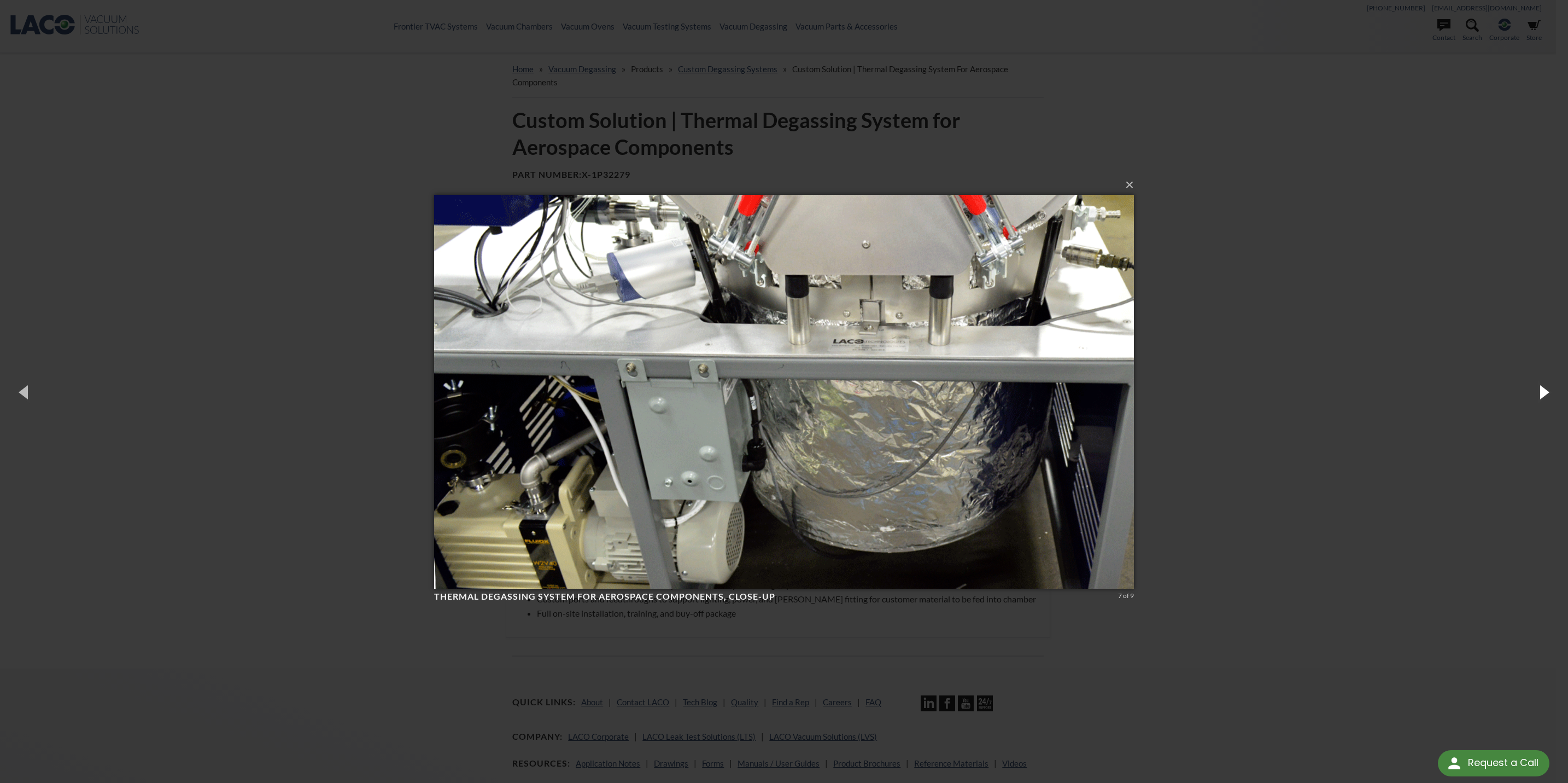
click at [1546, 394] on button "button" at bounding box center [1543, 392] width 49 height 60
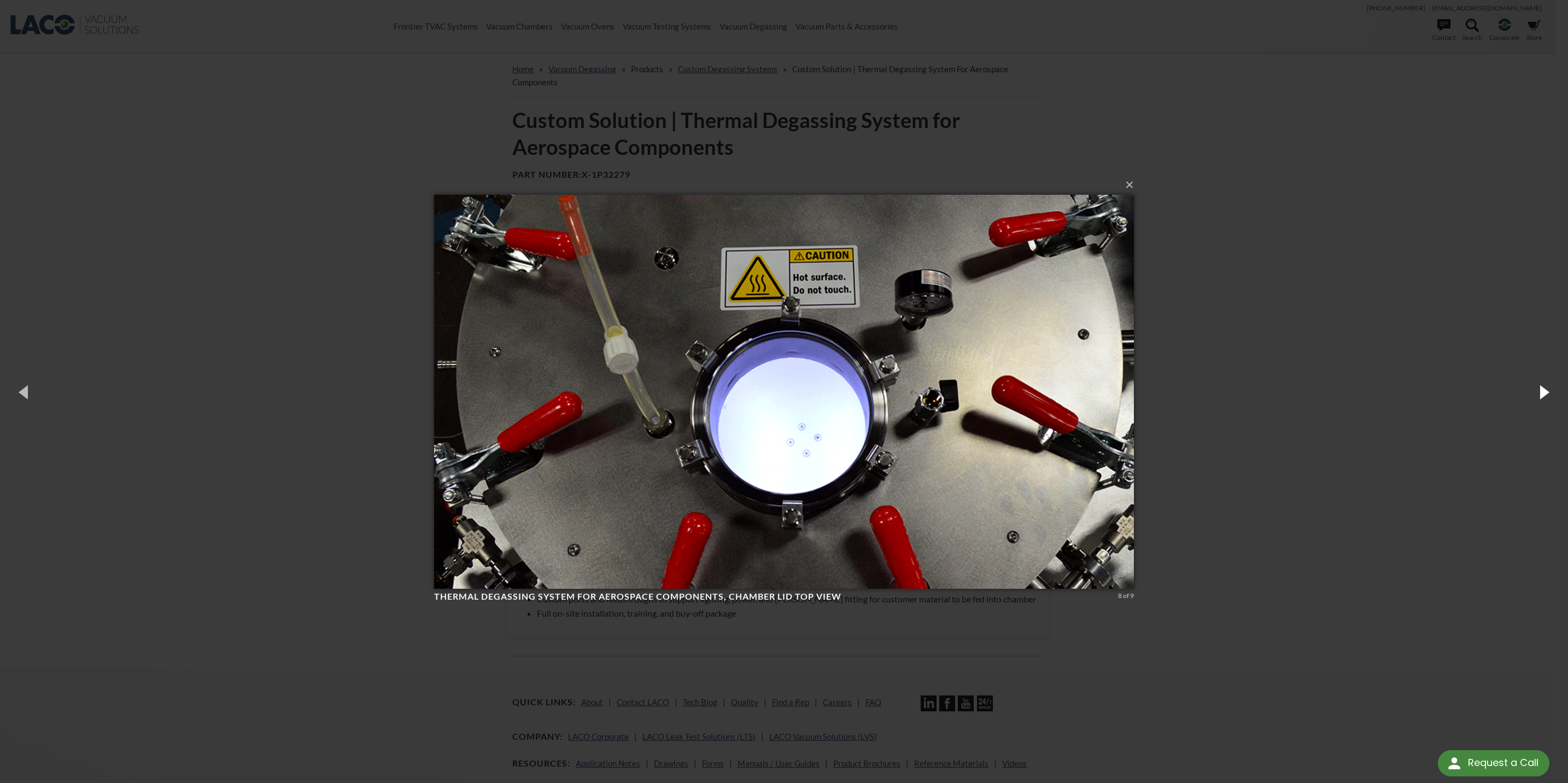
click at [1546, 394] on button "button" at bounding box center [1543, 392] width 49 height 60
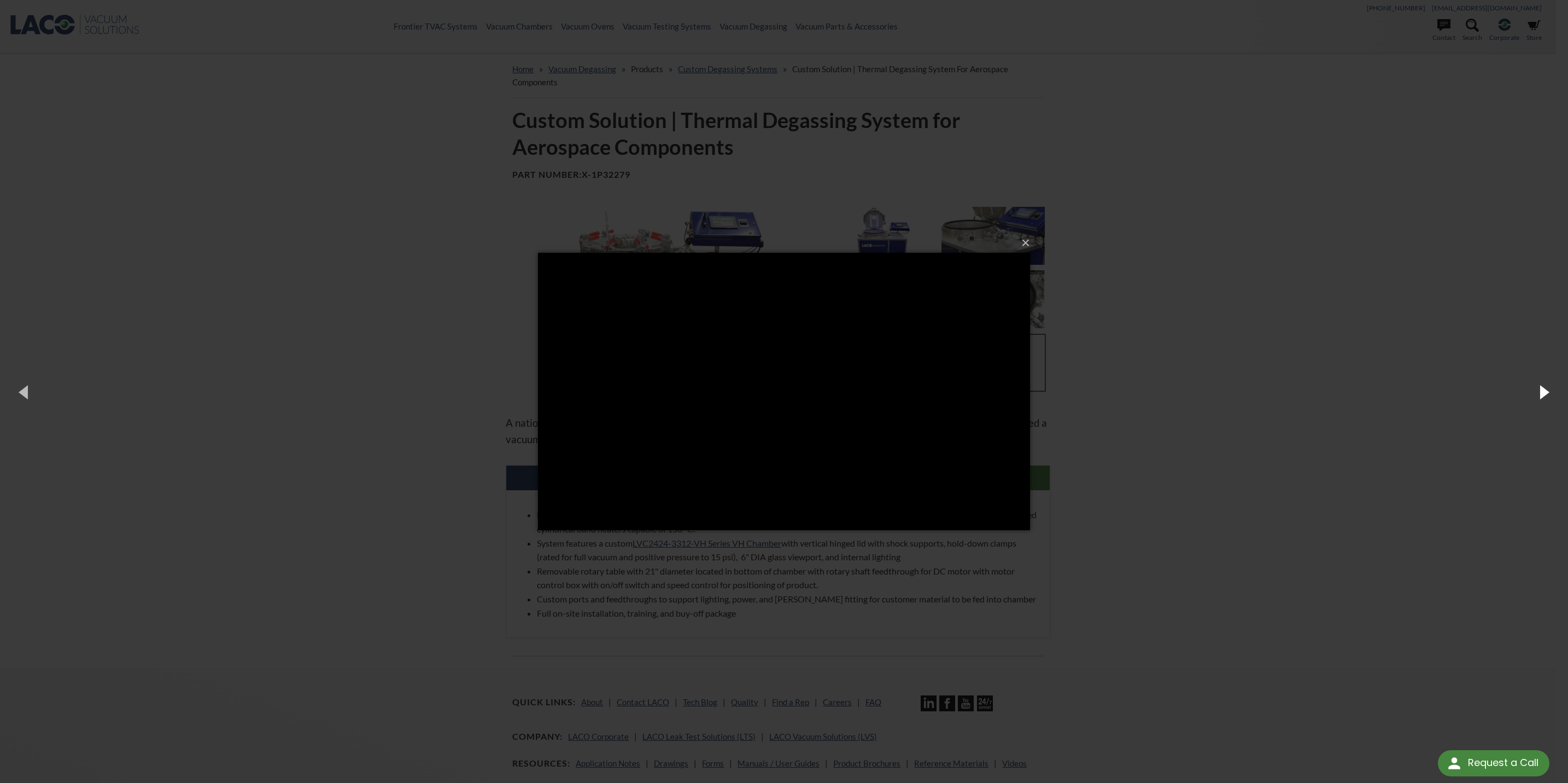
click at [1546, 394] on button "button" at bounding box center [1543, 392] width 49 height 60
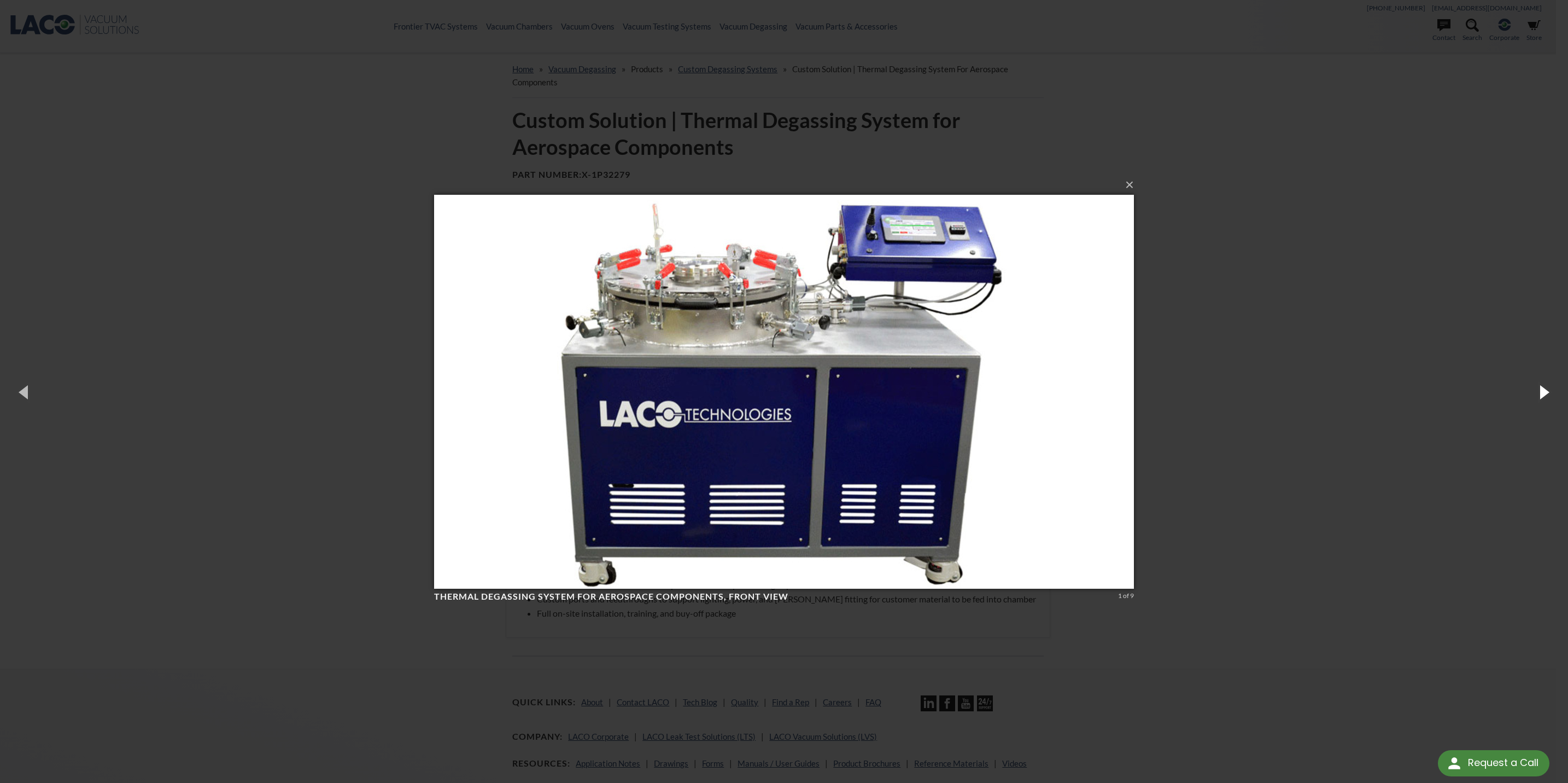
click at [1546, 394] on button "button" at bounding box center [1543, 392] width 49 height 60
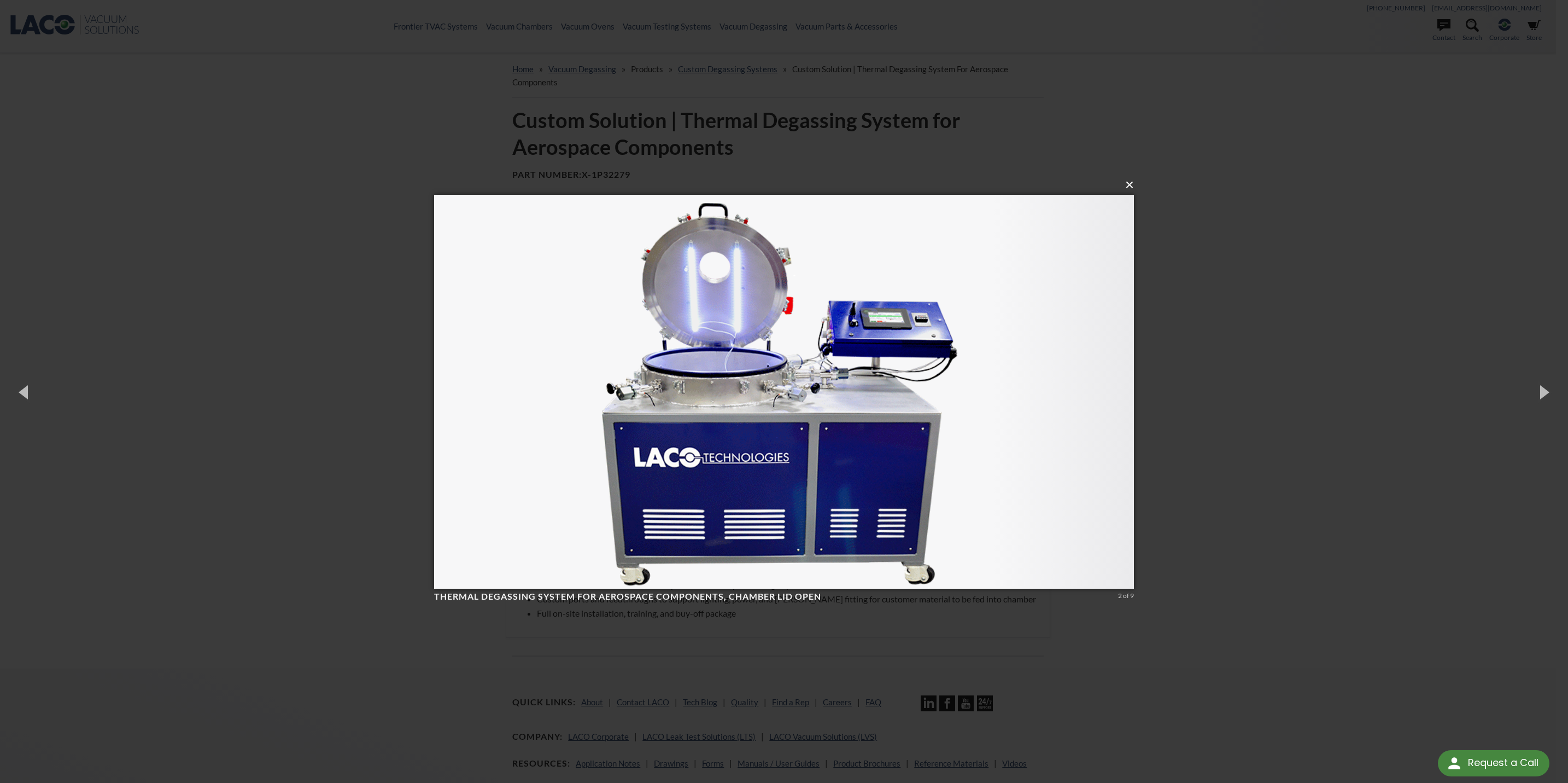
click at [1129, 182] on button "×" at bounding box center [787, 185] width 700 height 24
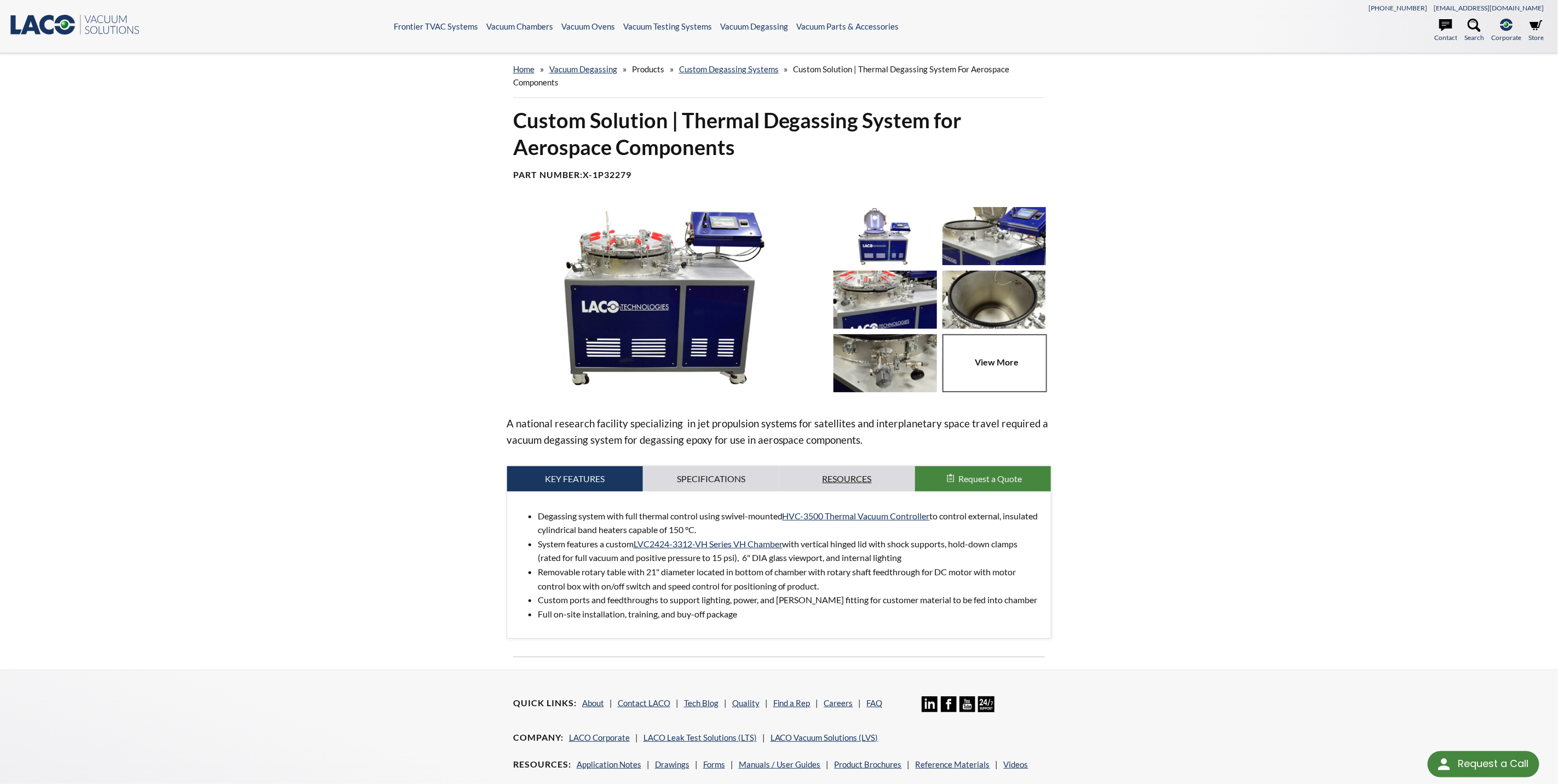
click at [870, 475] on link "Resources" at bounding box center [846, 478] width 136 height 25
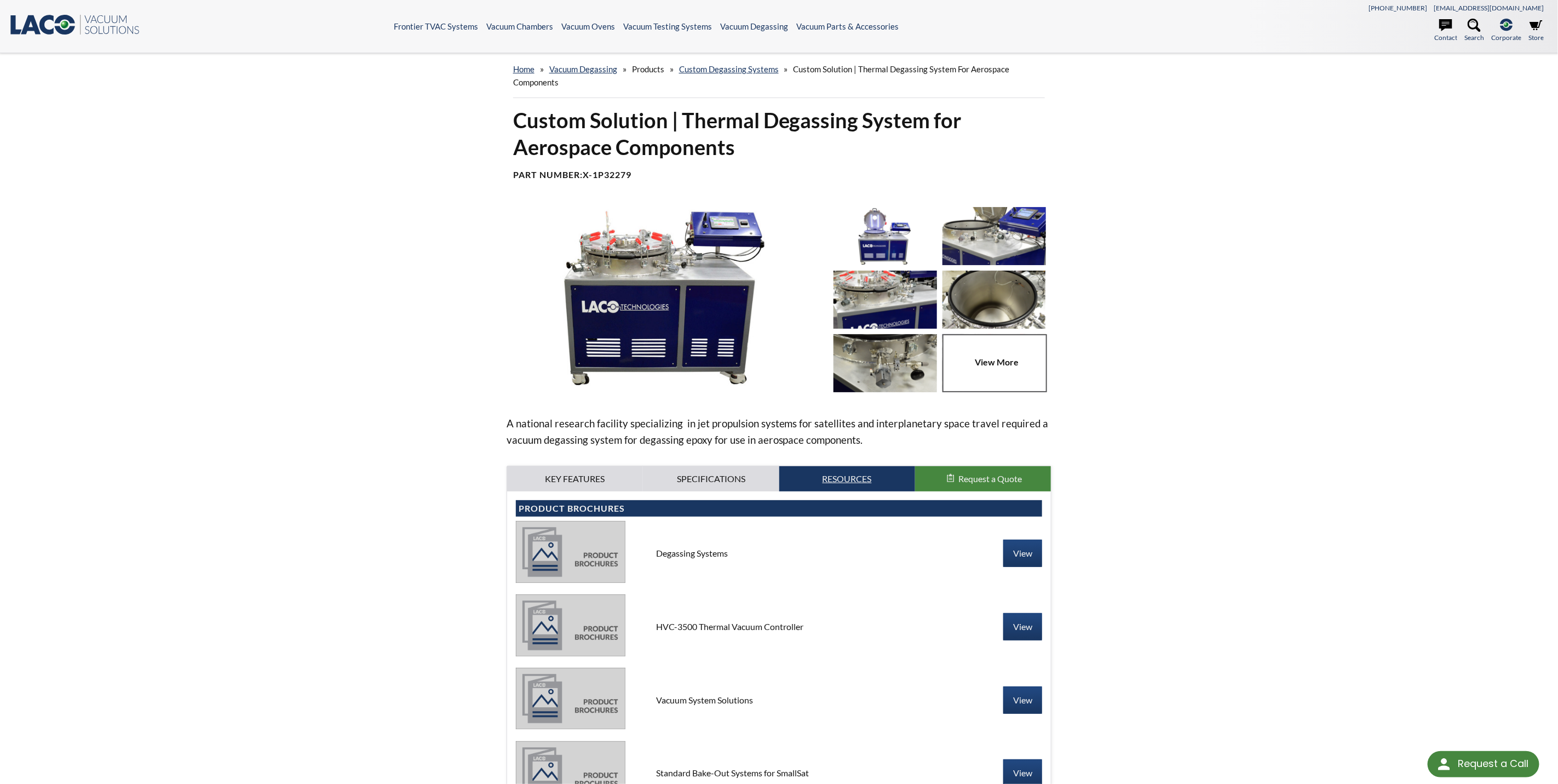
scroll to position [82, 0]
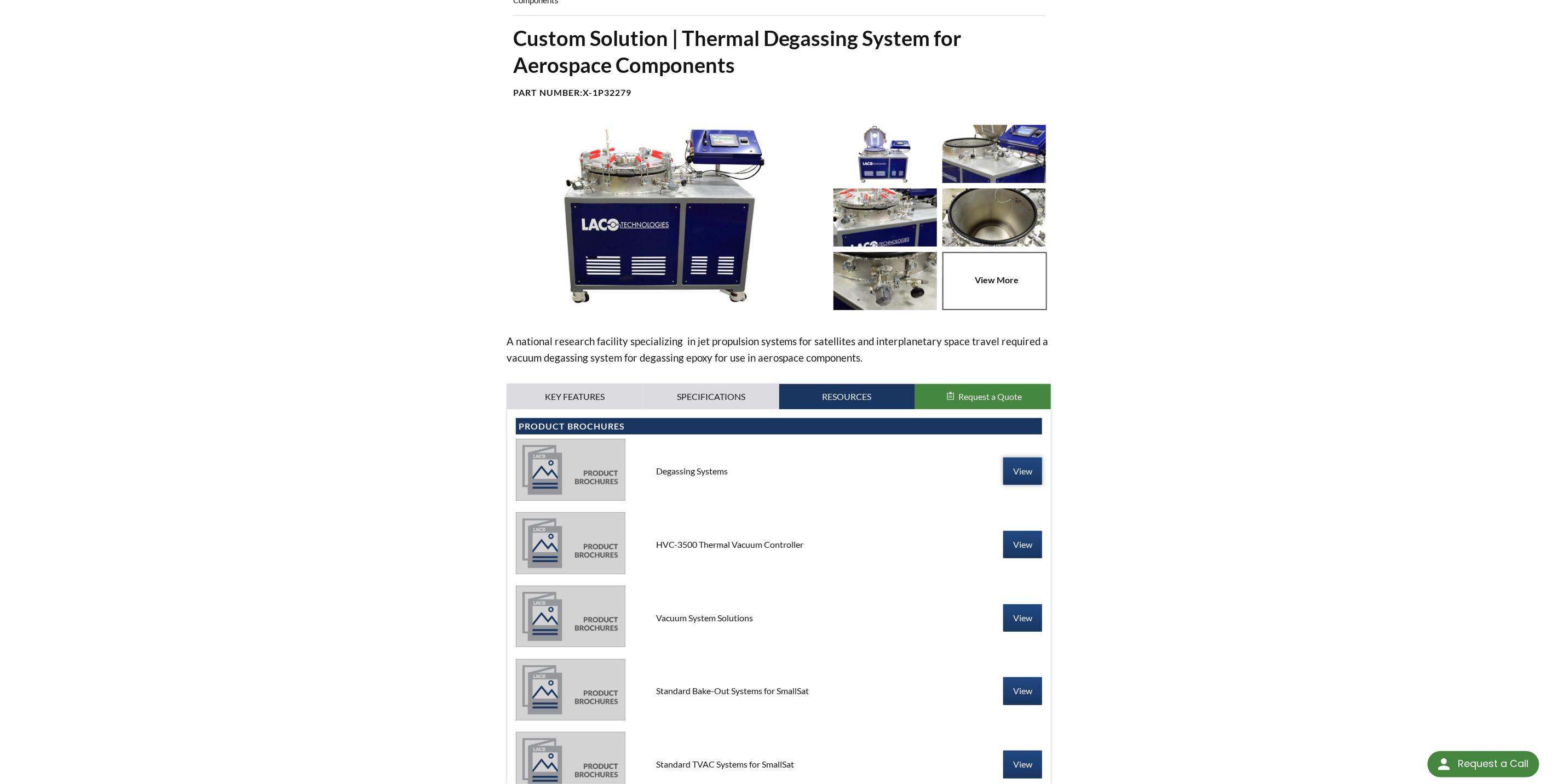
click at [1032, 467] on link "View" at bounding box center [1022, 471] width 39 height 27
click at [1032, 542] on link "View" at bounding box center [1022, 544] width 39 height 27
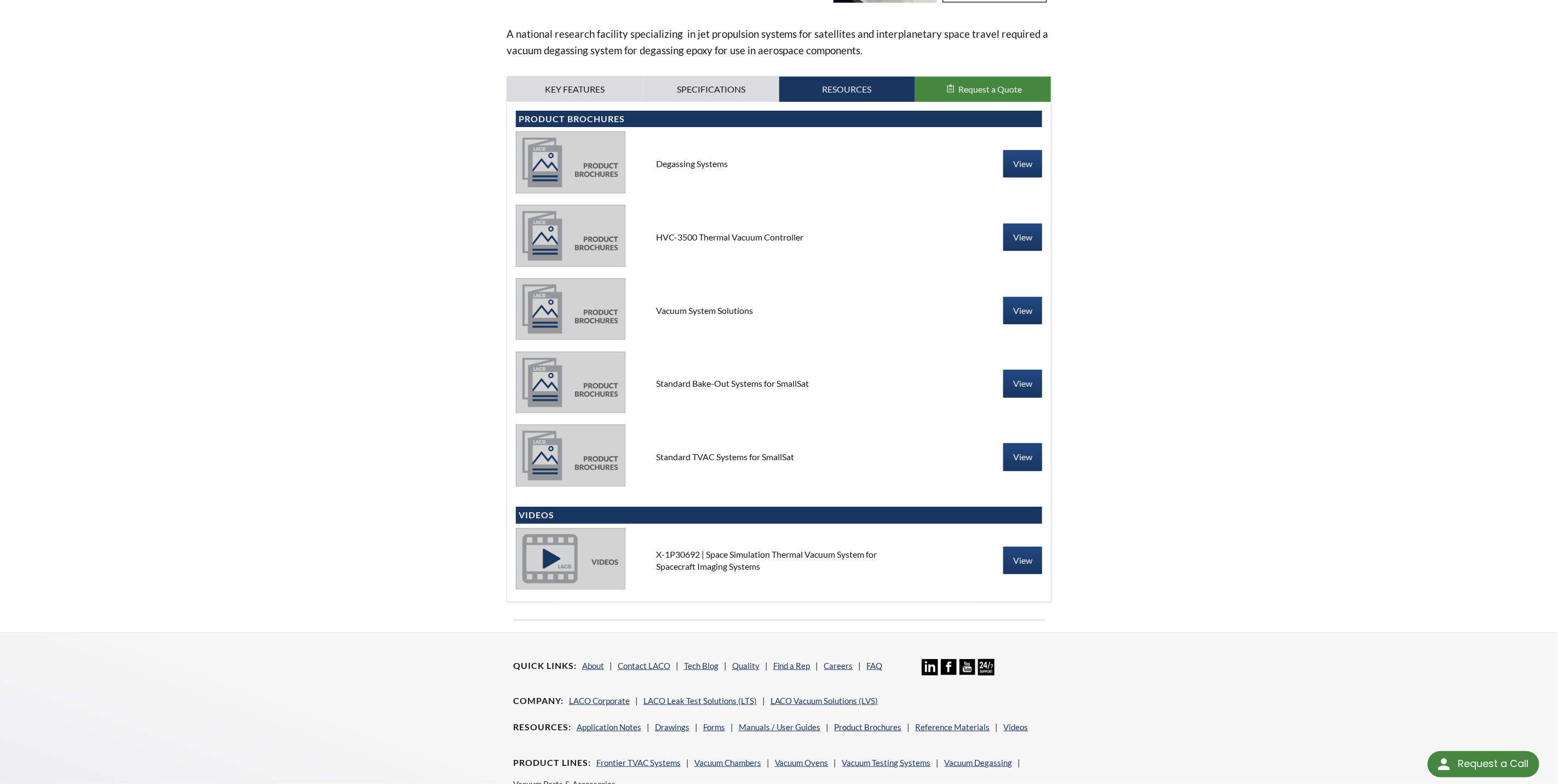
scroll to position [411, 0]
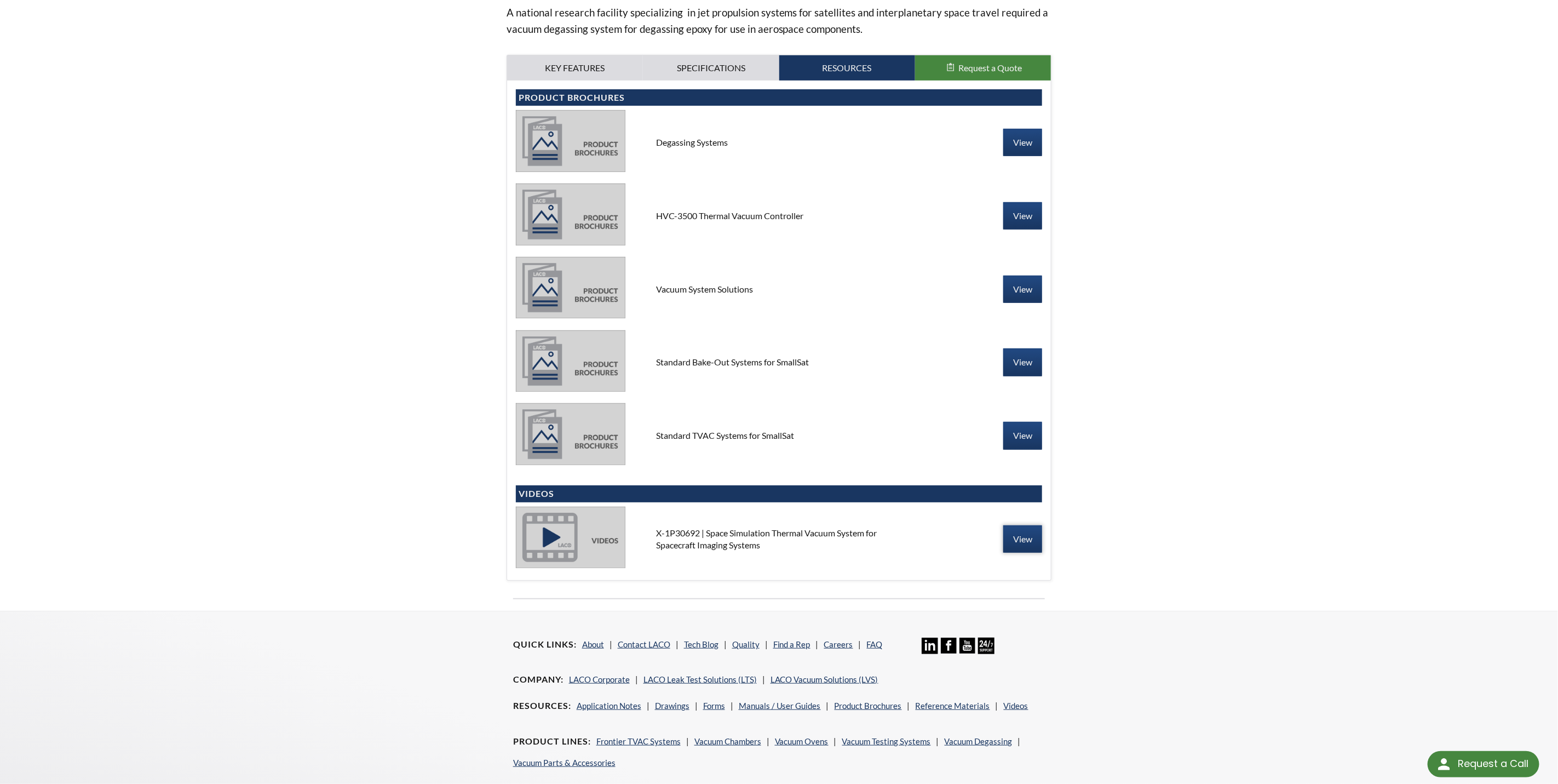
click at [1032, 539] on link "View" at bounding box center [1022, 538] width 39 height 27
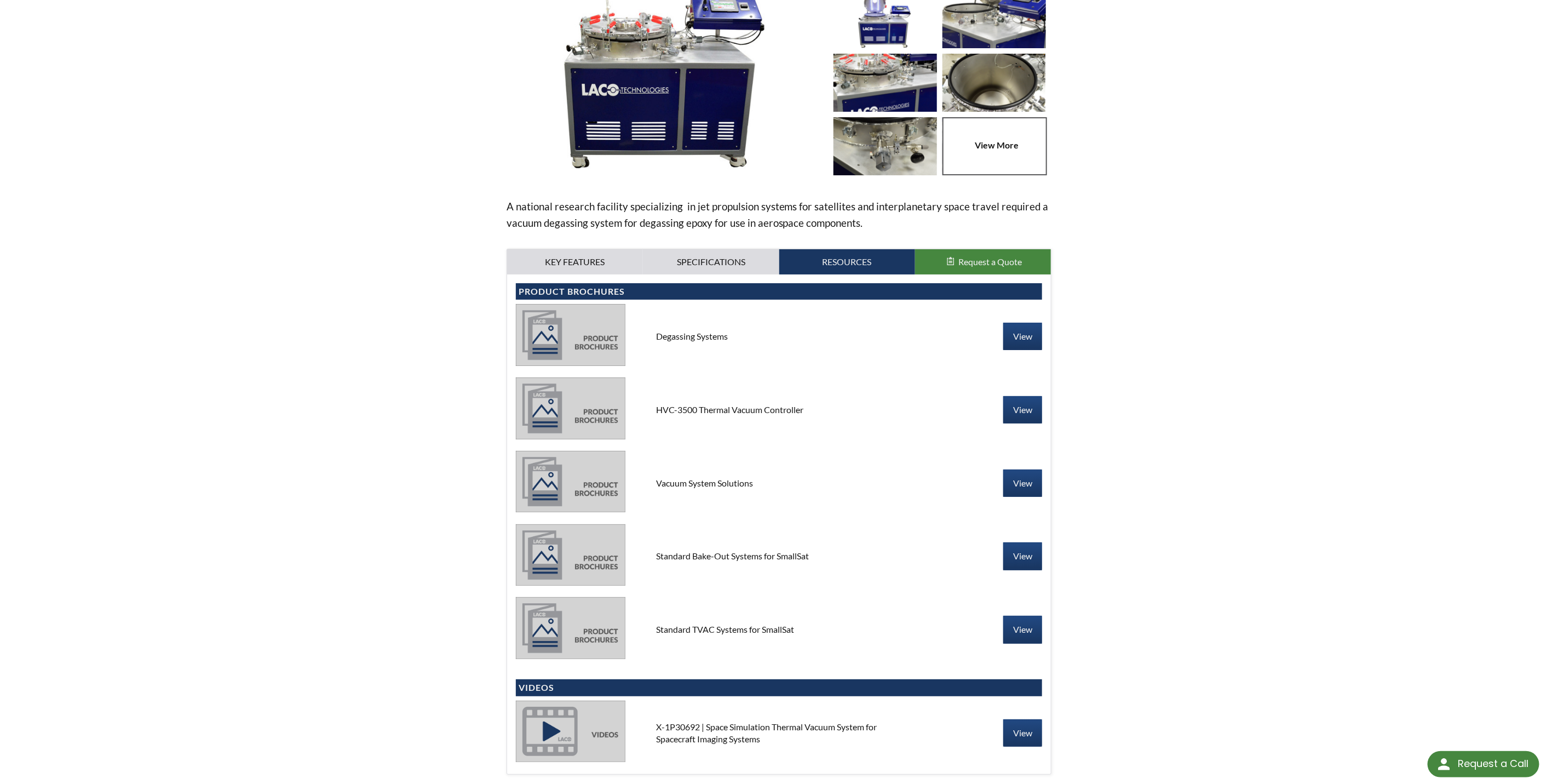
scroll to position [0, 0]
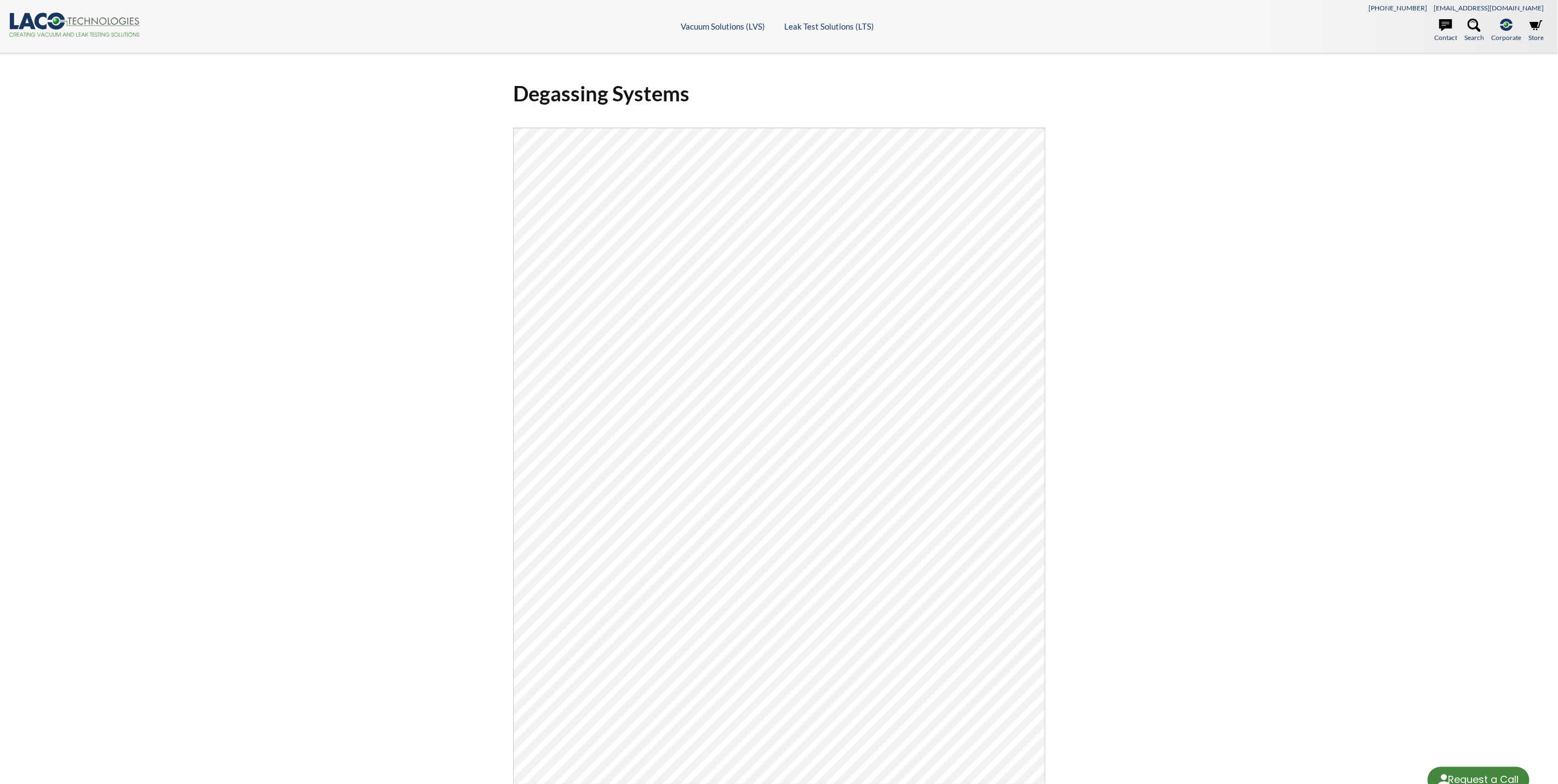
select select "Language Translate Widget"
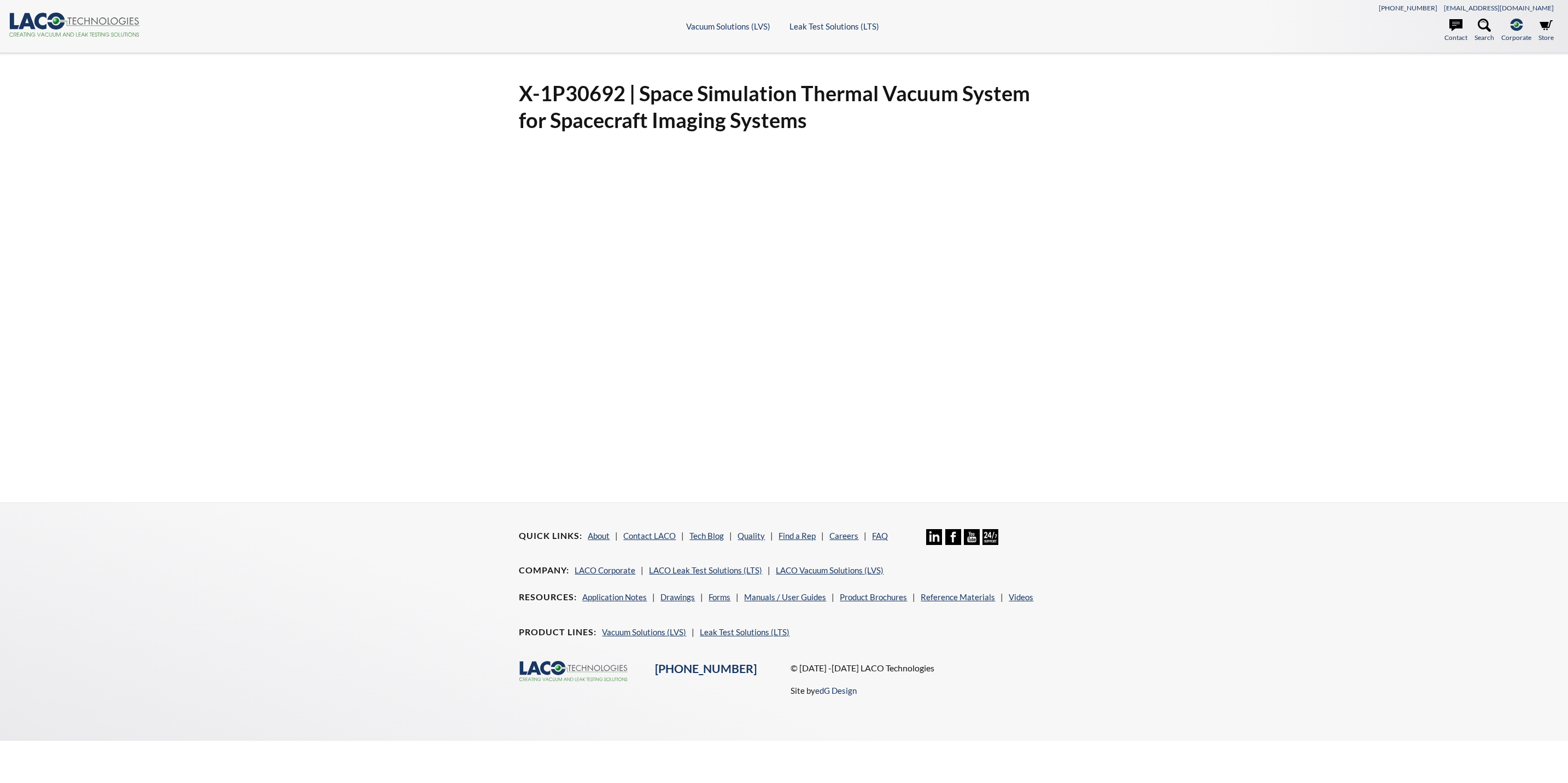
select select "Language Translate Widget"
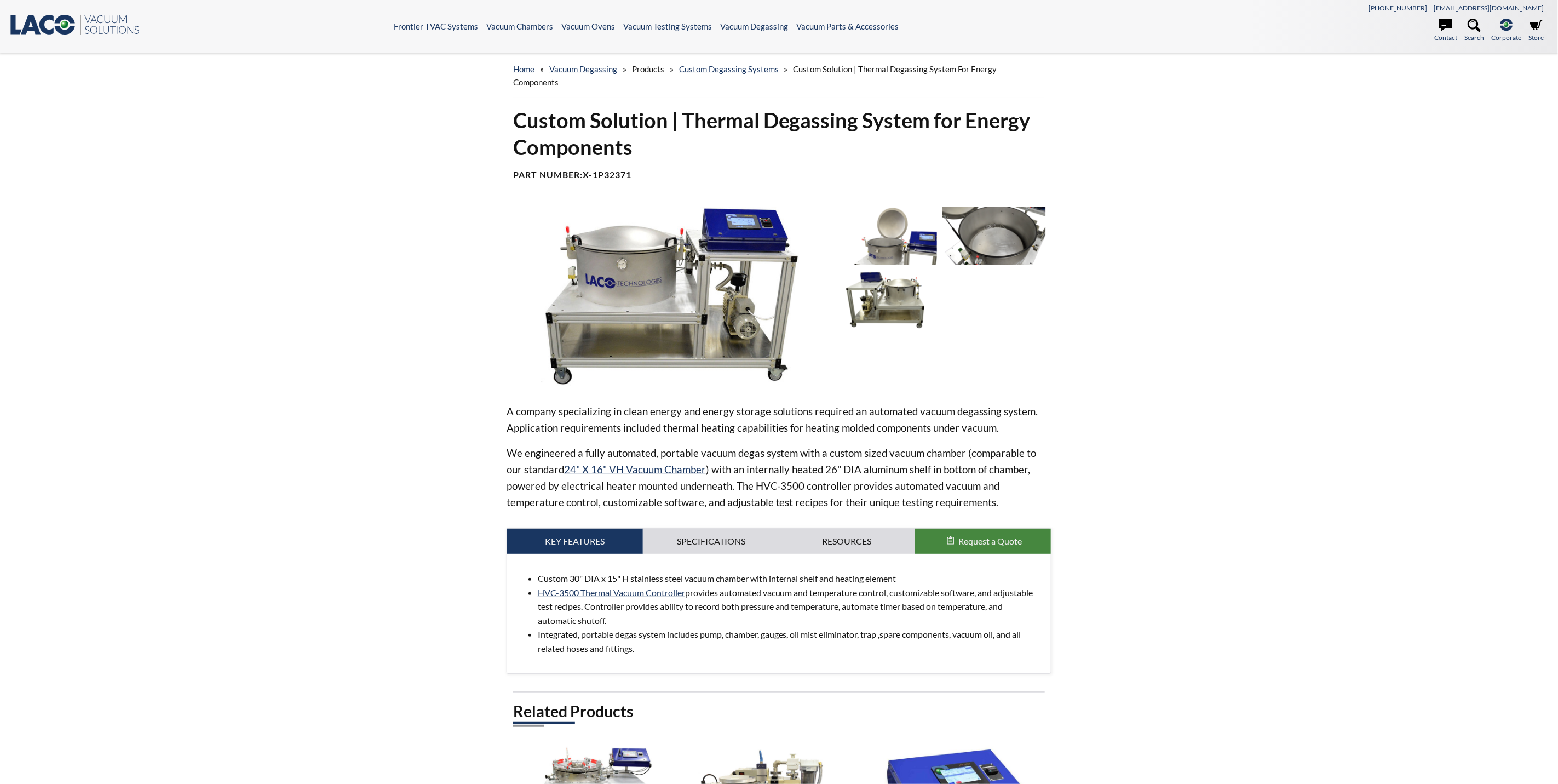
select select "Language Translate Widget"
click at [986, 296] on div at bounding box center [943, 296] width 218 height 178
click at [888, 317] on img at bounding box center [886, 300] width 103 height 58
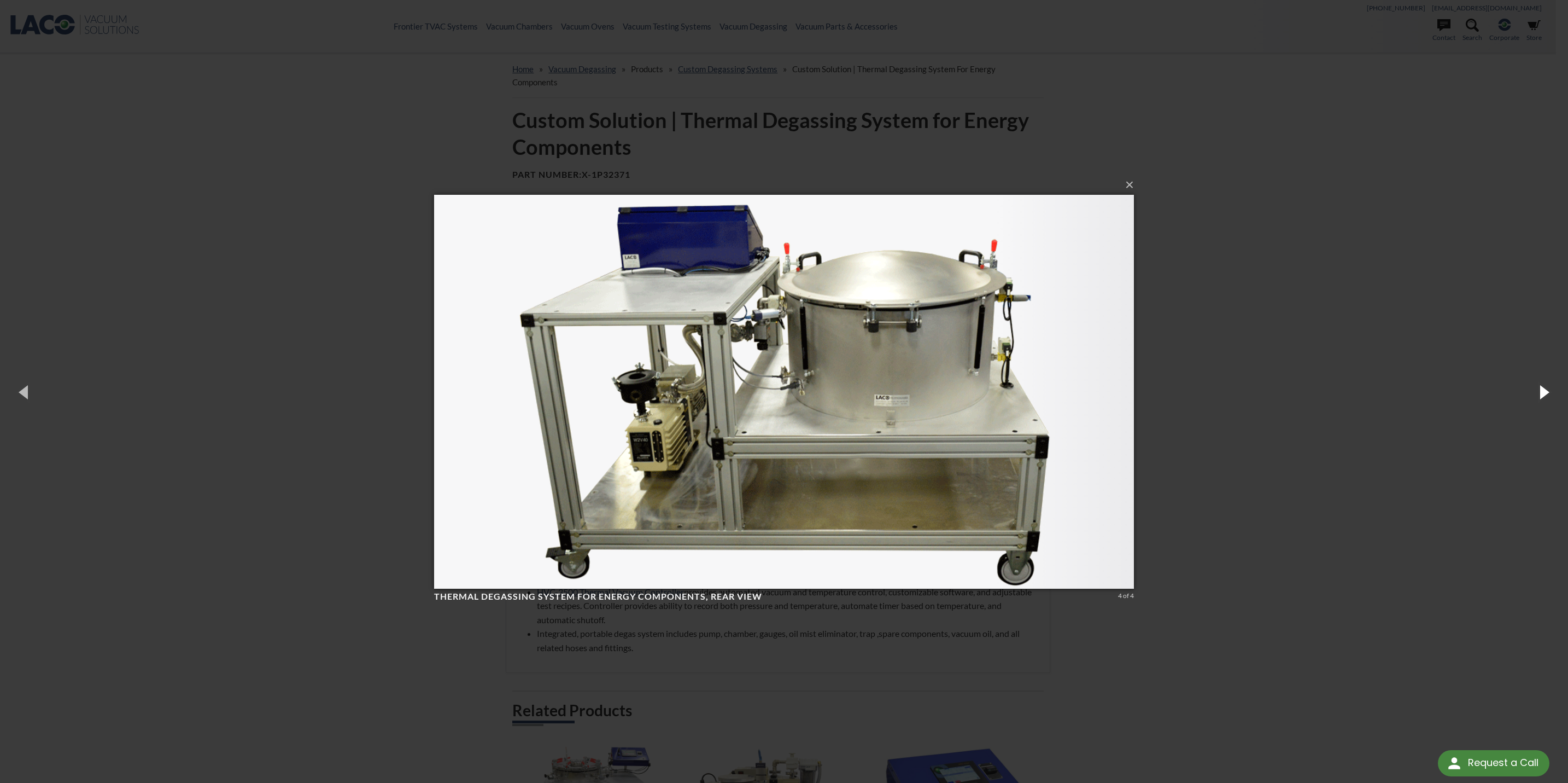
click at [1541, 392] on button "button" at bounding box center [1543, 392] width 49 height 60
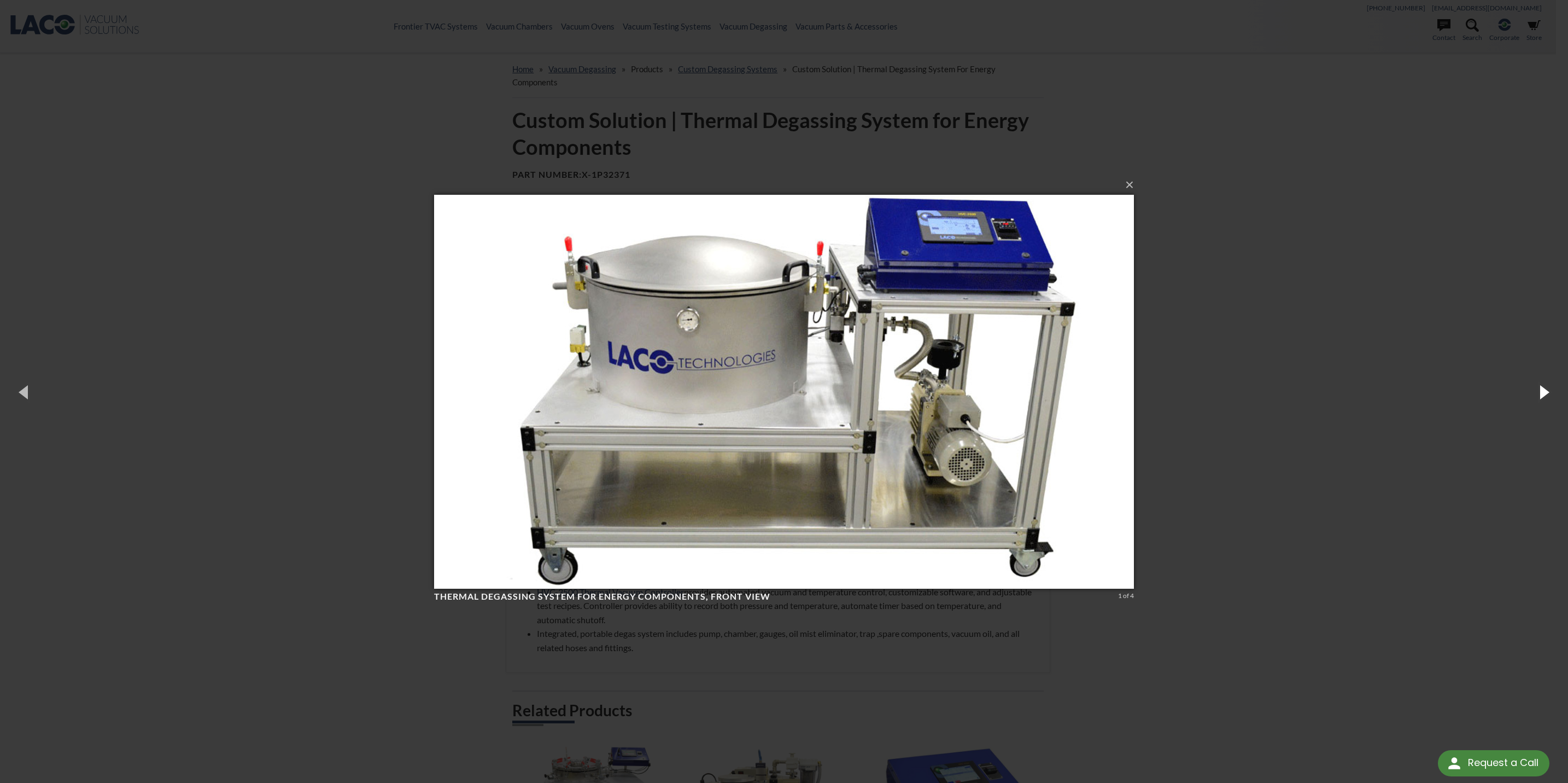
click at [1541, 392] on button "button" at bounding box center [1543, 392] width 49 height 60
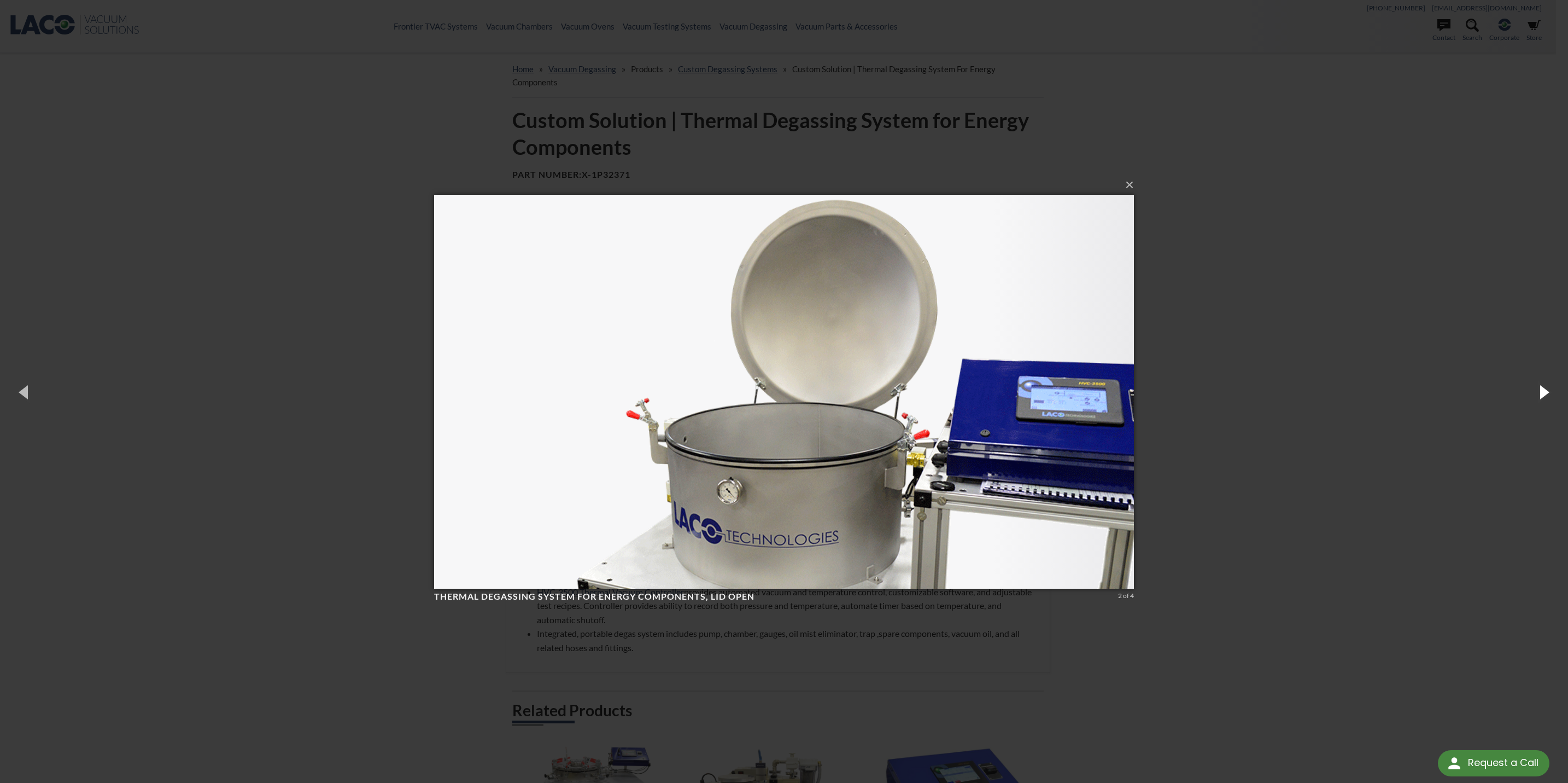
click at [1541, 392] on button "button" at bounding box center [1543, 392] width 49 height 60
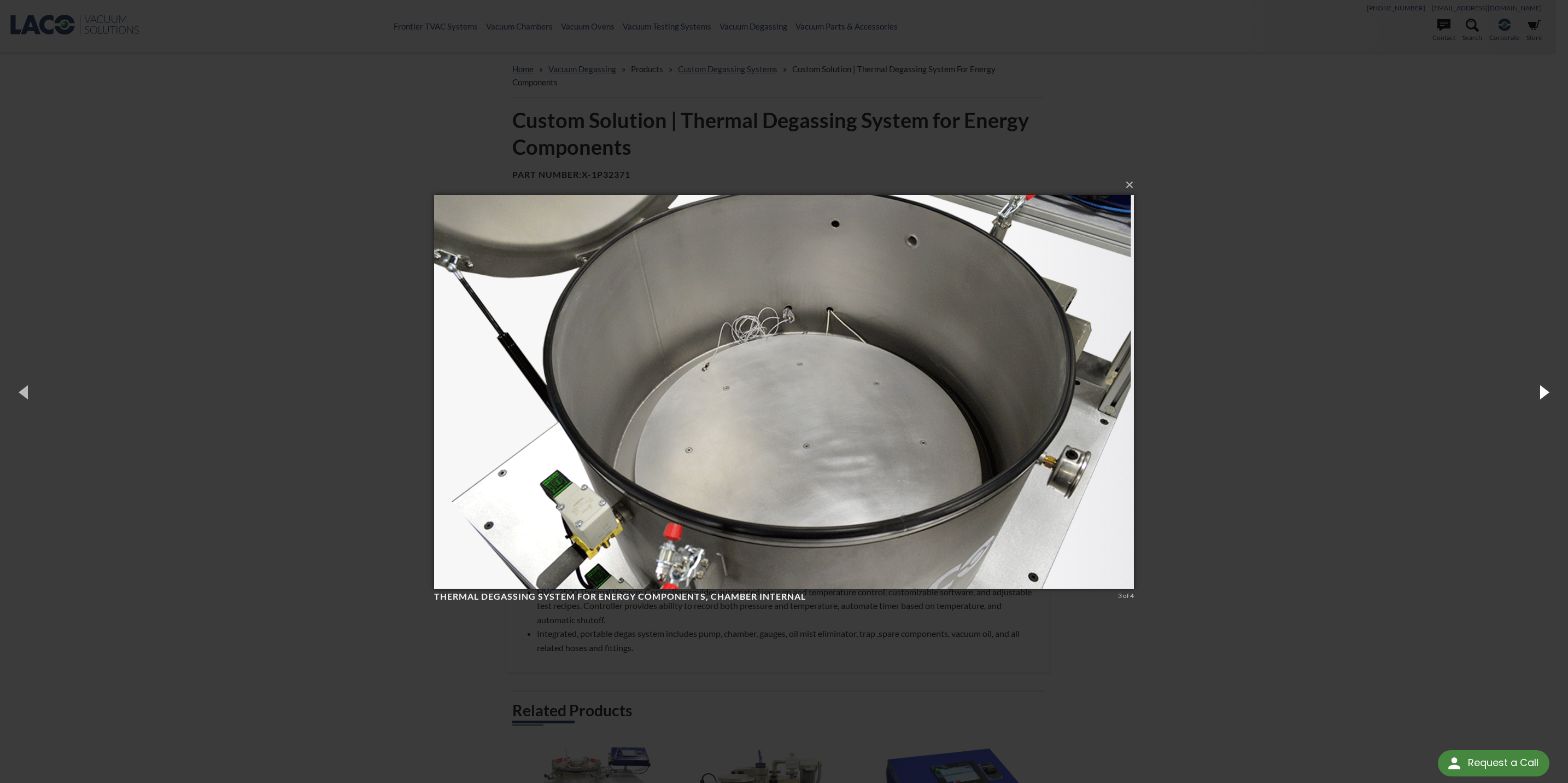
click at [1541, 392] on button "button" at bounding box center [1543, 392] width 49 height 60
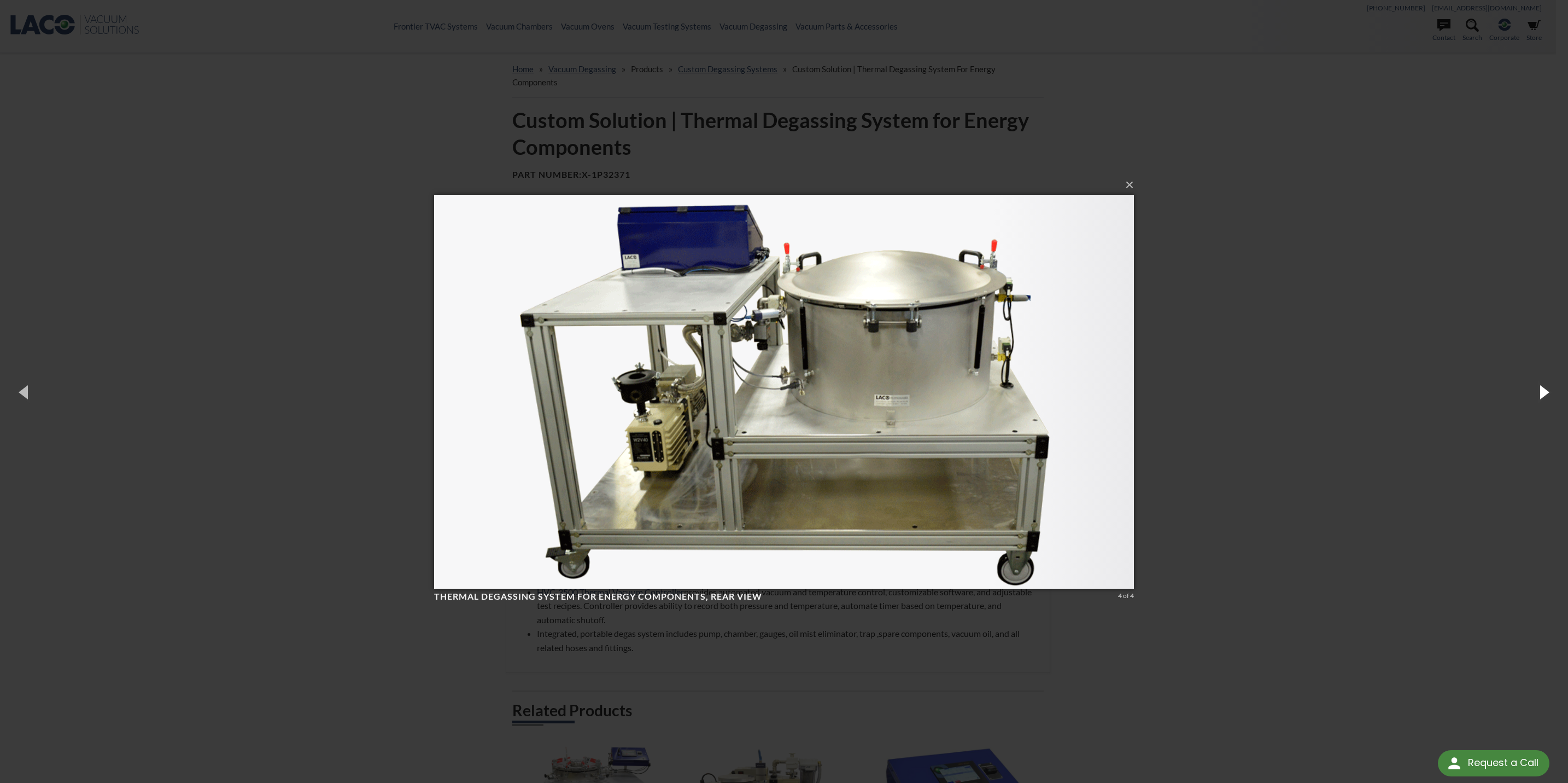
click at [1541, 392] on button "button" at bounding box center [1543, 392] width 49 height 60
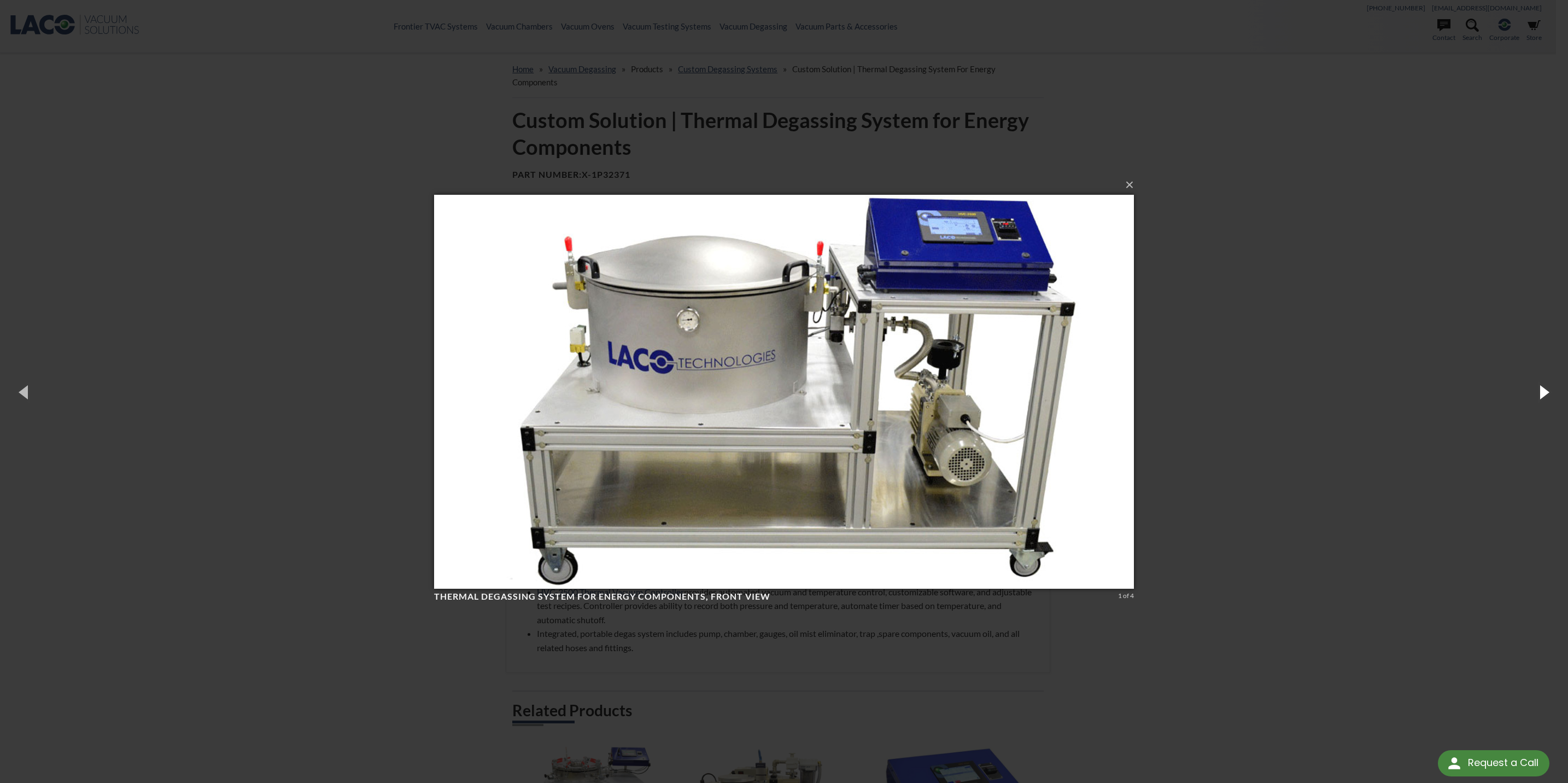
click at [1541, 392] on button "button" at bounding box center [1543, 392] width 49 height 60
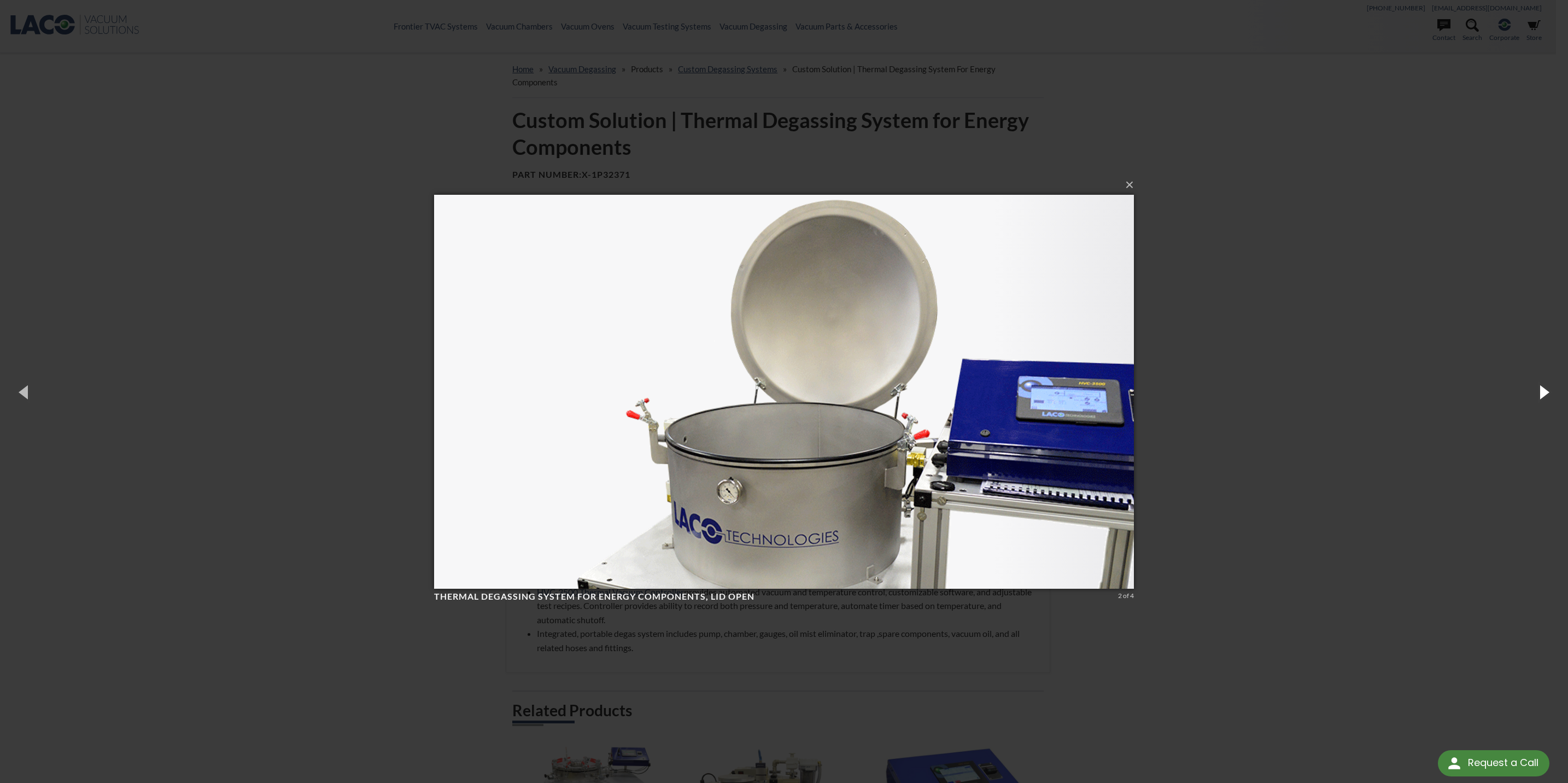
click at [1541, 392] on button "button" at bounding box center [1543, 392] width 49 height 60
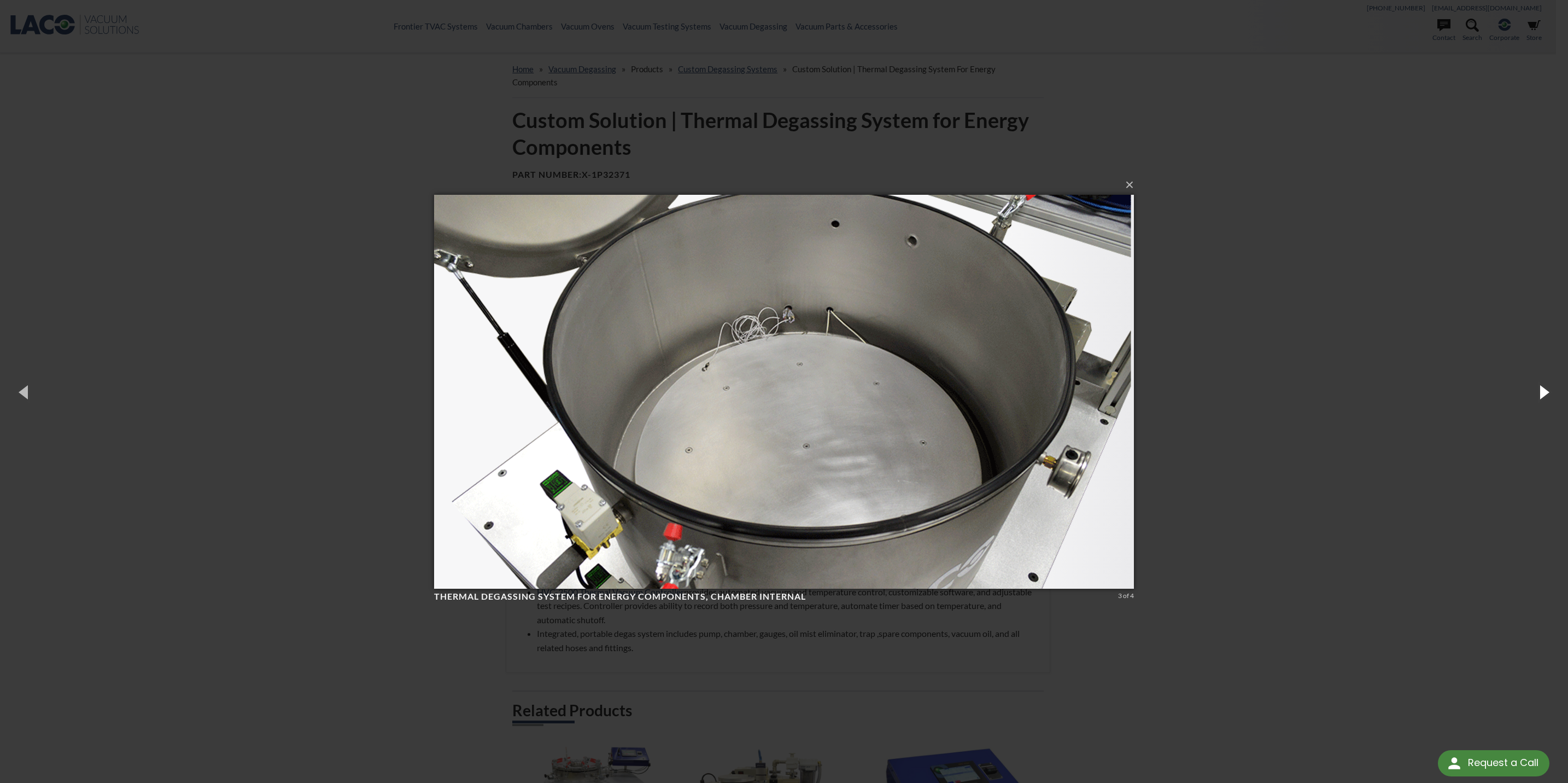
click at [1541, 392] on button "button" at bounding box center [1543, 392] width 49 height 60
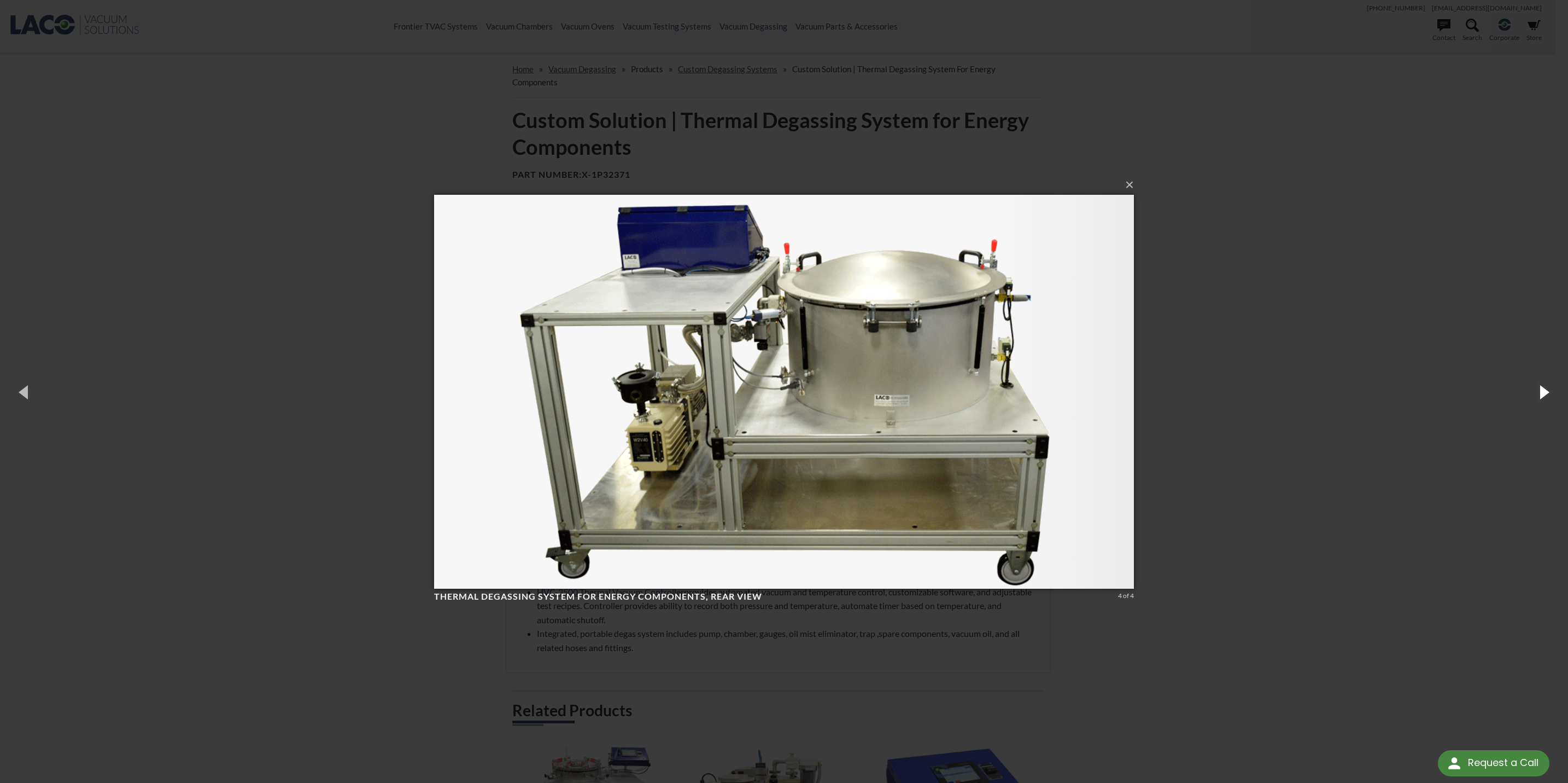
click at [1541, 392] on button "button" at bounding box center [1543, 392] width 49 height 60
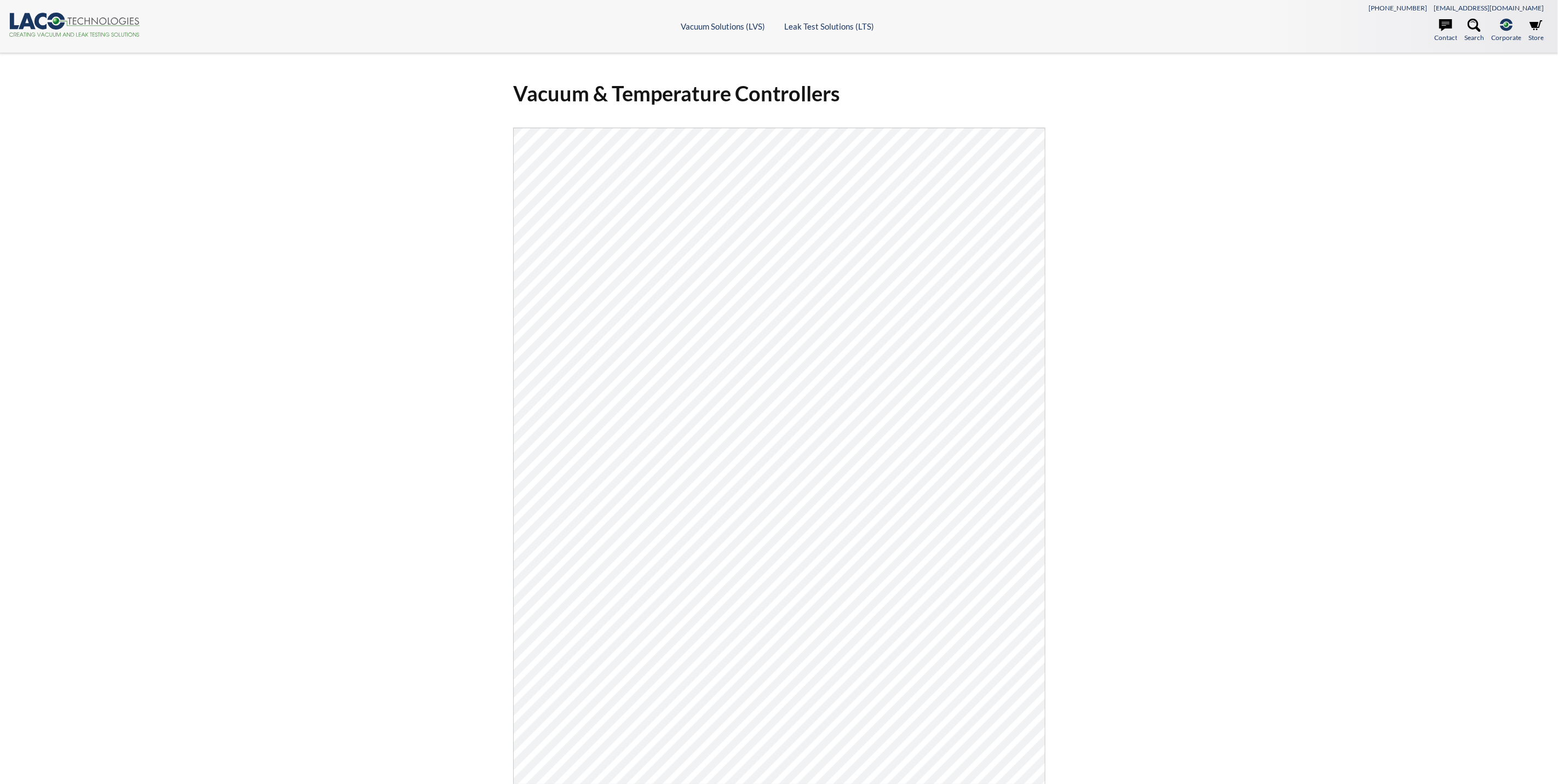
select select "Language Translate Widget"
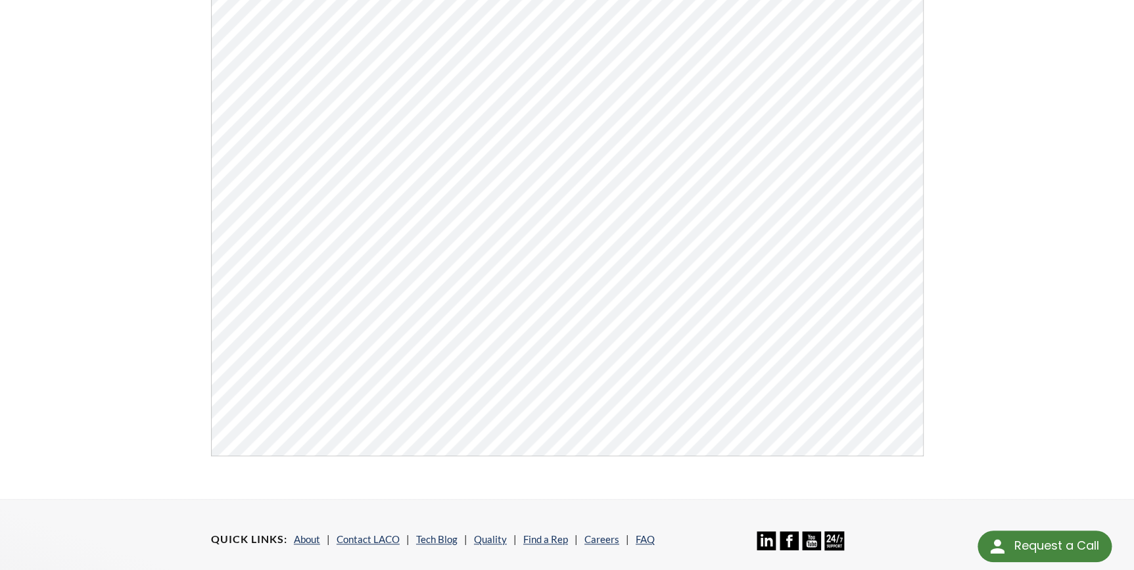
scroll to position [179, 0]
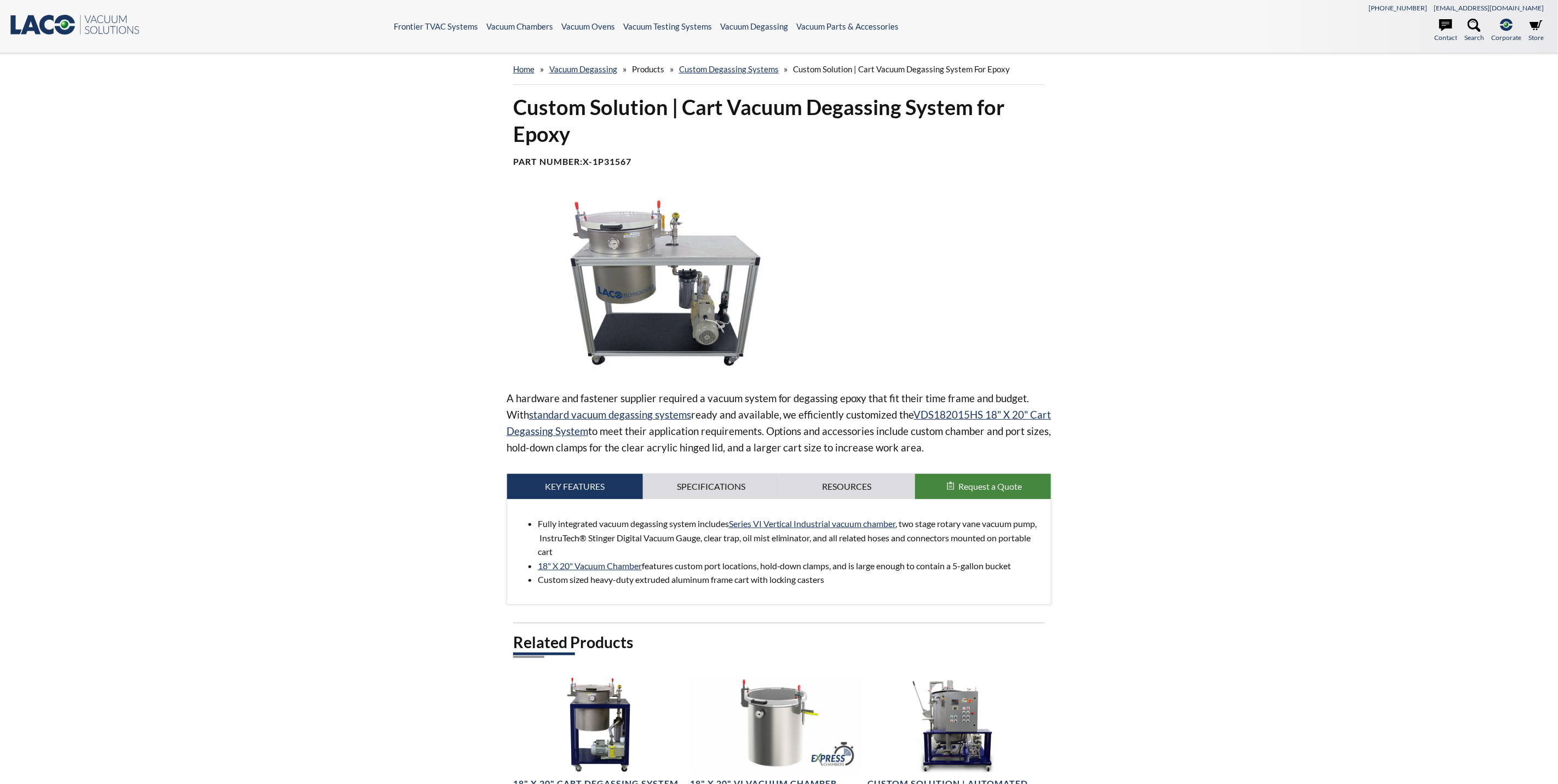
select select "Language Translate Widget"
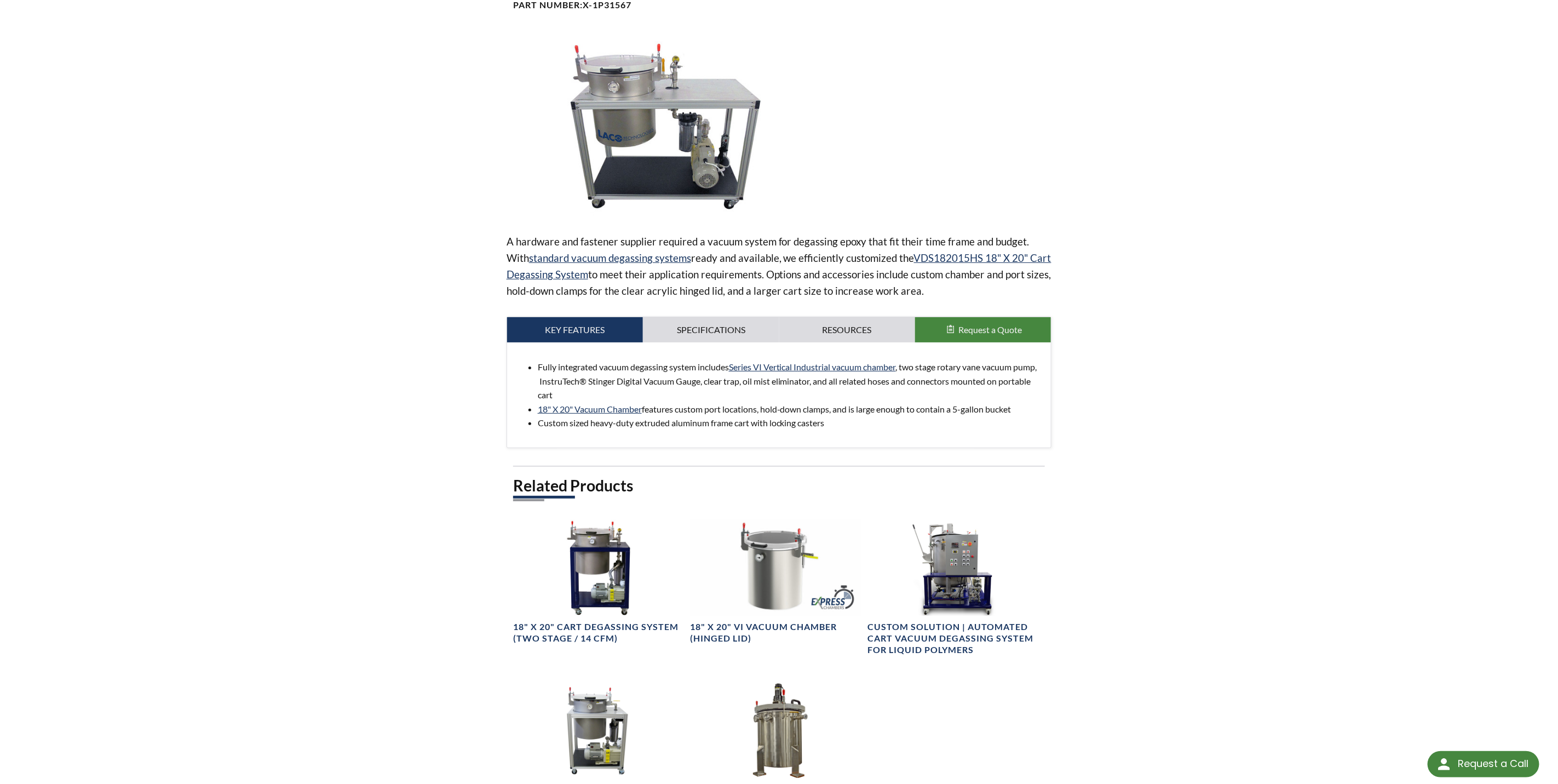
scroll to position [164, 0]
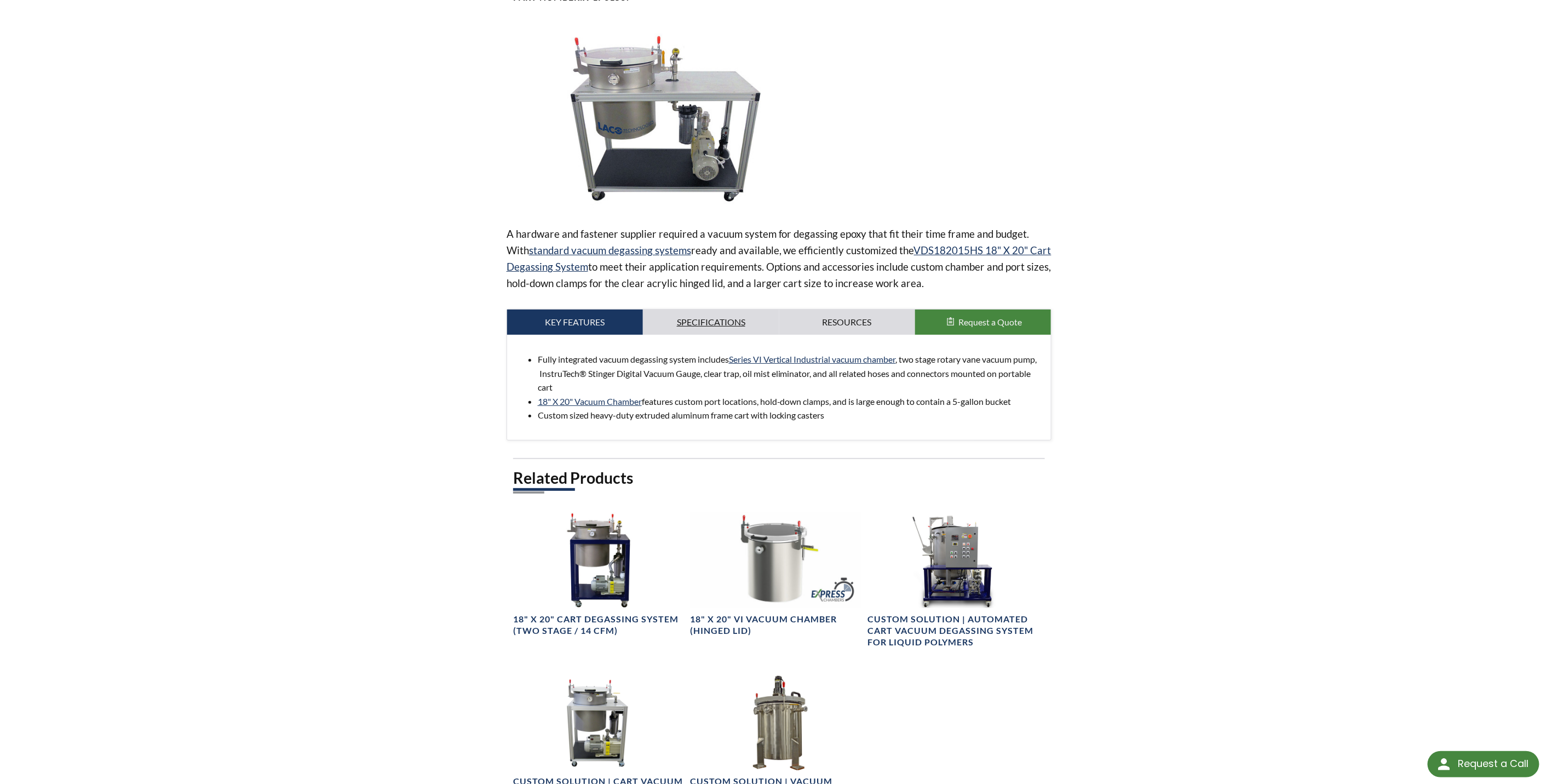
click at [727, 314] on link "Specifications" at bounding box center [711, 322] width 136 height 25
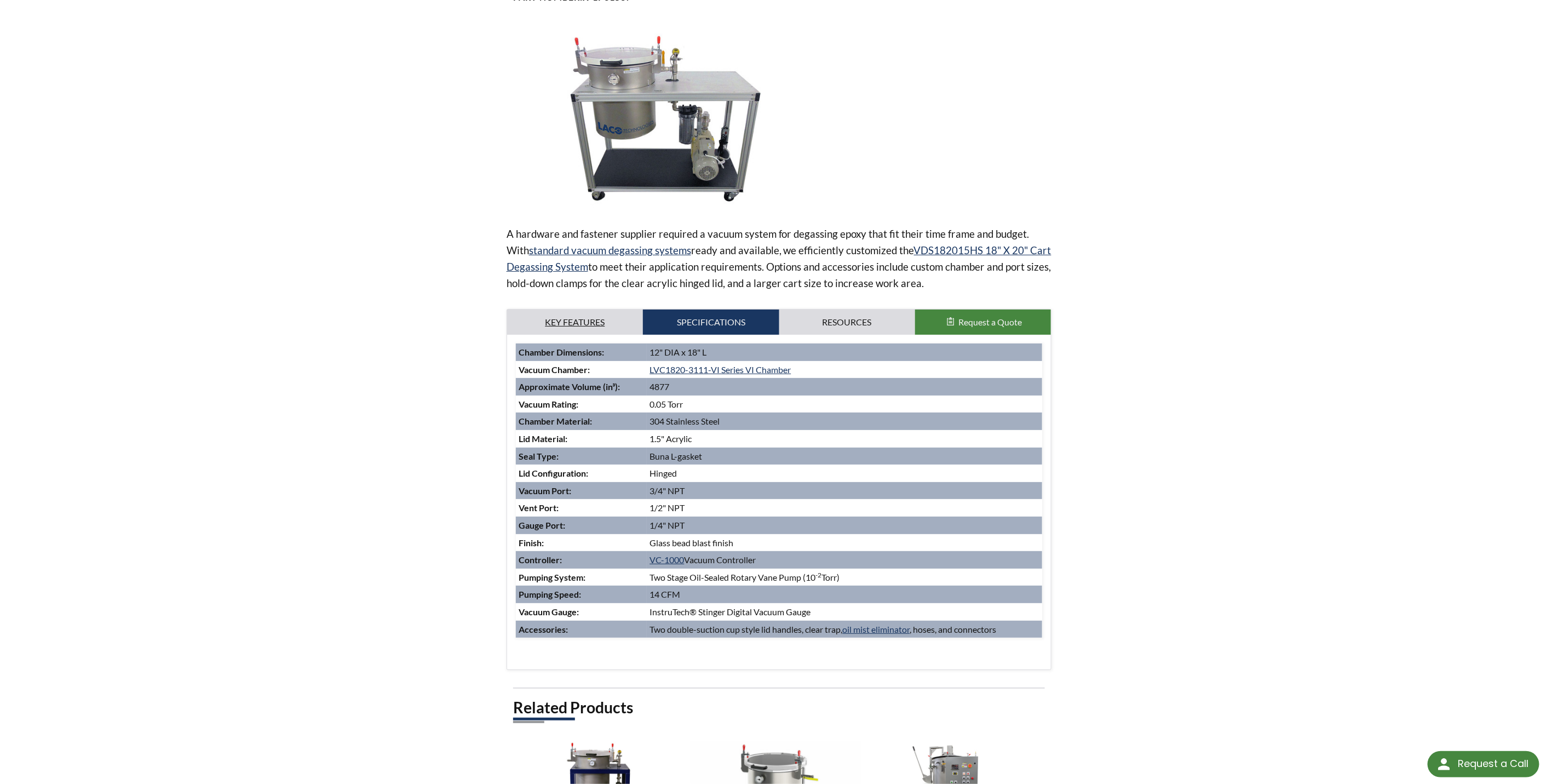
click at [571, 317] on link "Key Features" at bounding box center [575, 322] width 136 height 25
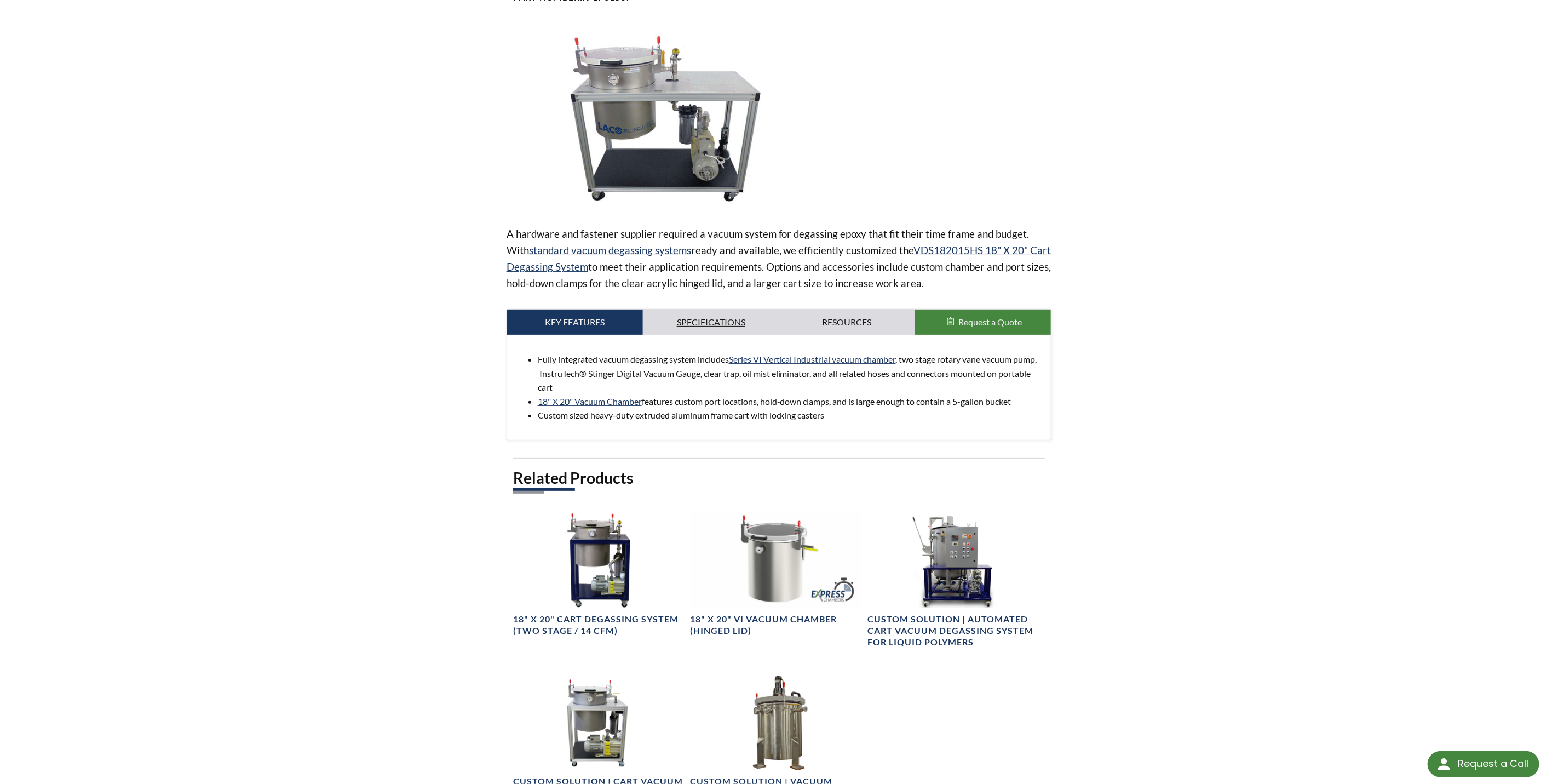
click at [702, 317] on link "Specifications" at bounding box center [711, 322] width 136 height 25
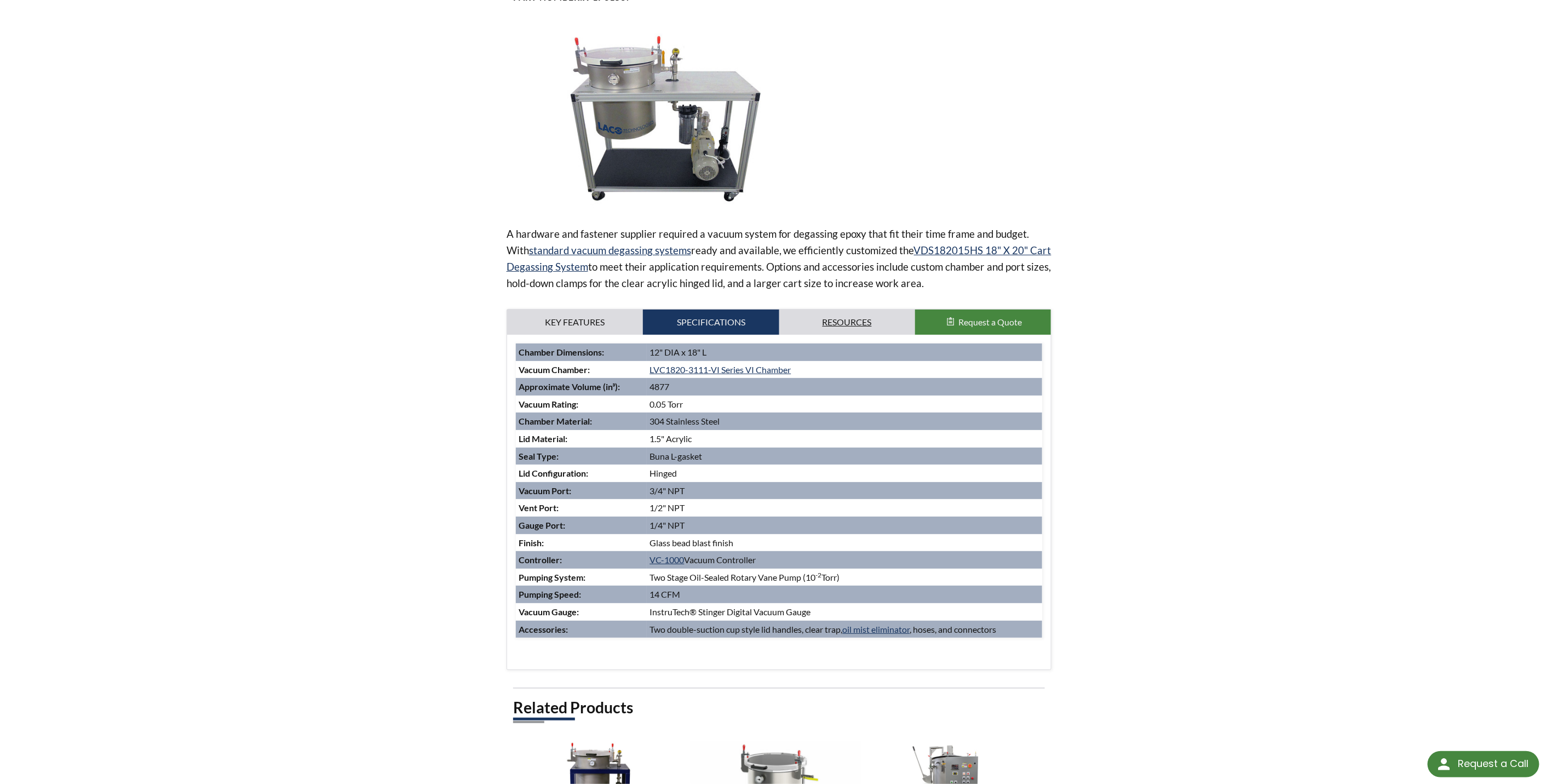
click at [845, 321] on link "Resources" at bounding box center [846, 322] width 136 height 25
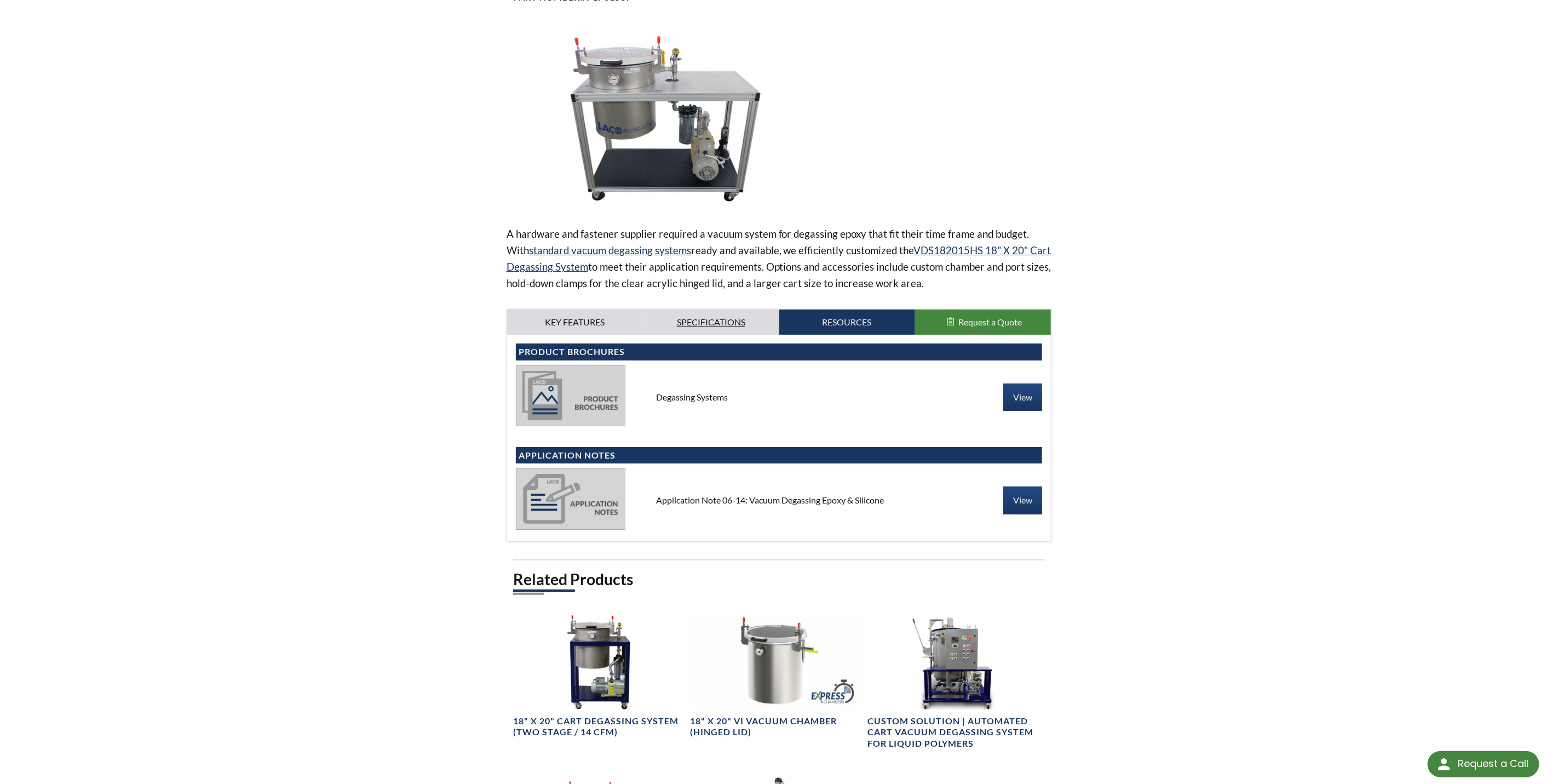
click at [699, 322] on link "Specifications" at bounding box center [711, 322] width 136 height 25
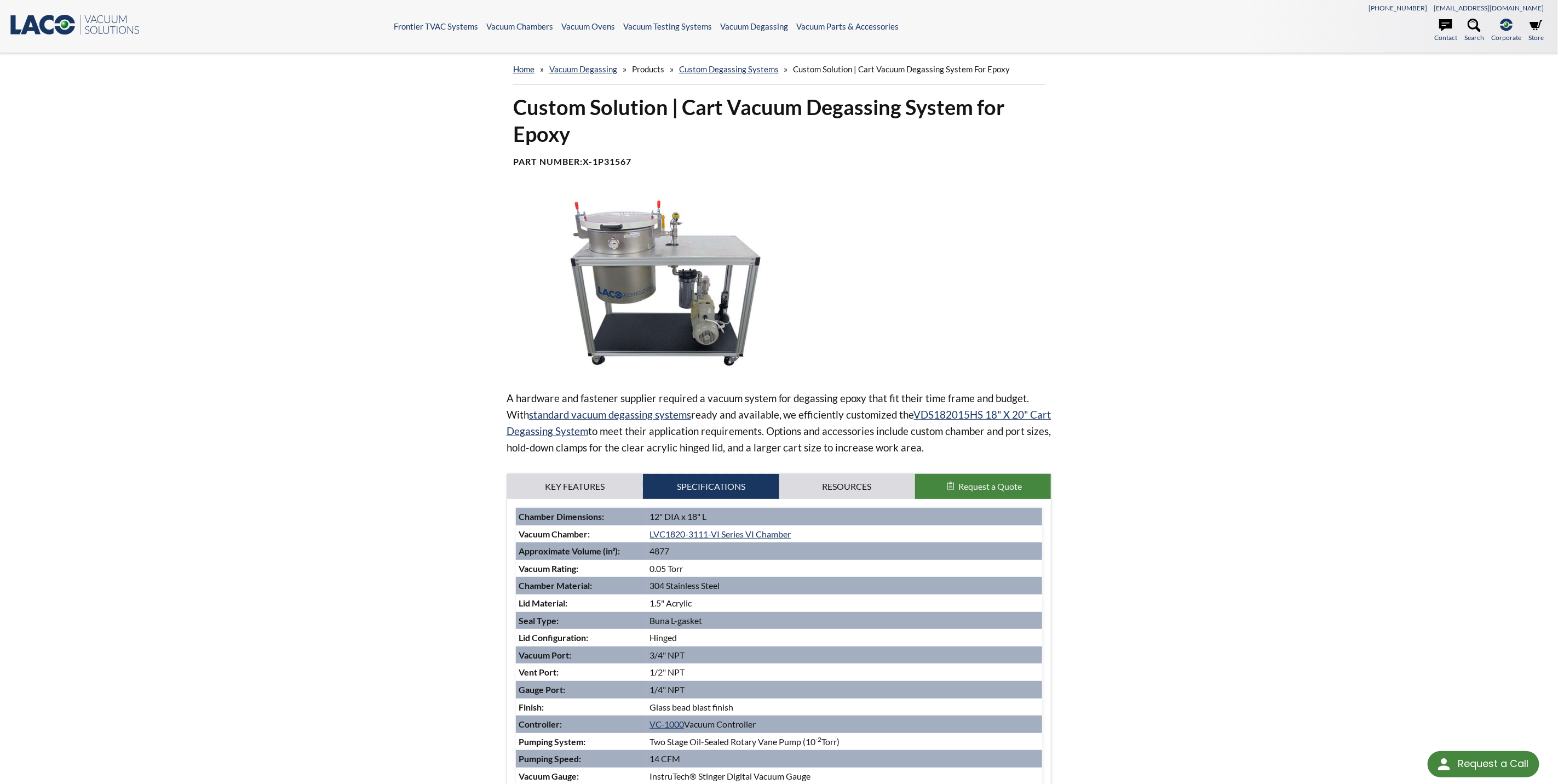
scroll to position [82, 0]
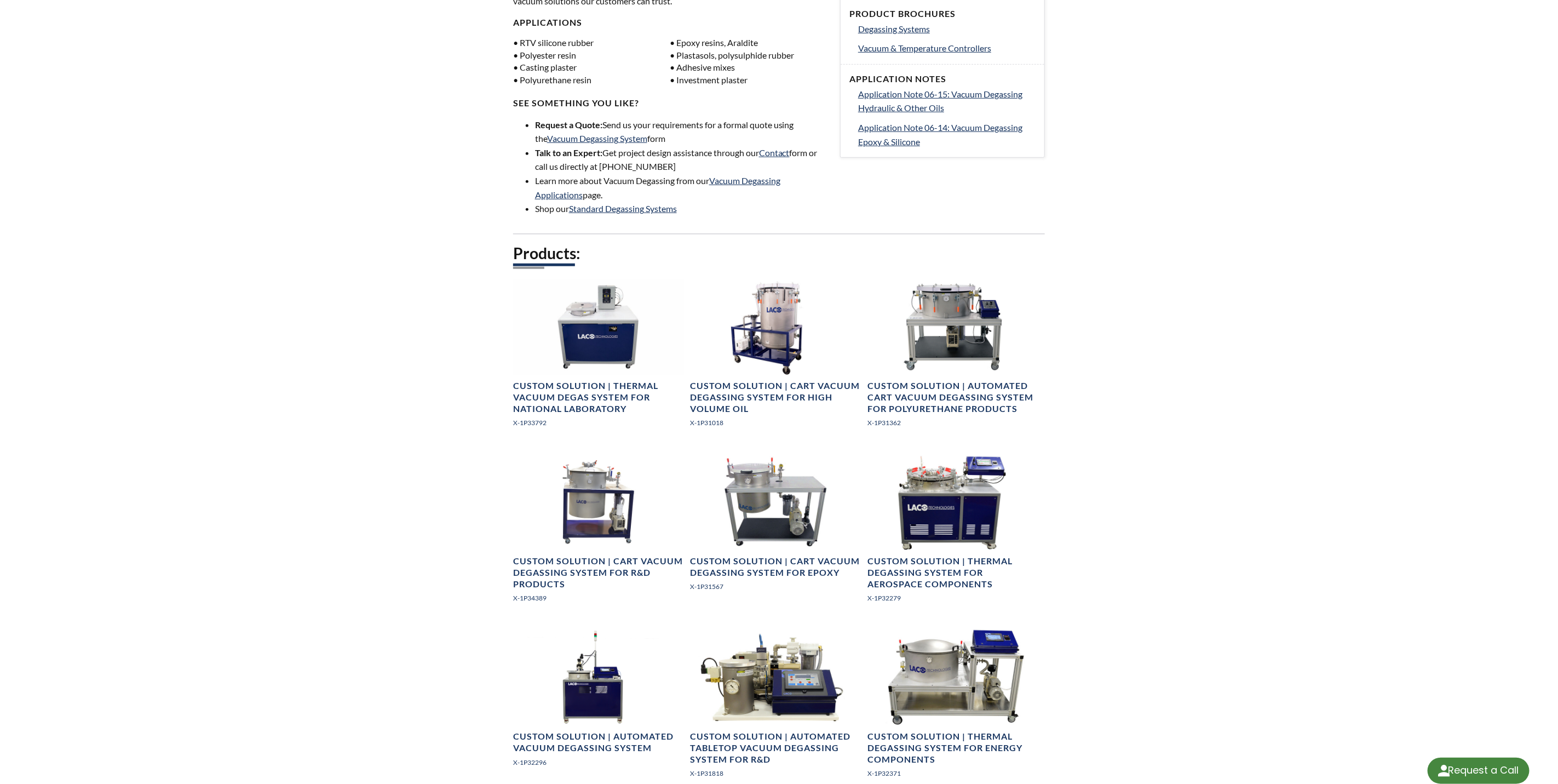
select select "Language Translate Widget"
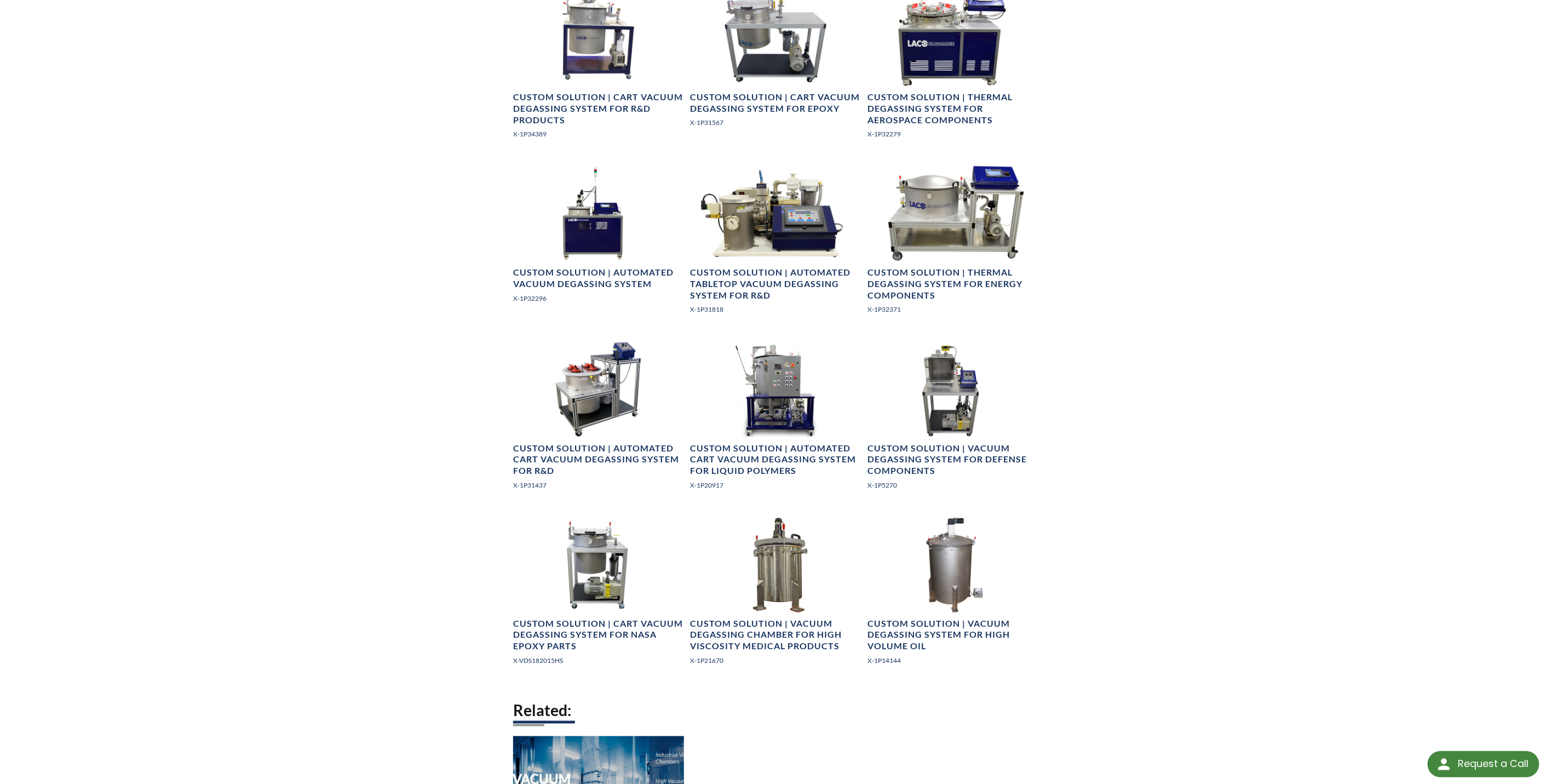
scroll to position [904, 0]
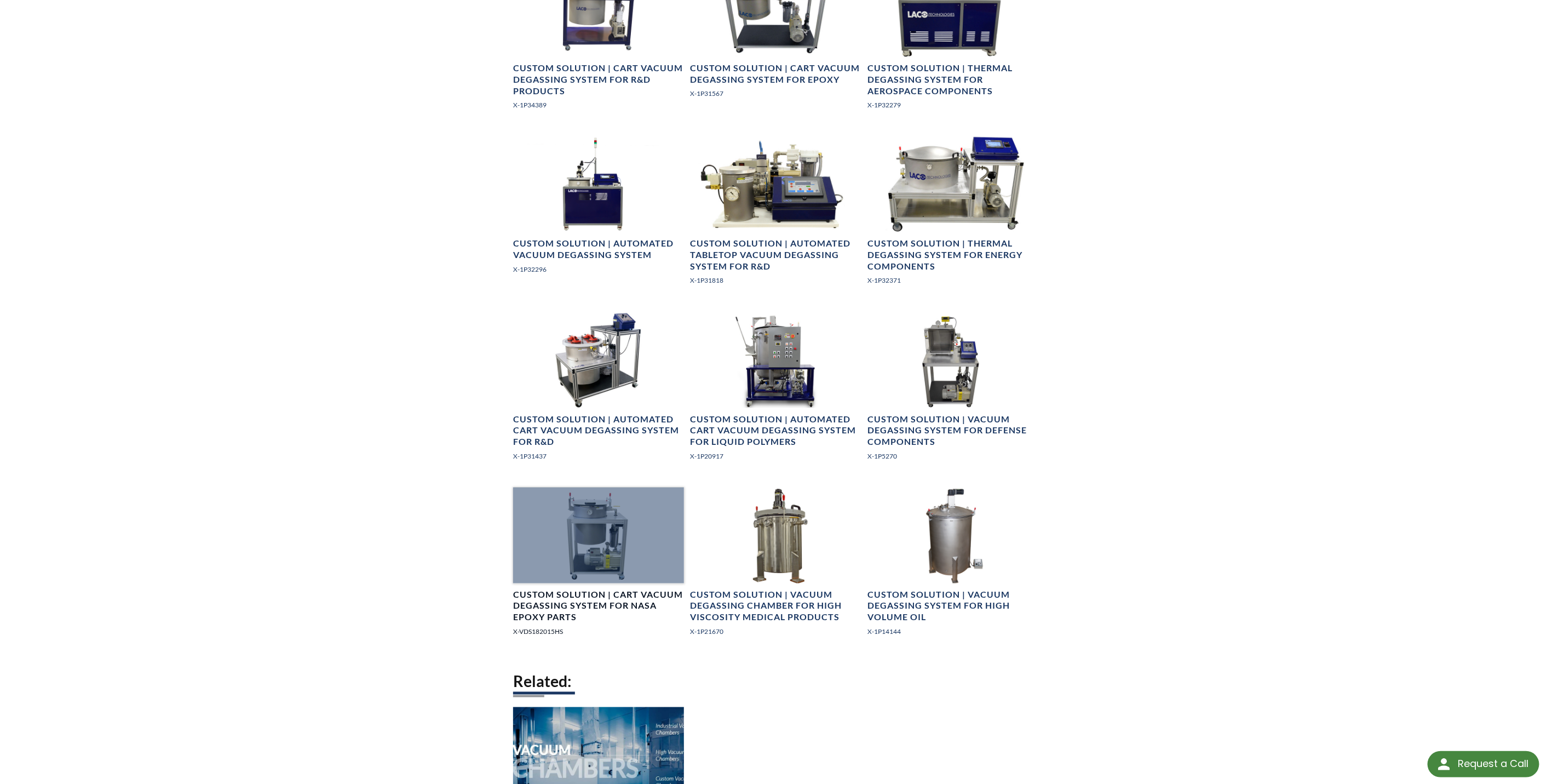
click at [631, 601] on h4 "Custom Solution | Cart Vacuum Degassing System for NASA Epoxy Parts" at bounding box center [598, 606] width 171 height 34
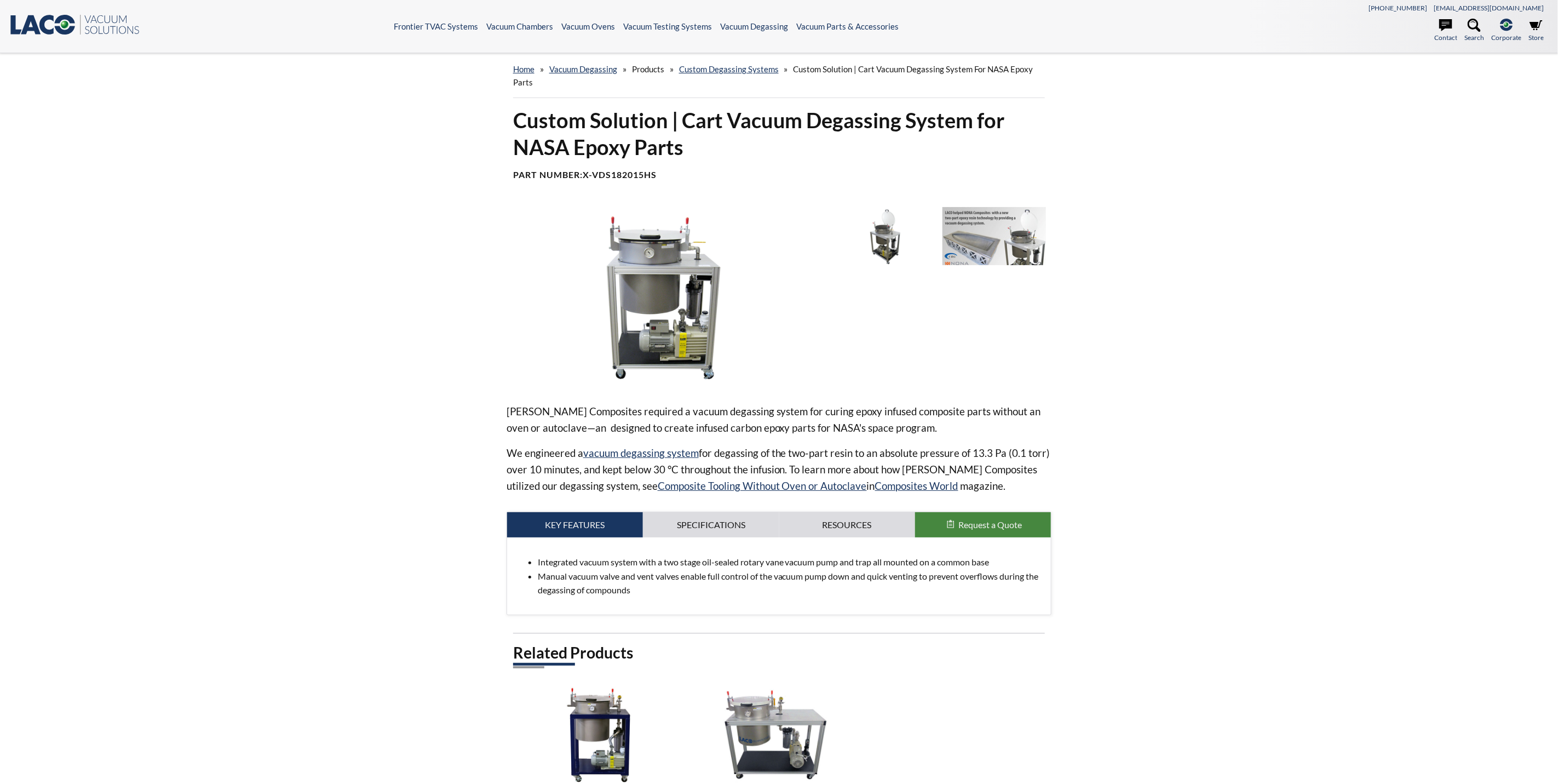
select select "Language Translate Widget"
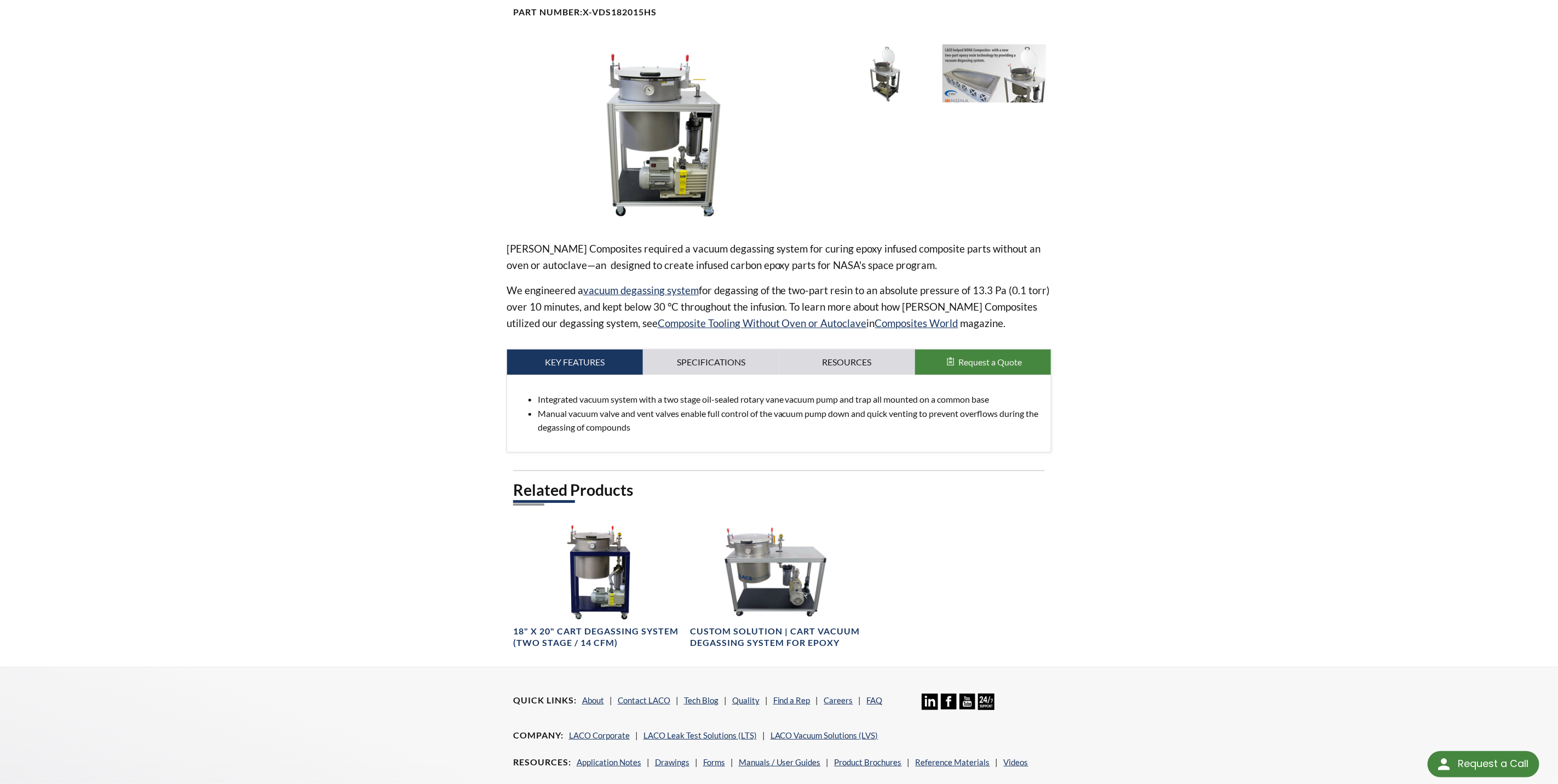
scroll to position [164, 0]
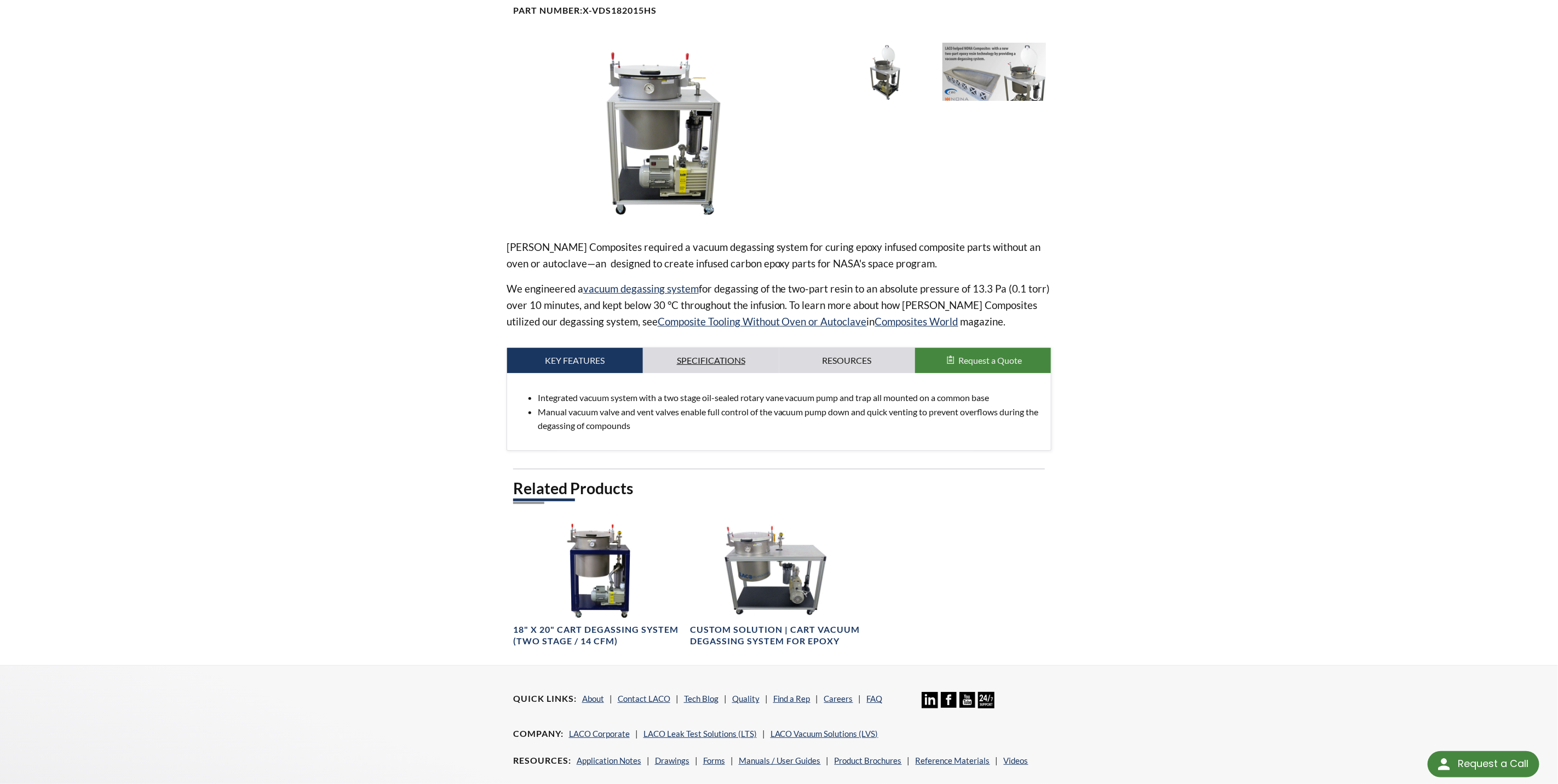
click at [717, 356] on link "Specifications" at bounding box center [711, 360] width 136 height 25
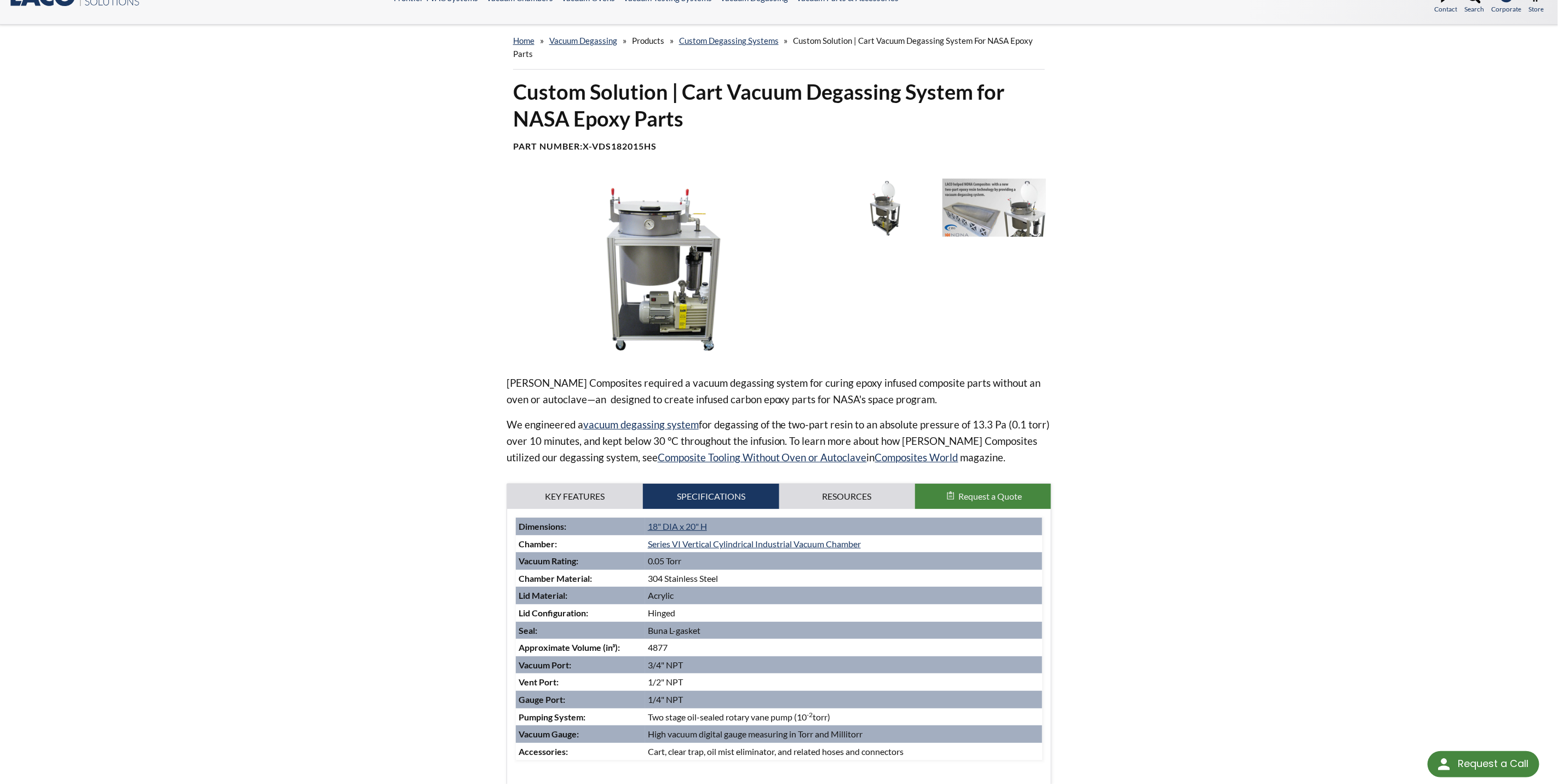
scroll to position [0, 0]
